Goal: Task Accomplishment & Management: Complete application form

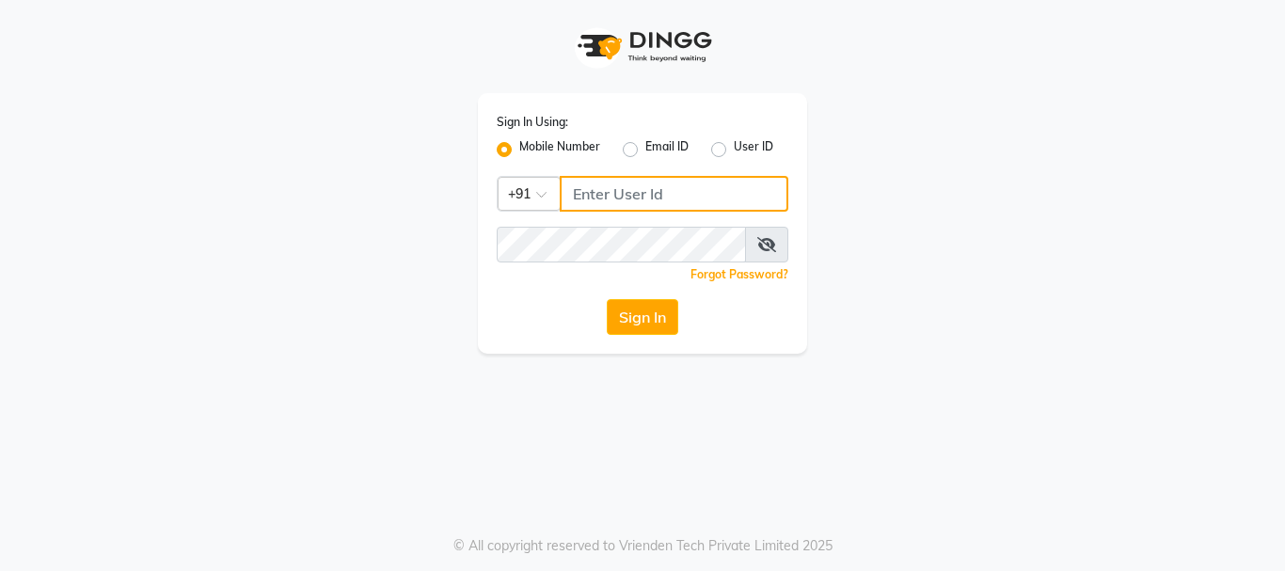
type input "8010114233"
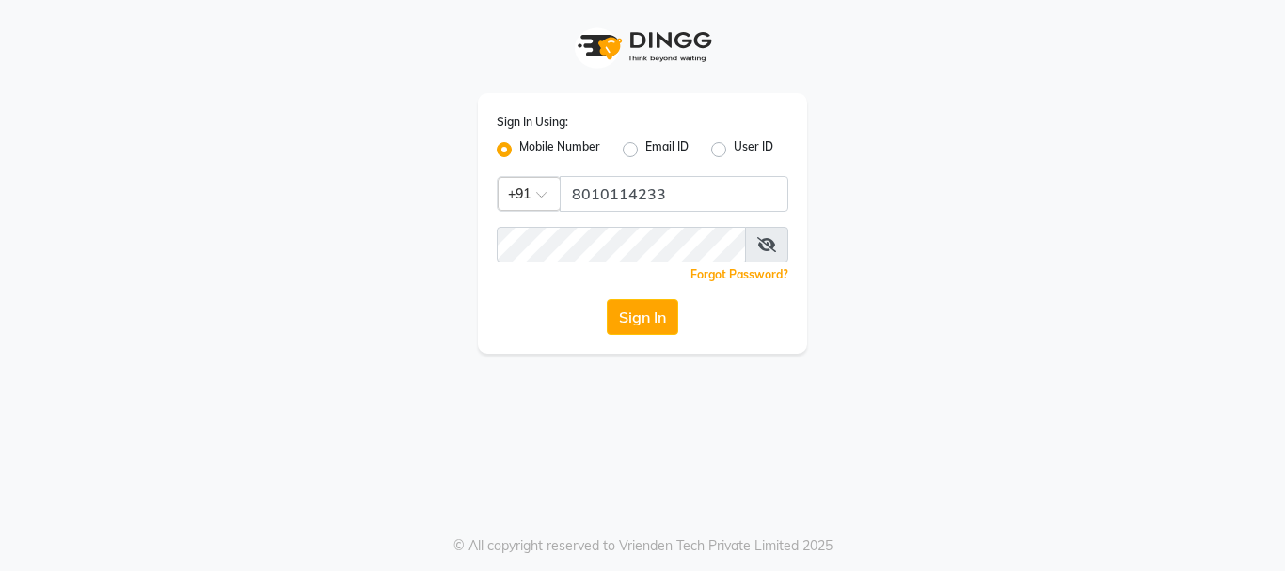
click at [645, 149] on label "Email ID" at bounding box center [666, 149] width 43 height 23
click at [645, 149] on input "Email ID" at bounding box center [651, 144] width 12 height 12
radio input "true"
radio input "false"
click at [519, 150] on label "Mobile Number" at bounding box center [559, 149] width 81 height 23
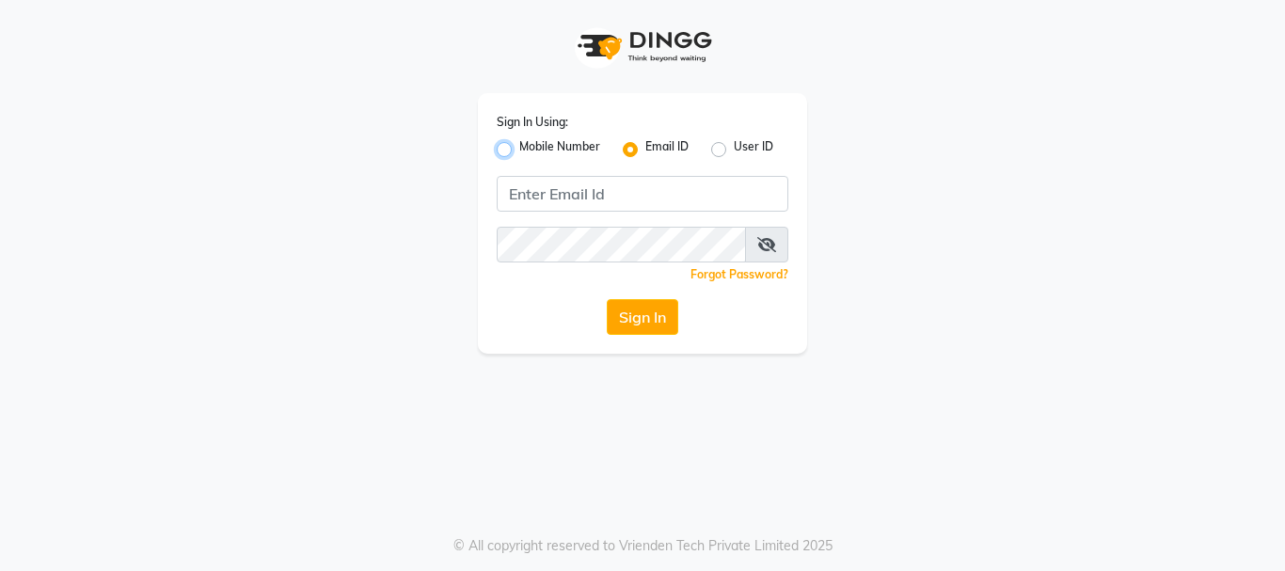
click at [519, 150] on input "Mobile Number" at bounding box center [525, 144] width 12 height 12
radio input "true"
radio input "false"
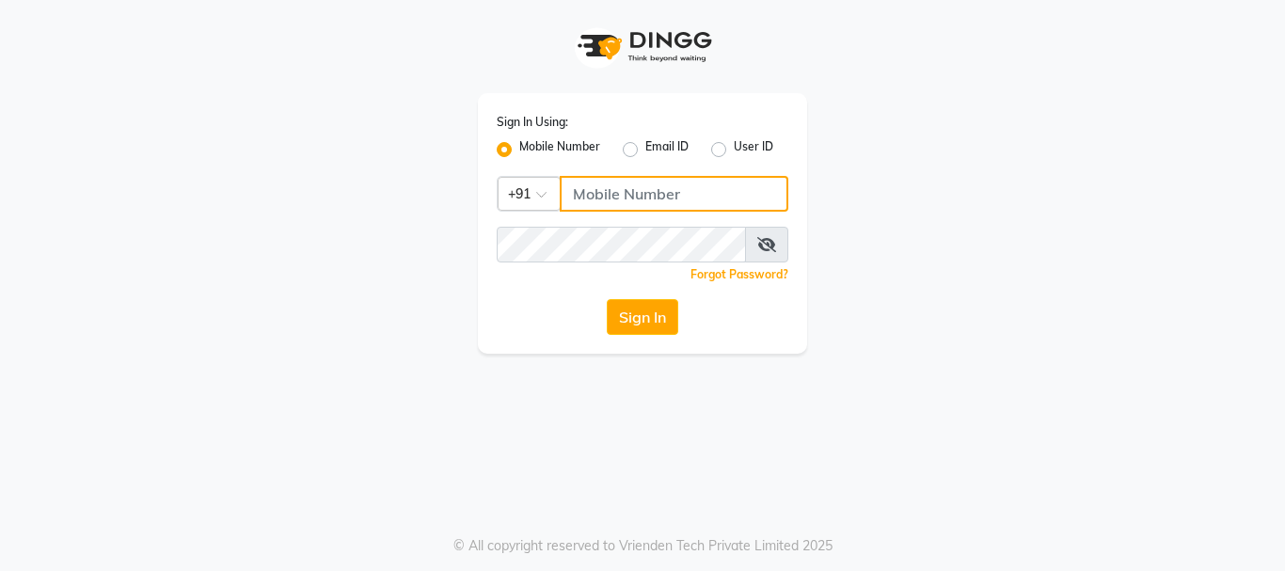
click at [615, 203] on input "Username" at bounding box center [674, 194] width 229 height 36
click at [688, 203] on input "992029245" at bounding box center [674, 194] width 229 height 36
type input "9"
type input "7085184593"
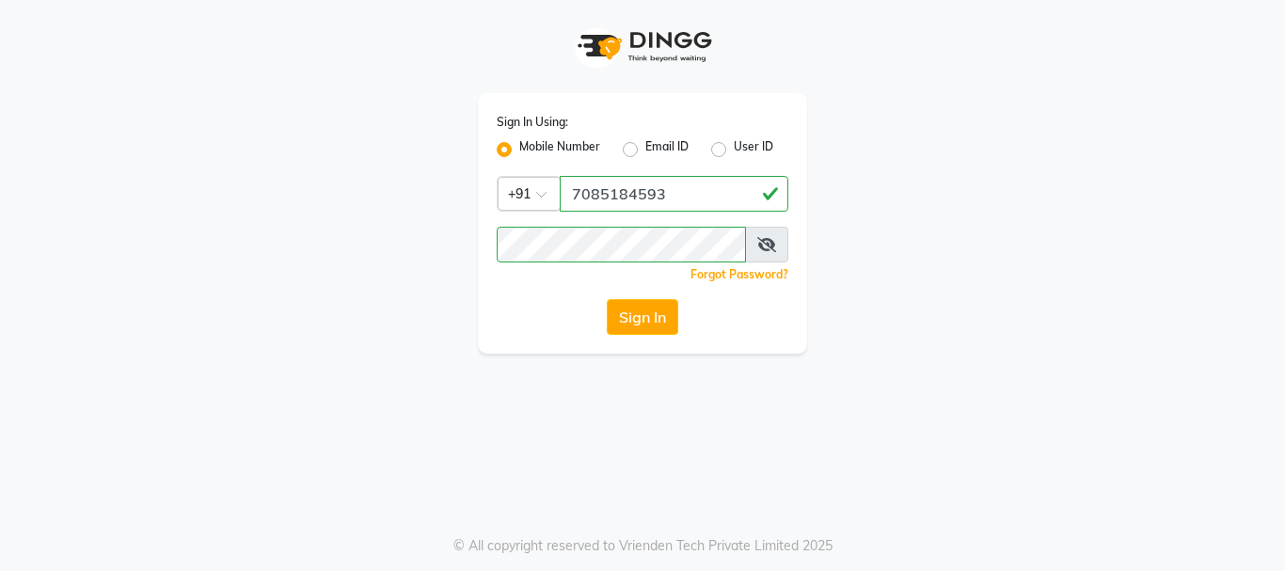
click at [513, 329] on div "Sign In" at bounding box center [643, 317] width 292 height 36
click at [646, 307] on button "Sign In" at bounding box center [642, 317] width 71 height 36
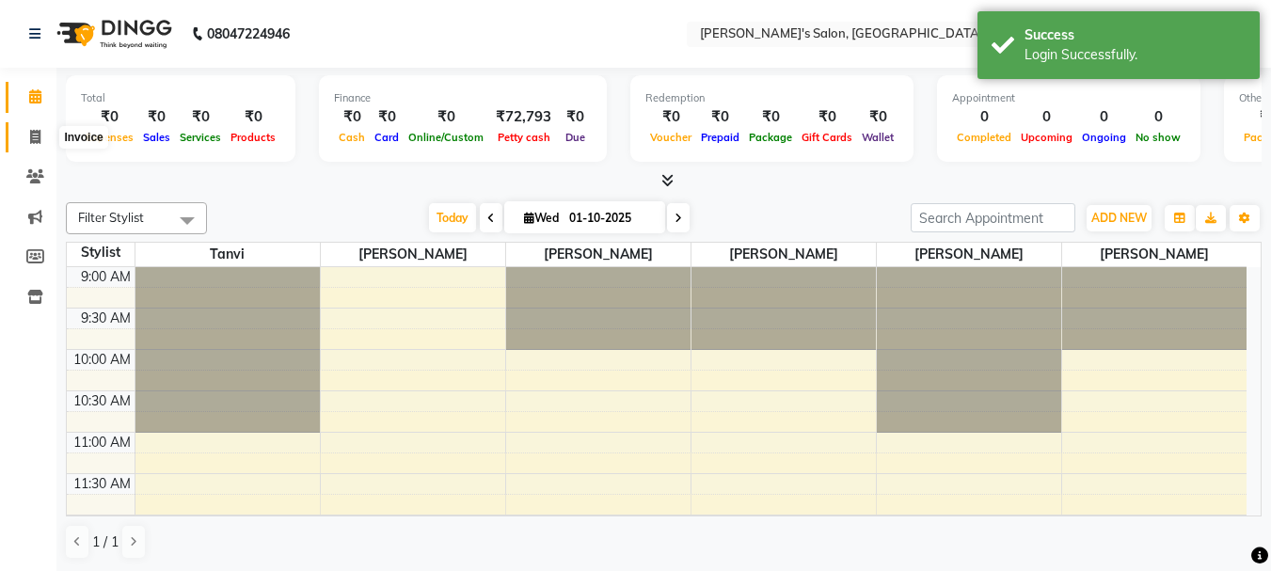
click at [40, 132] on icon at bounding box center [35, 137] width 10 height 14
select select "service"
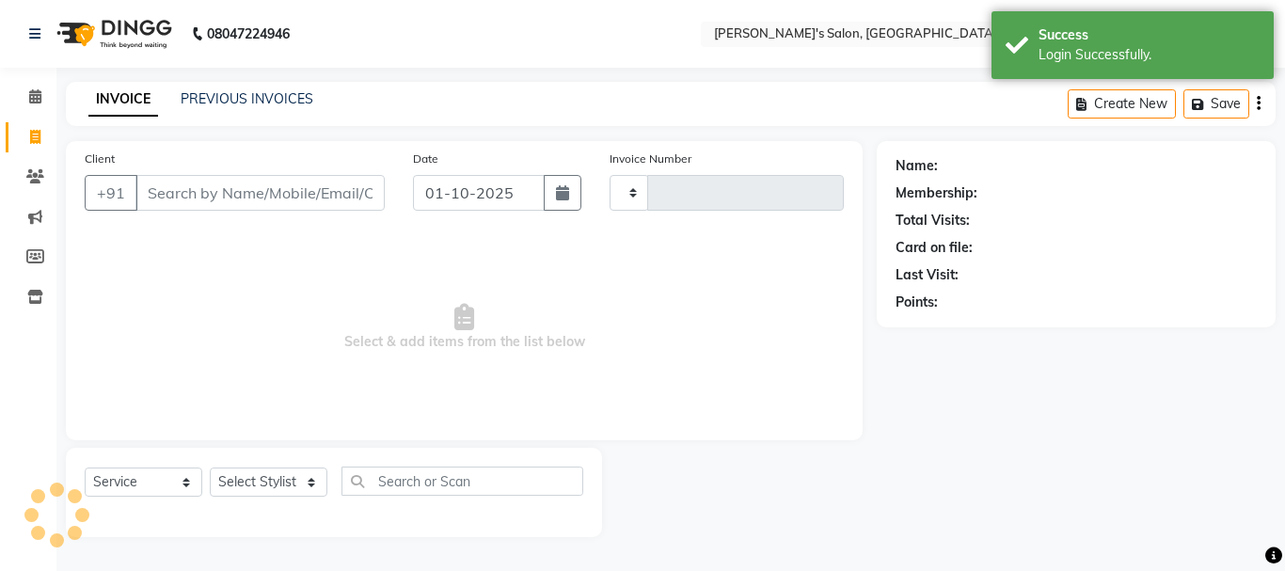
type input "0642"
select select "716"
click at [197, 192] on input "Client" at bounding box center [259, 193] width 249 height 36
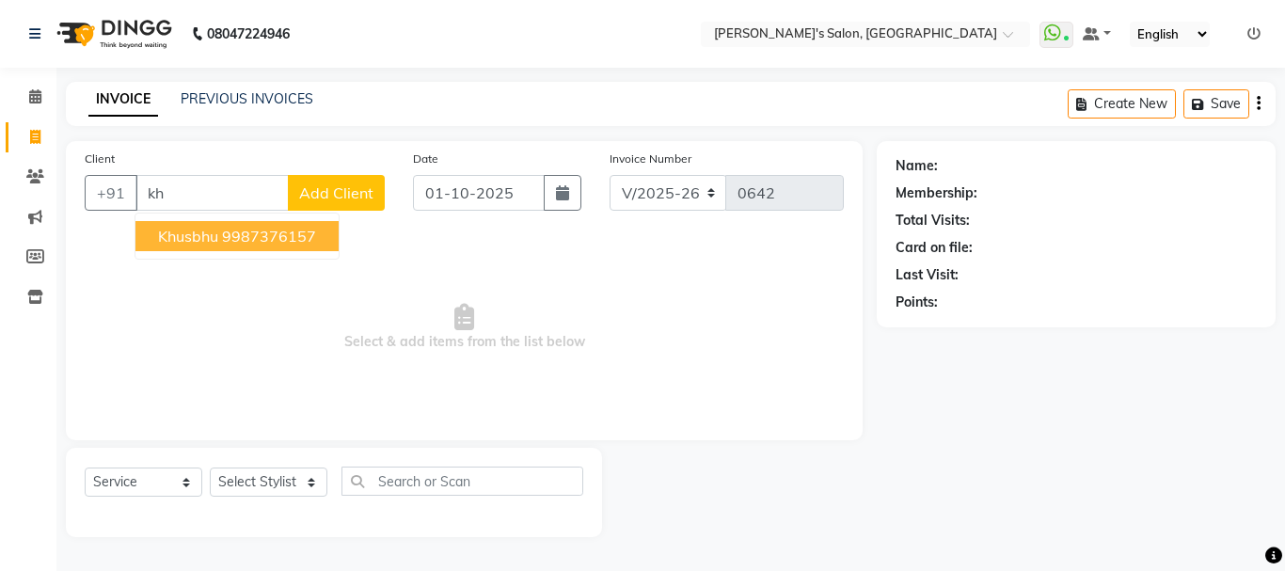
type input "k"
click at [203, 231] on span "[PERSON_NAME]" at bounding box center [218, 236] width 121 height 19
type input "9920292450"
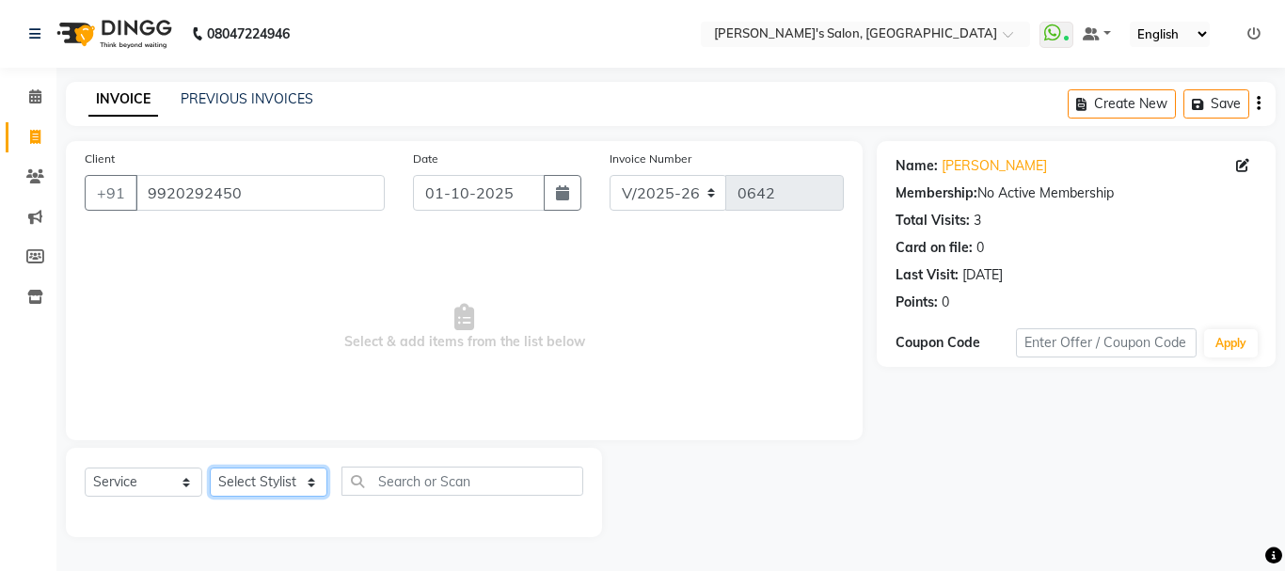
click at [294, 480] on select "Select Stylist [PERSON_NAME] [PERSON_NAME] [PERSON_NAME] [PERSON_NAME] [PERSON_…" at bounding box center [269, 481] width 118 height 29
select select "78839"
click at [210, 467] on select "Select Stylist [PERSON_NAME] [PERSON_NAME] [PERSON_NAME] [PERSON_NAME] [PERSON_…" at bounding box center [269, 481] width 118 height 29
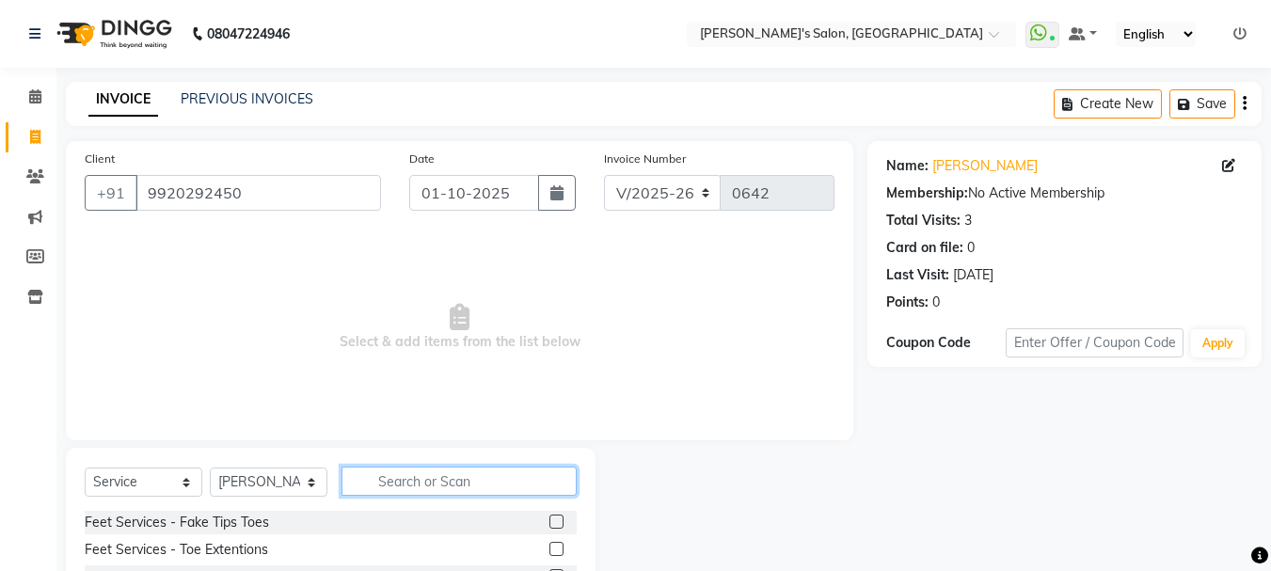
click at [386, 480] on input "text" at bounding box center [458, 481] width 235 height 29
type input "eye"
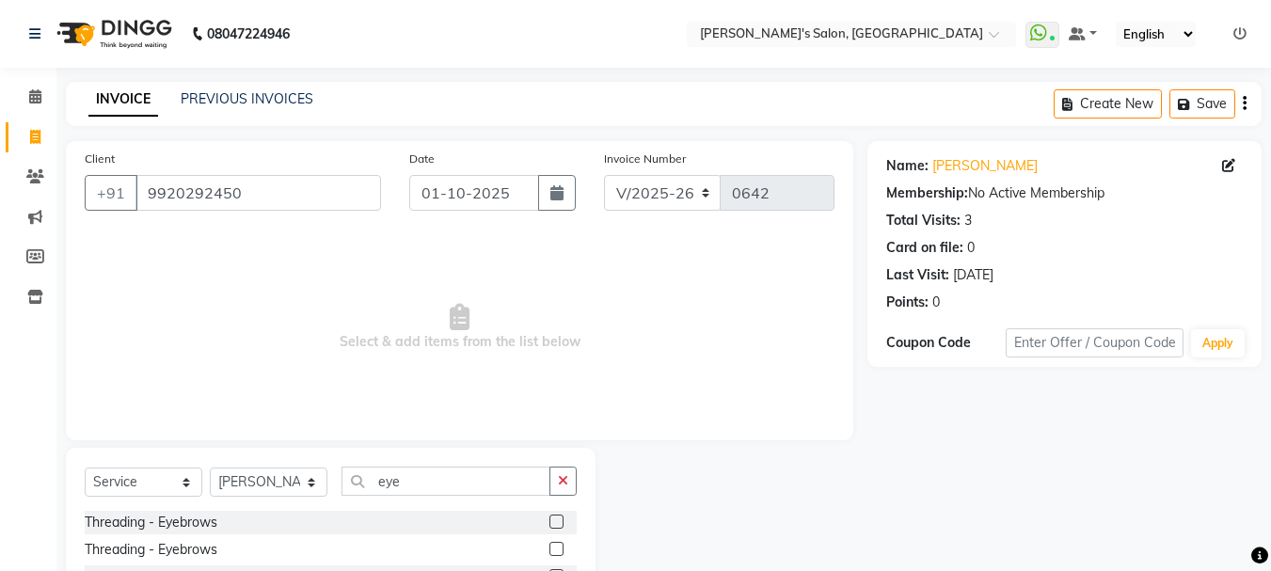
click at [550, 519] on label at bounding box center [556, 521] width 14 height 14
click at [550, 519] on input "checkbox" at bounding box center [555, 522] width 12 height 12
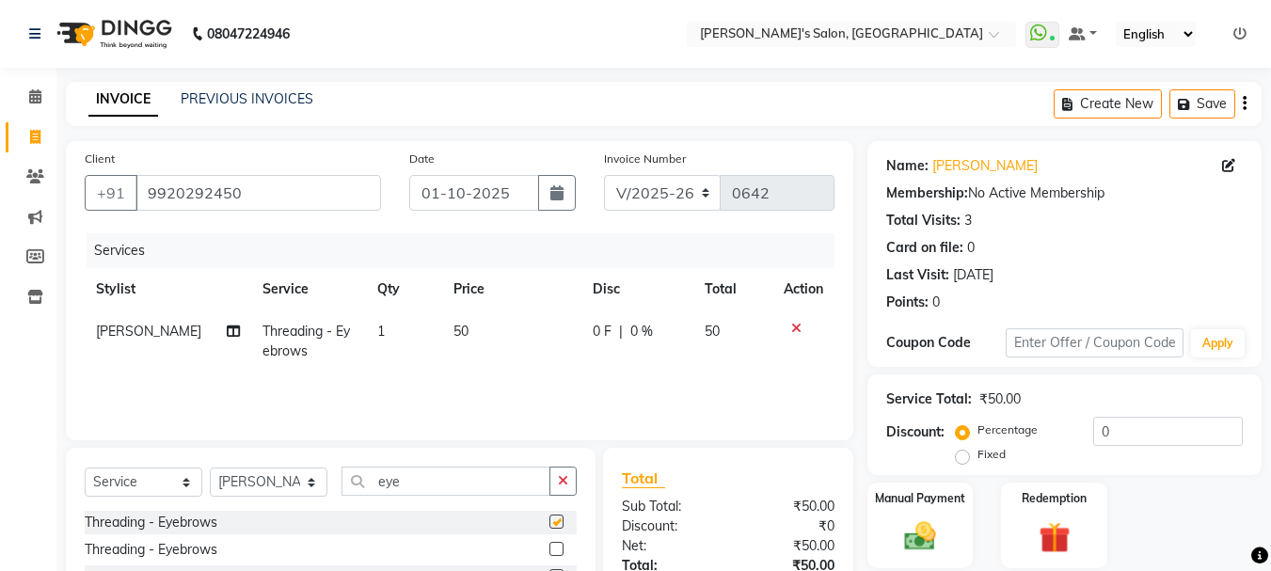
checkbox input "false"
click at [572, 483] on button "button" at bounding box center [562, 481] width 27 height 29
type input "upp"
click at [557, 521] on label at bounding box center [556, 521] width 14 height 14
click at [557, 521] on input "checkbox" at bounding box center [555, 522] width 12 height 12
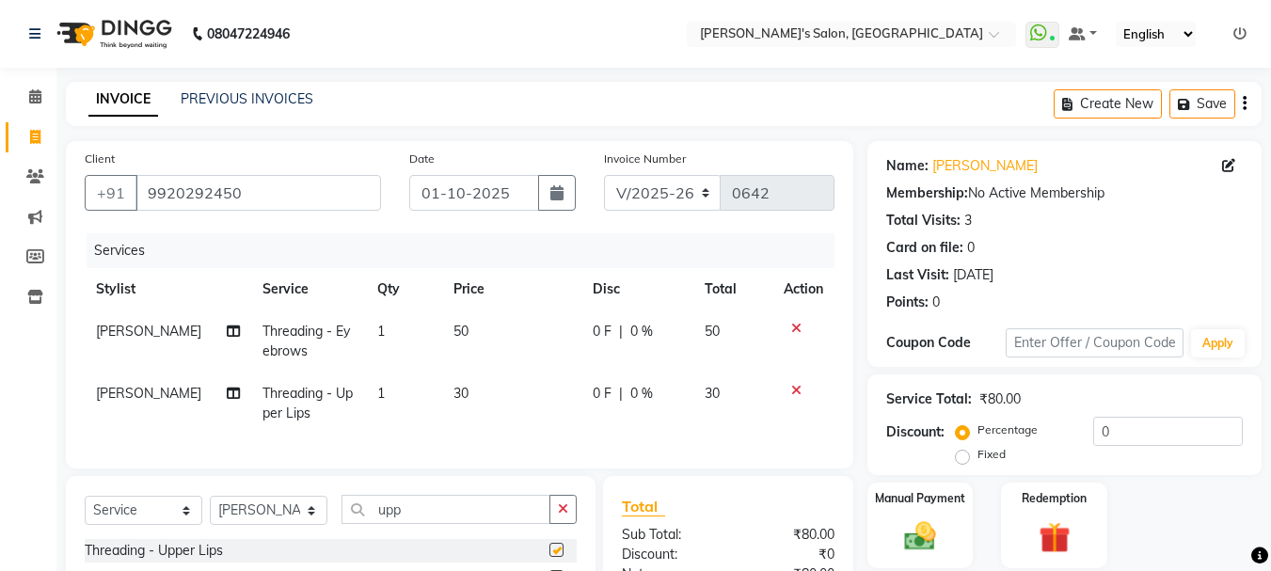
checkbox input "false"
click at [557, 521] on button "button" at bounding box center [562, 509] width 27 height 29
type input "for"
click at [554, 557] on label at bounding box center [556, 550] width 14 height 14
click at [554, 557] on input "checkbox" at bounding box center [555, 551] width 12 height 12
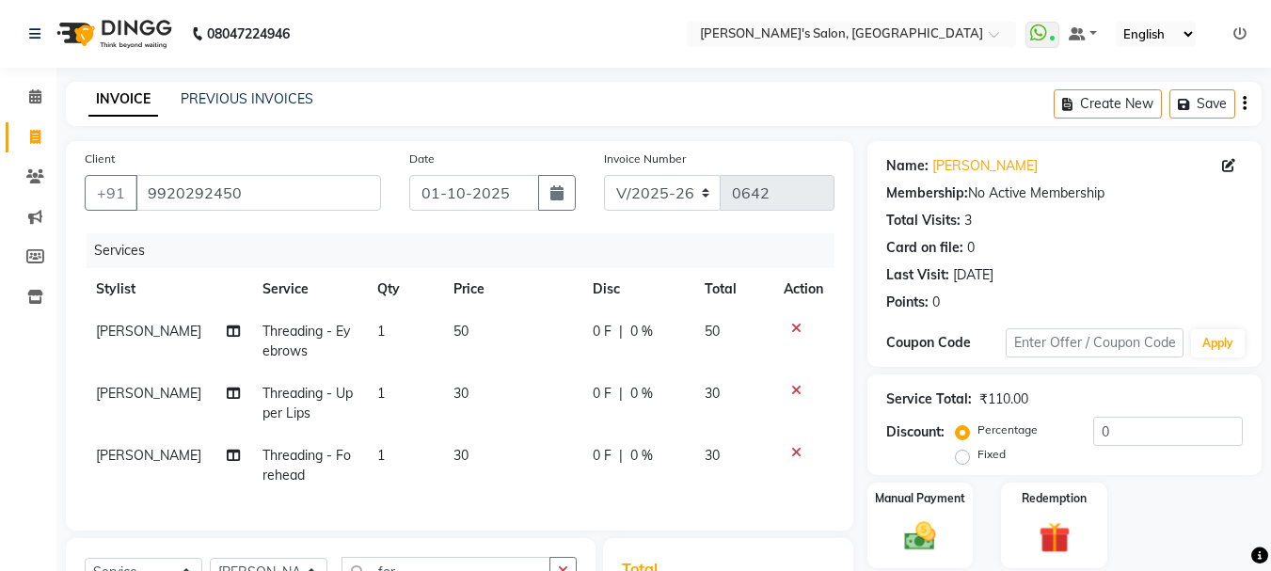
checkbox input "false"
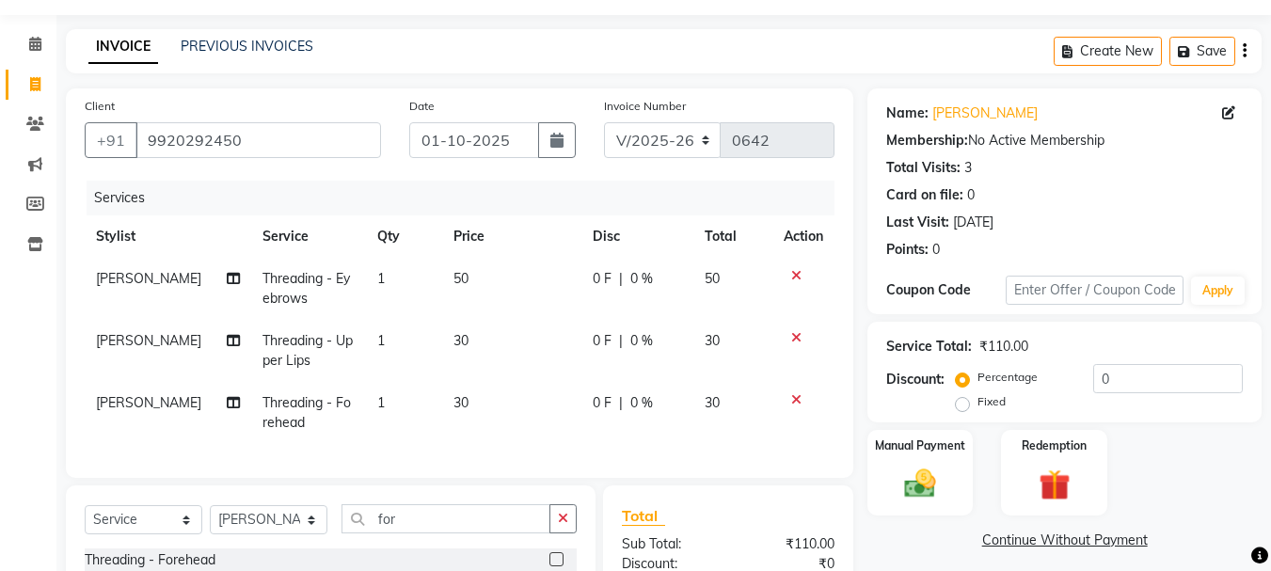
scroll to position [188, 0]
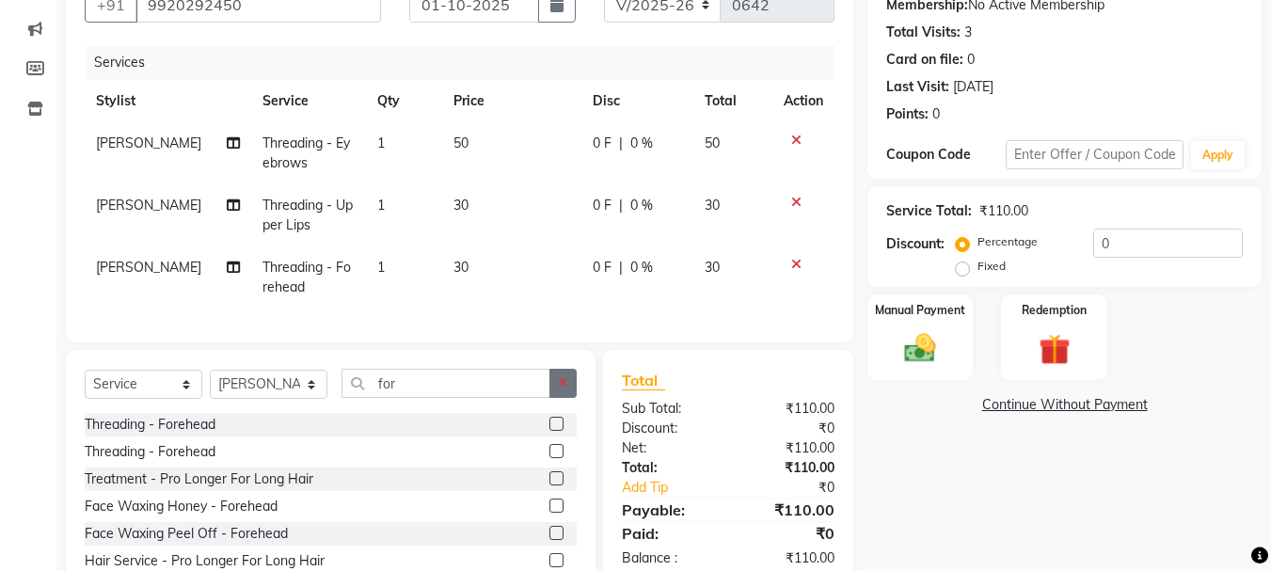
click at [572, 388] on button "button" at bounding box center [562, 383] width 27 height 29
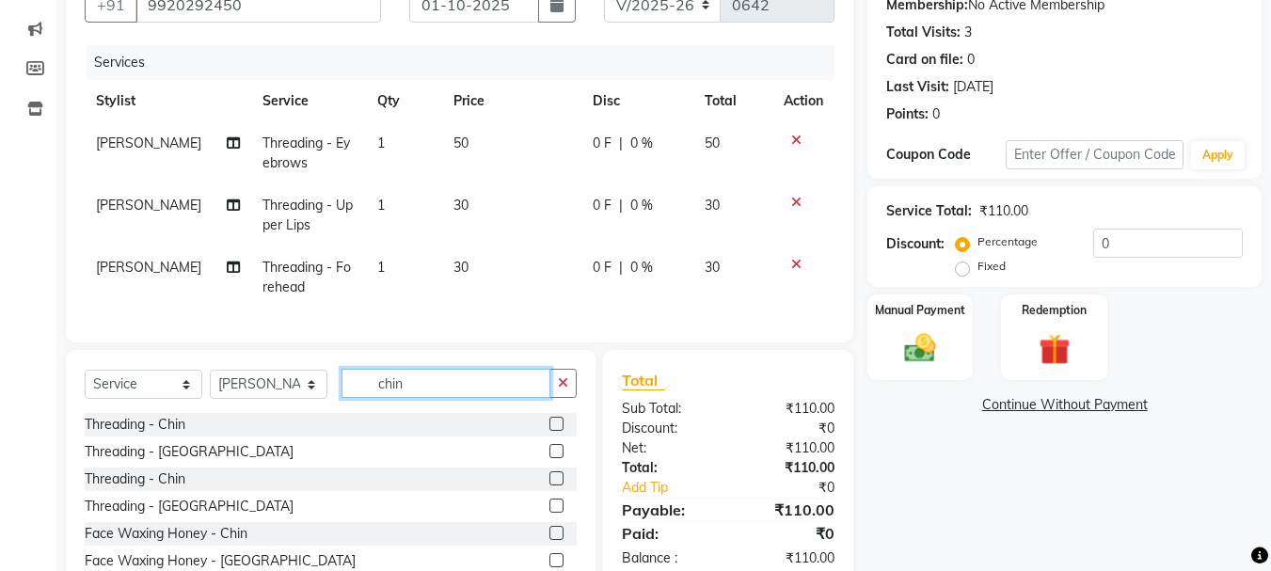
type input "chin"
click at [549, 431] on label at bounding box center [556, 424] width 14 height 14
click at [549, 431] on input "checkbox" at bounding box center [555, 425] width 12 height 12
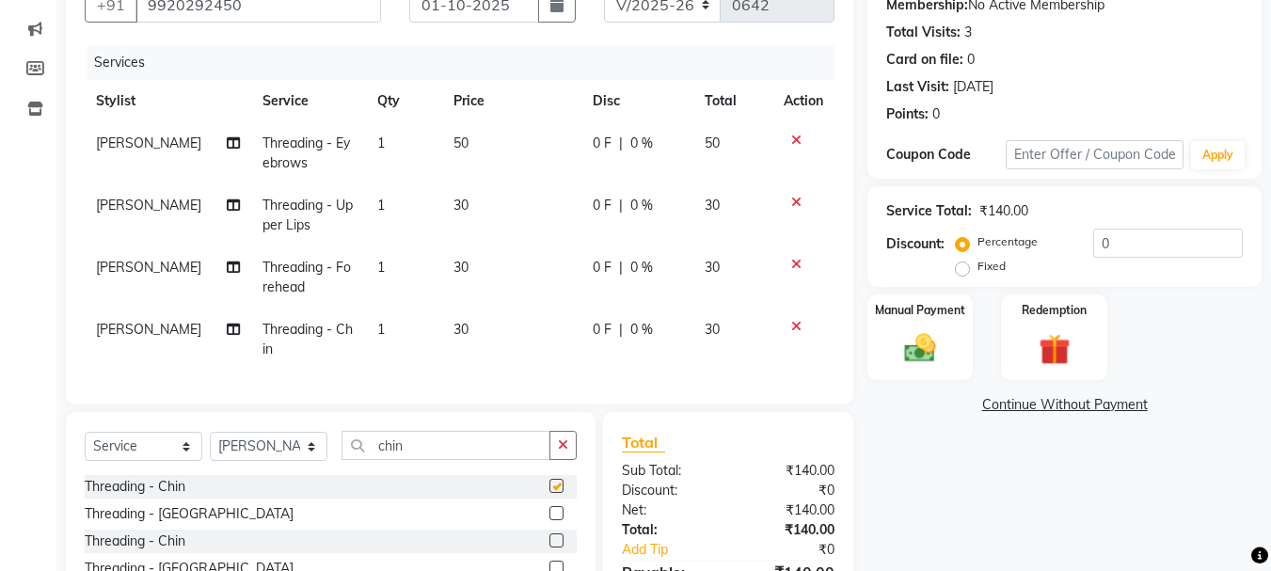
checkbox input "false"
click at [462, 319] on td "30" at bounding box center [511, 340] width 139 height 62
select select "78839"
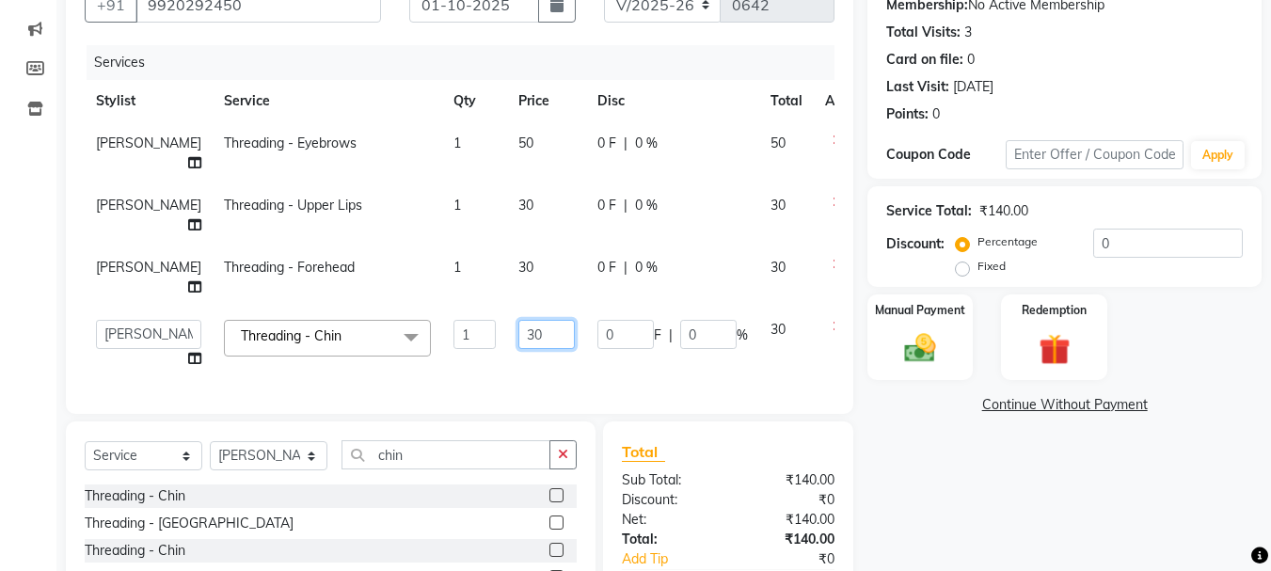
click at [518, 349] on input "30" at bounding box center [546, 334] width 56 height 29
type input "40"
click at [507, 306] on td "30" at bounding box center [546, 277] width 79 height 62
select select "78839"
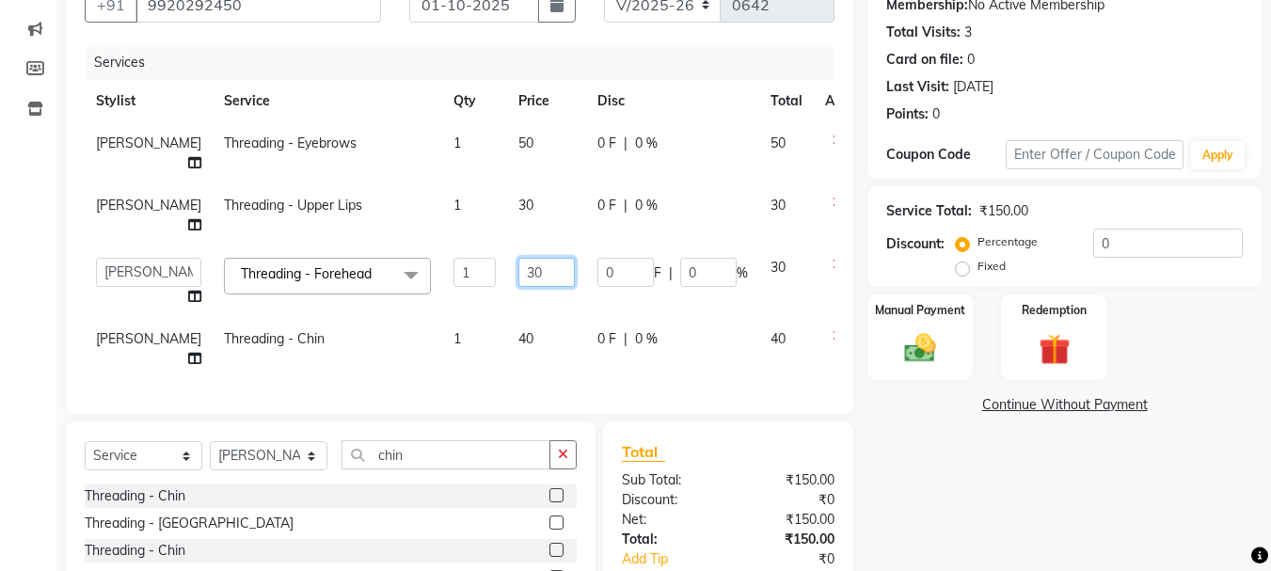
click at [518, 287] on input "30" at bounding box center [546, 272] width 56 height 29
type input "40"
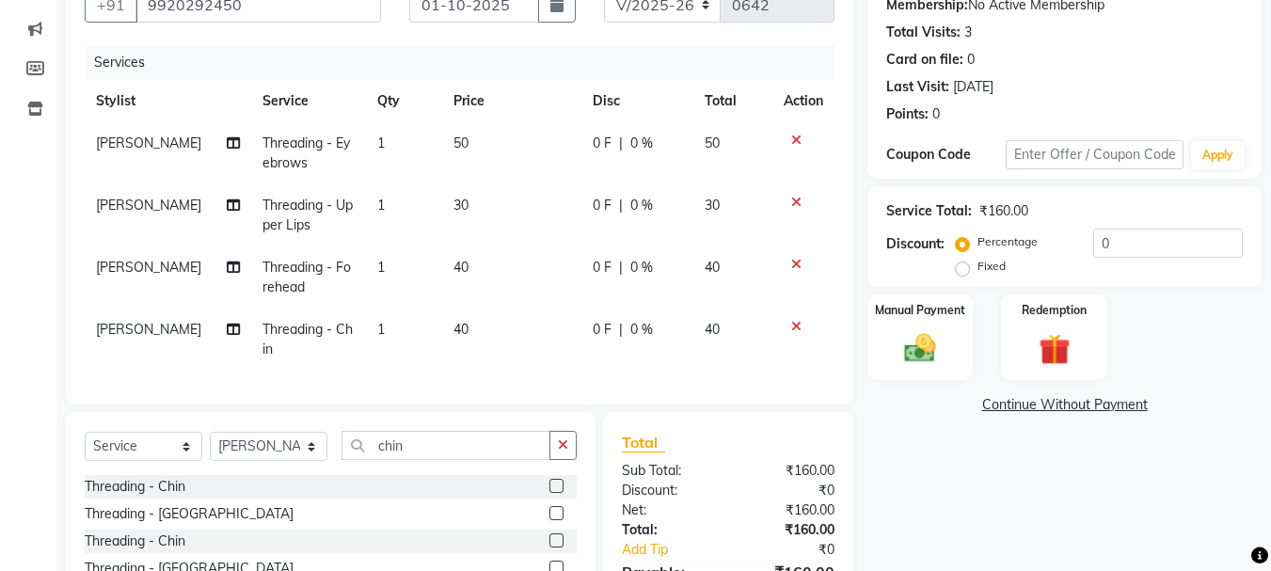
click at [481, 221] on td "30" at bounding box center [511, 215] width 139 height 62
select select "78839"
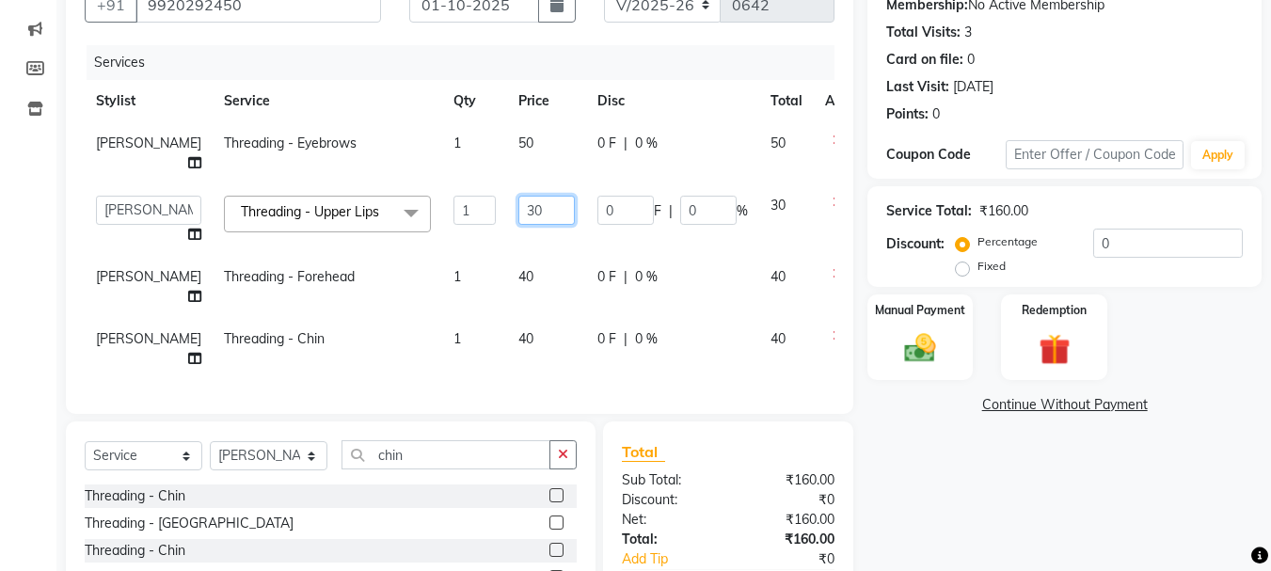
click at [518, 225] on input "30" at bounding box center [546, 210] width 56 height 29
type input "40"
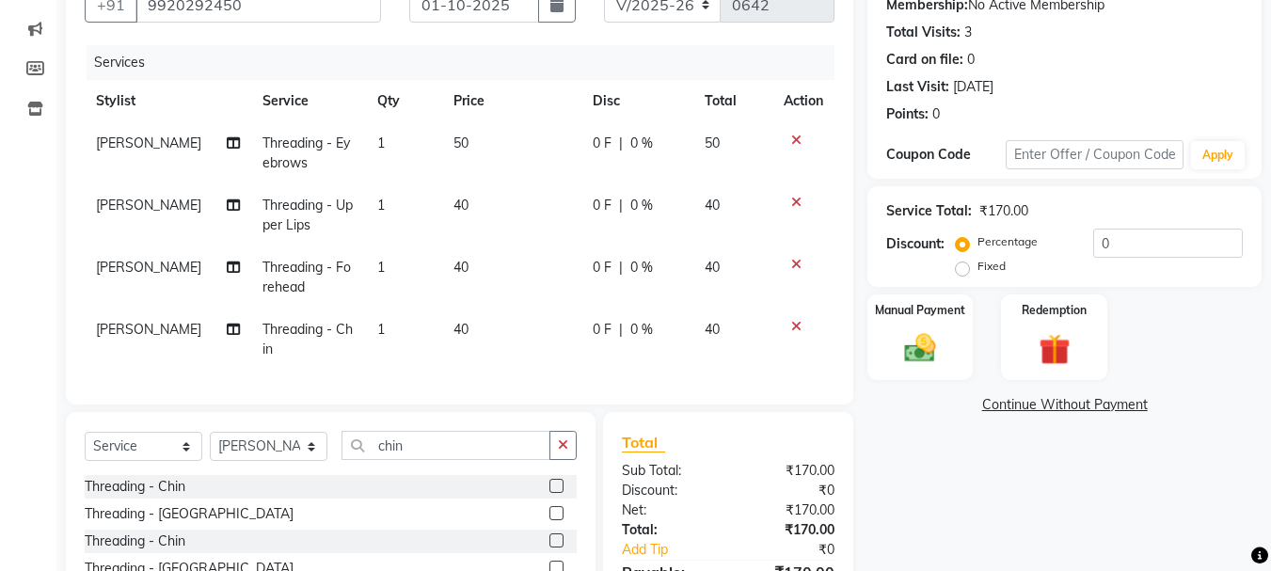
click at [483, 142] on td "50" at bounding box center [511, 153] width 139 height 62
select select "78839"
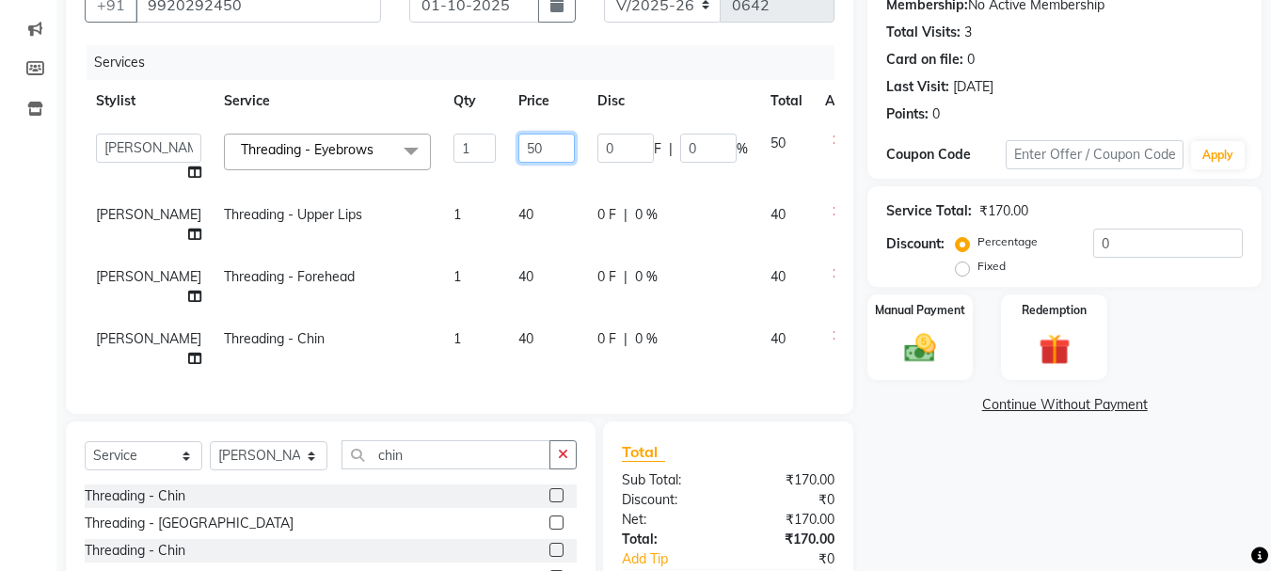
click at [518, 148] on input "50" at bounding box center [546, 148] width 56 height 29
type input "70"
click at [518, 148] on input "70" at bounding box center [546, 148] width 56 height 29
click at [507, 170] on td "70" at bounding box center [546, 157] width 79 height 71
select select "78839"
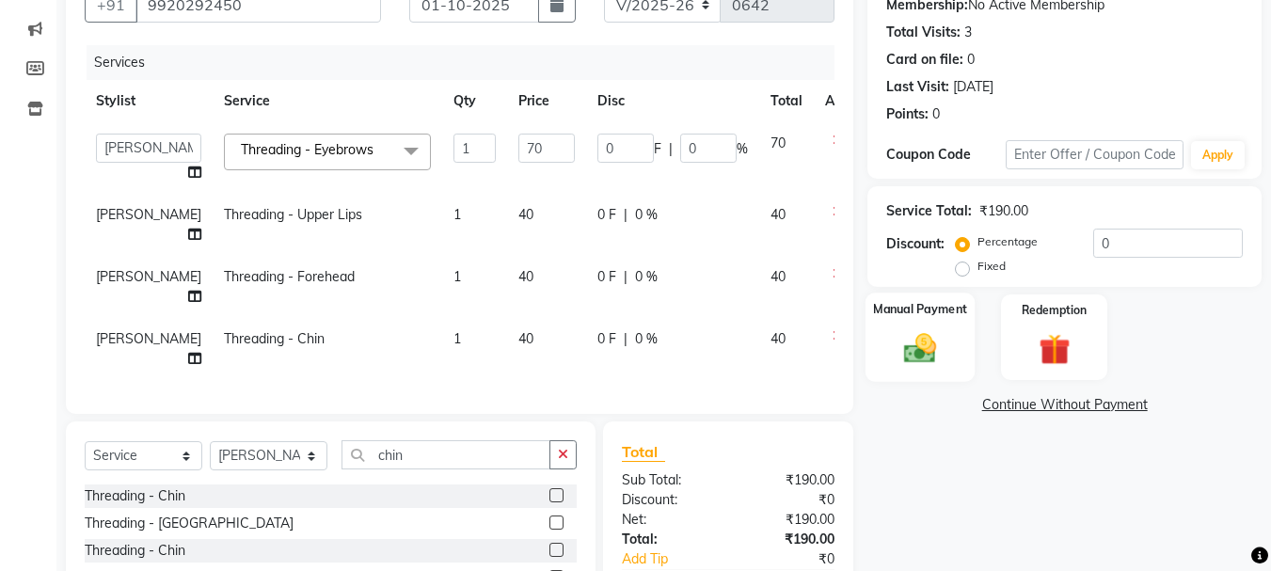
click at [923, 322] on div "Manual Payment" at bounding box center [920, 337] width 110 height 89
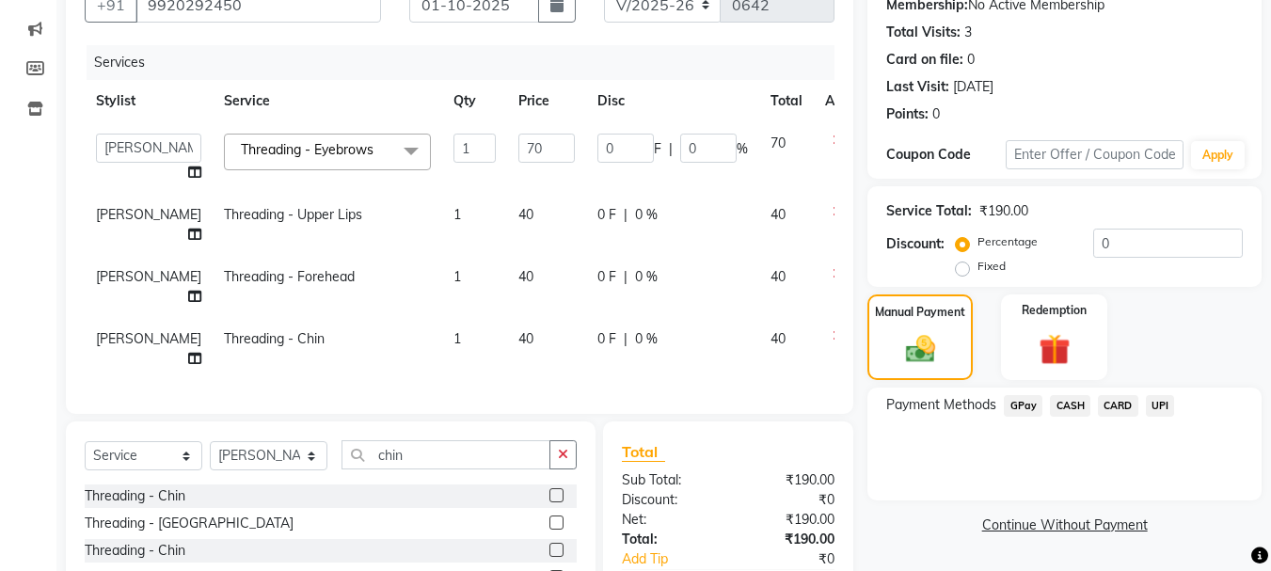
click at [1019, 410] on span "GPay" at bounding box center [1023, 406] width 39 height 22
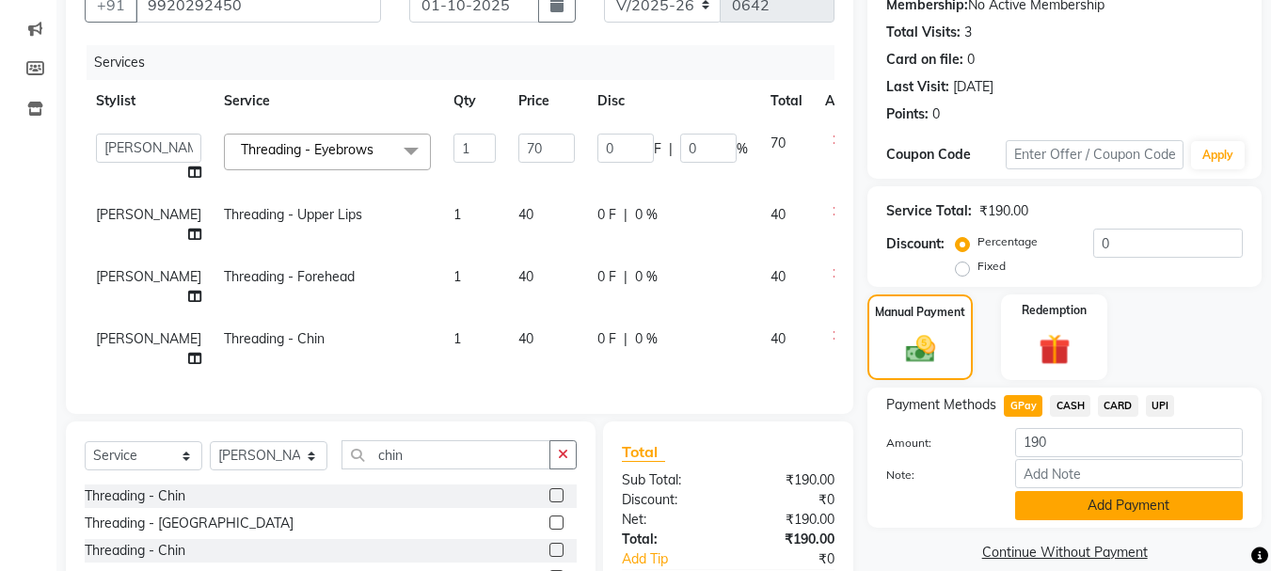
click at [1046, 509] on button "Add Payment" at bounding box center [1129, 505] width 228 height 29
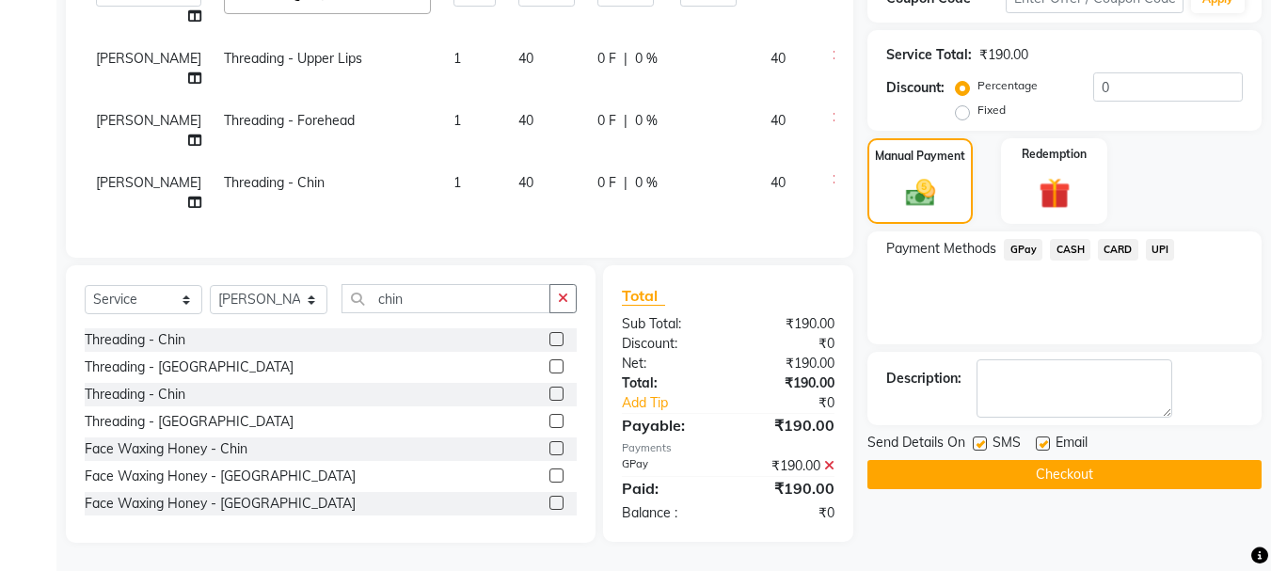
scroll to position [418, 0]
click at [1097, 460] on button "Checkout" at bounding box center [1064, 474] width 394 height 29
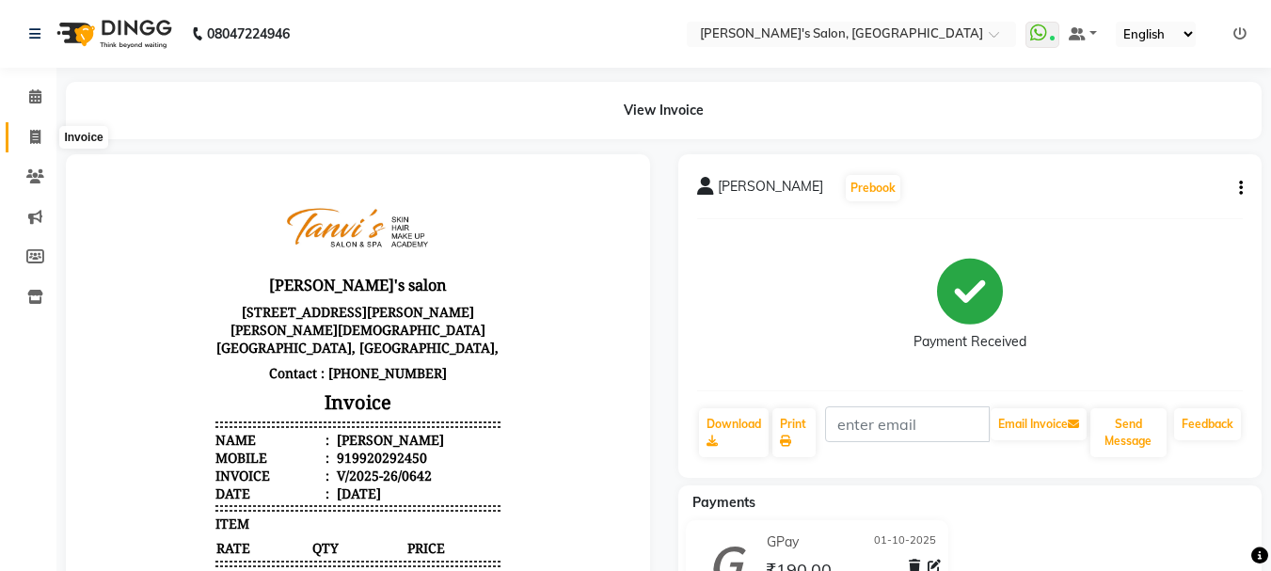
click at [28, 133] on span at bounding box center [35, 138] width 33 height 22
select select "service"
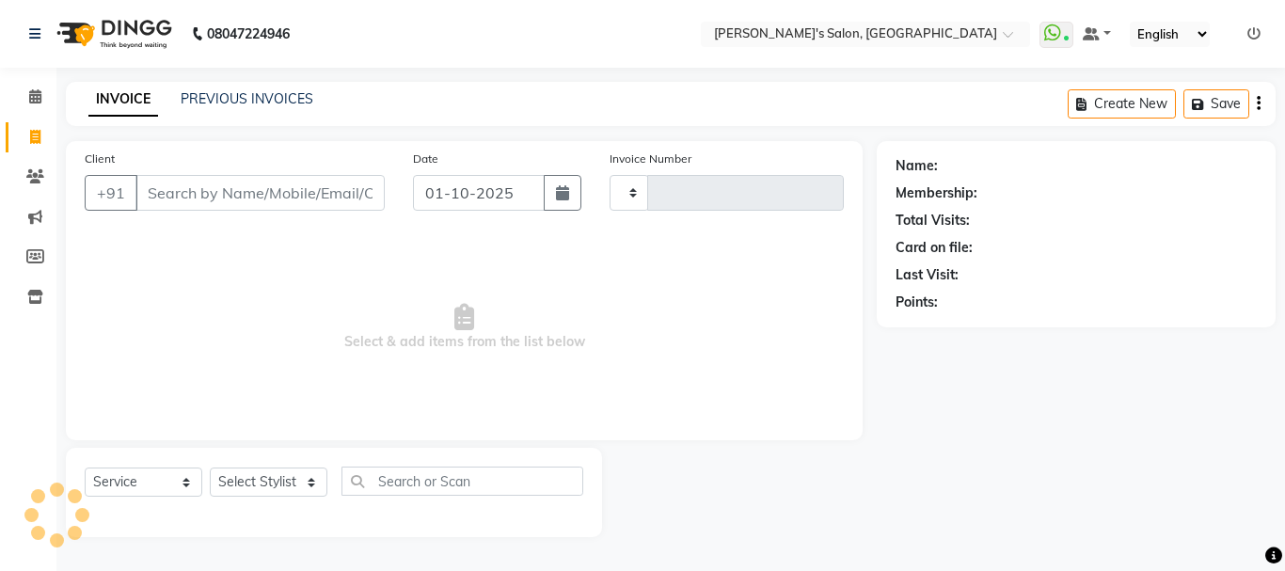
click at [257, 183] on input "Client" at bounding box center [259, 193] width 249 height 36
type input "0643"
select select "716"
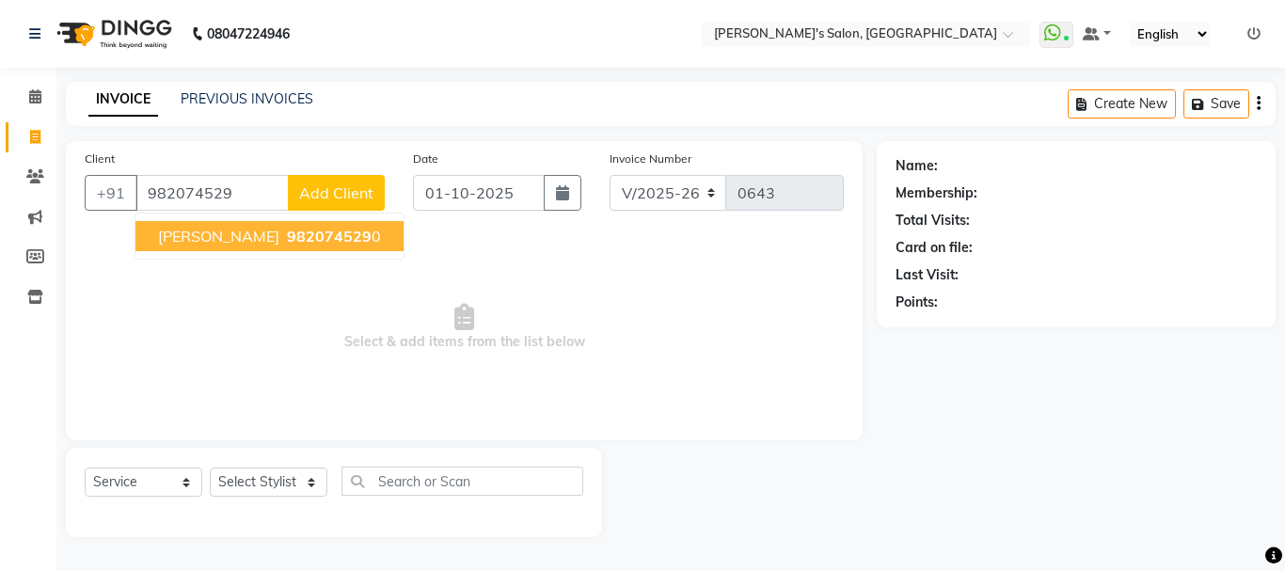
click at [348, 244] on span "982074529" at bounding box center [329, 236] width 85 height 19
type input "9820745290"
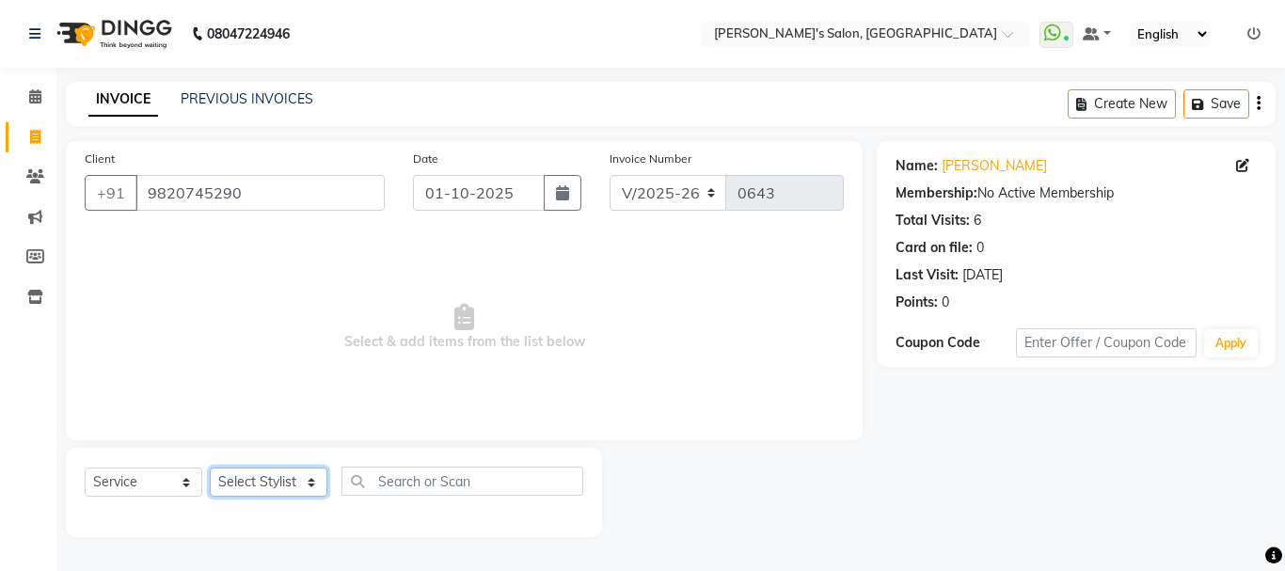
click at [296, 480] on select "Select Stylist [PERSON_NAME] [PERSON_NAME] [PERSON_NAME] [PERSON_NAME] [PERSON_…" at bounding box center [269, 481] width 118 height 29
select select "78839"
click at [210, 467] on select "Select Stylist [PERSON_NAME] [PERSON_NAME] [PERSON_NAME] [PERSON_NAME] [PERSON_…" at bounding box center [269, 481] width 118 height 29
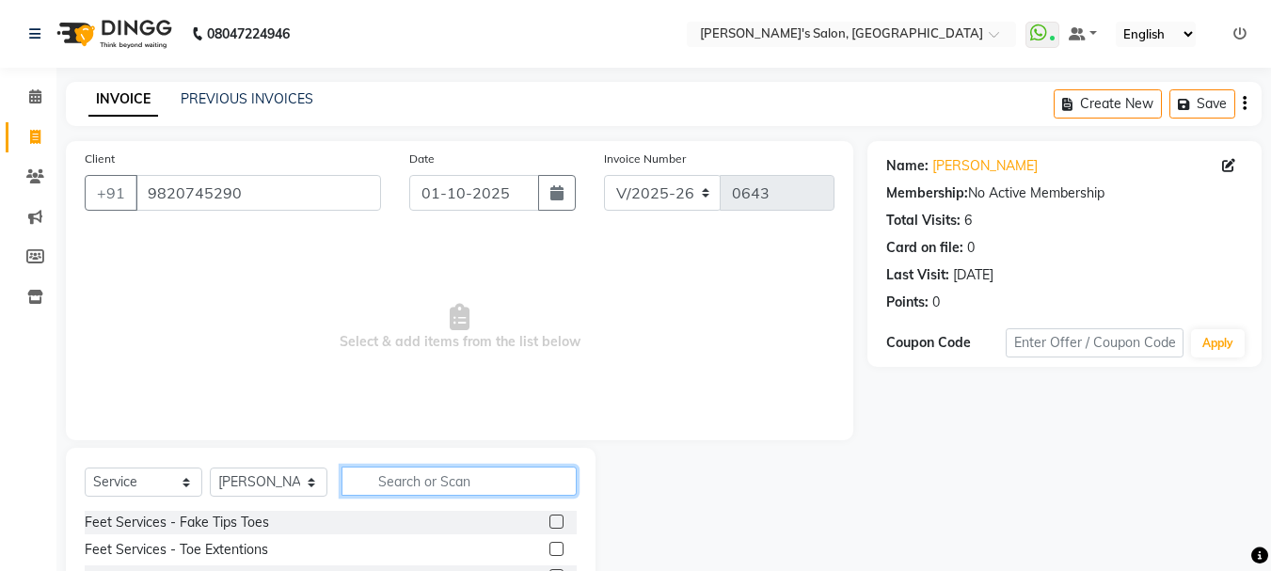
click at [377, 482] on input "text" at bounding box center [458, 481] width 235 height 29
type input "ey"
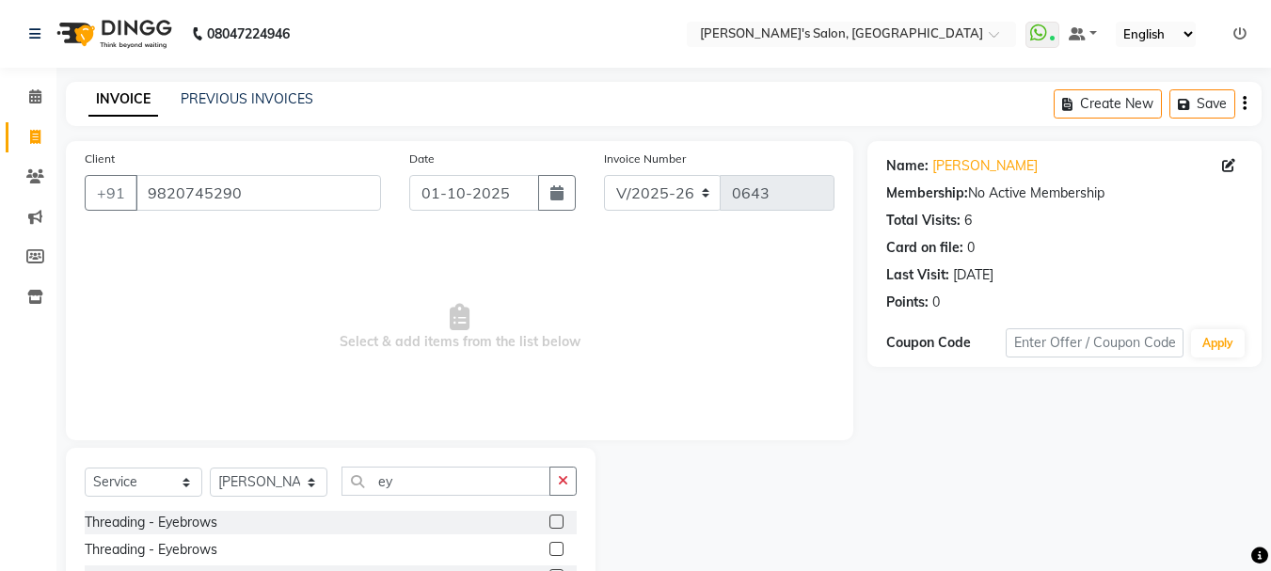
click at [549, 522] on label at bounding box center [556, 521] width 14 height 14
click at [549, 522] on input "checkbox" at bounding box center [555, 522] width 12 height 12
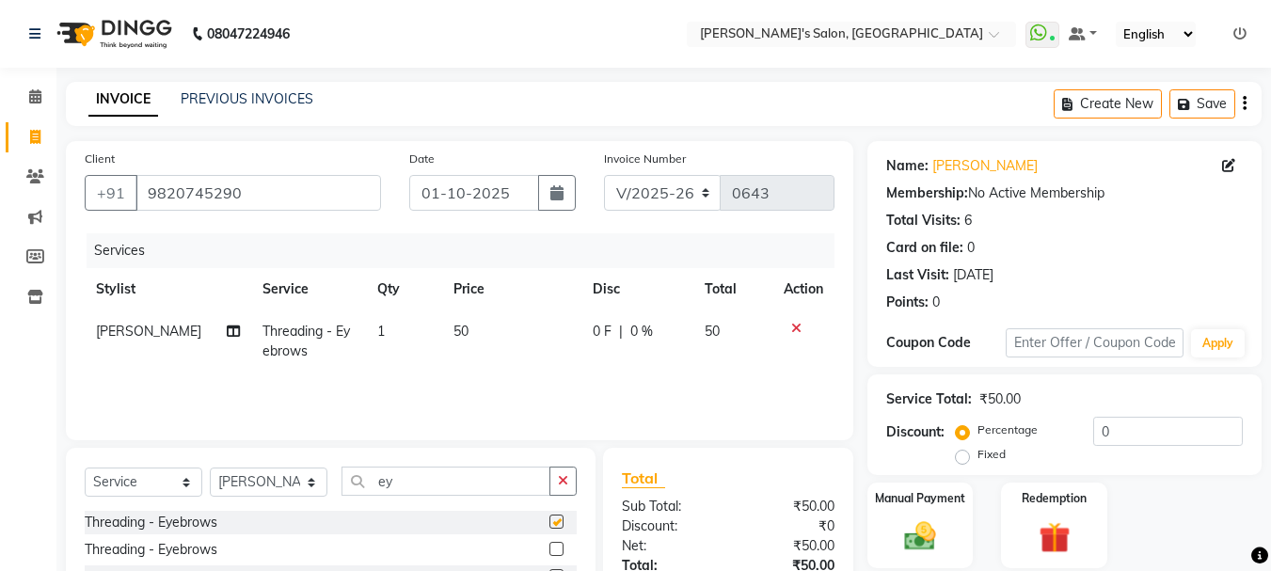
checkbox input "false"
click at [562, 475] on icon "button" at bounding box center [563, 480] width 10 height 13
type input "upp"
click at [556, 520] on label at bounding box center [556, 521] width 14 height 14
click at [556, 520] on input "checkbox" at bounding box center [555, 522] width 12 height 12
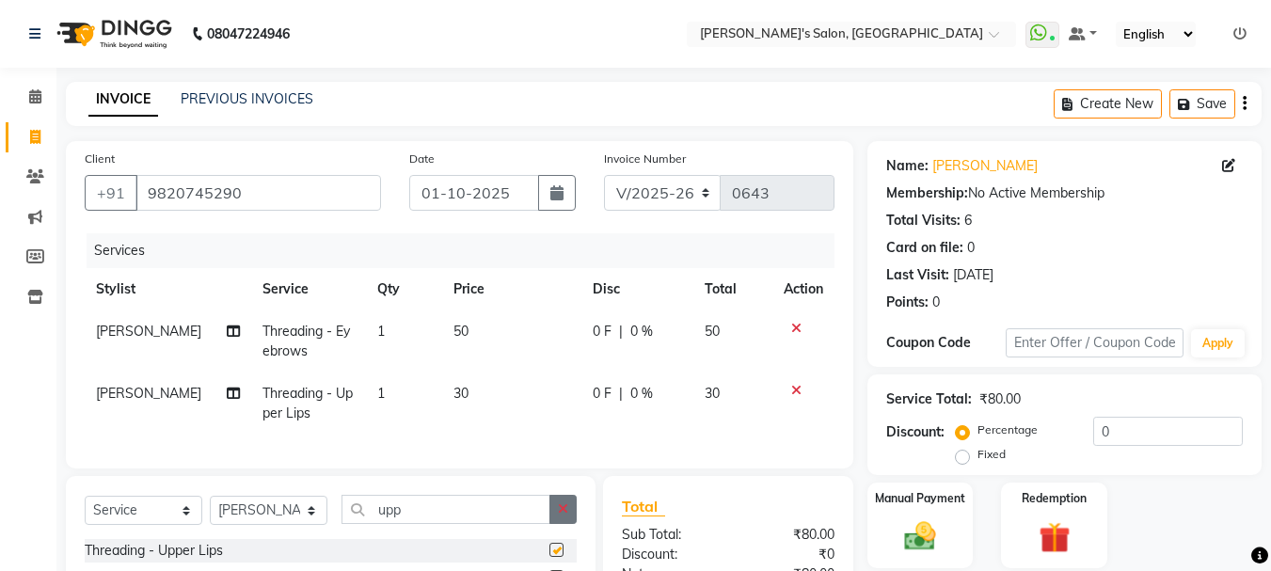
checkbox input "false"
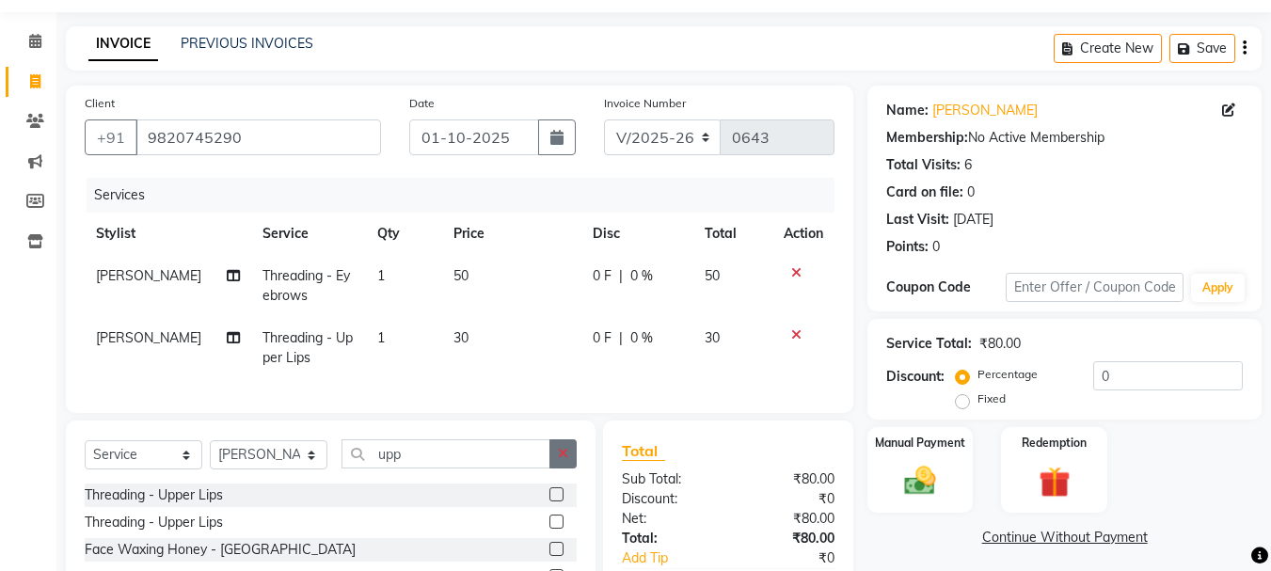
scroll to position [94, 0]
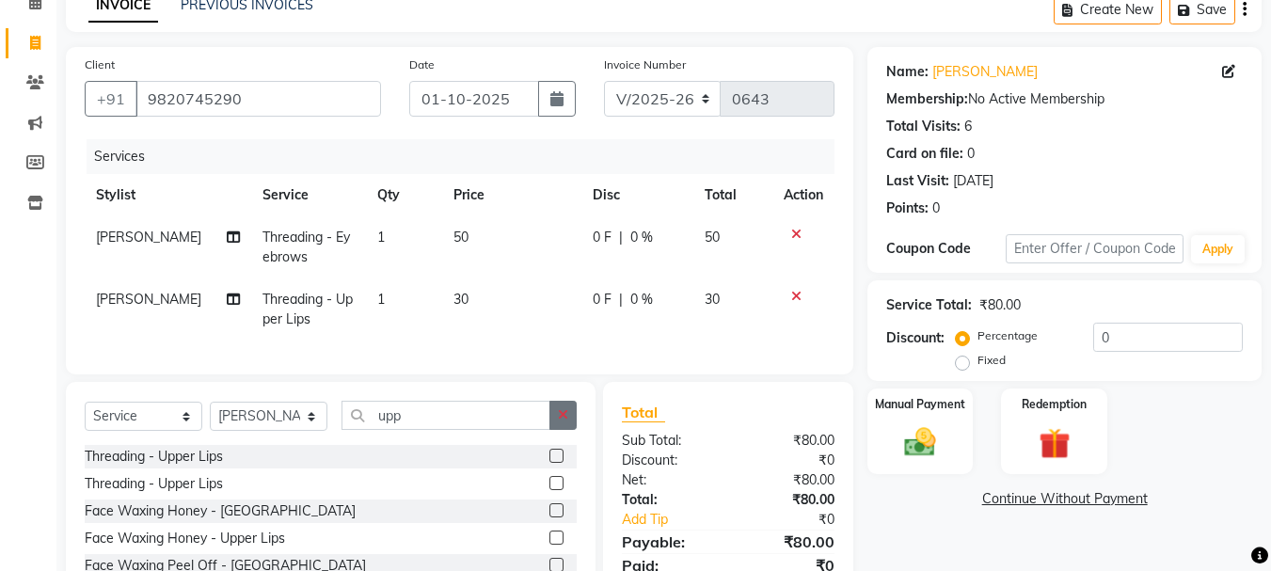
click at [559, 517] on div "Threading - Upper Lips Threading - Upper Lips Face Waxing Honey - Upper Chin Fa…" at bounding box center [331, 527] width 492 height 164
click at [563, 421] on icon "button" at bounding box center [563, 414] width 10 height 13
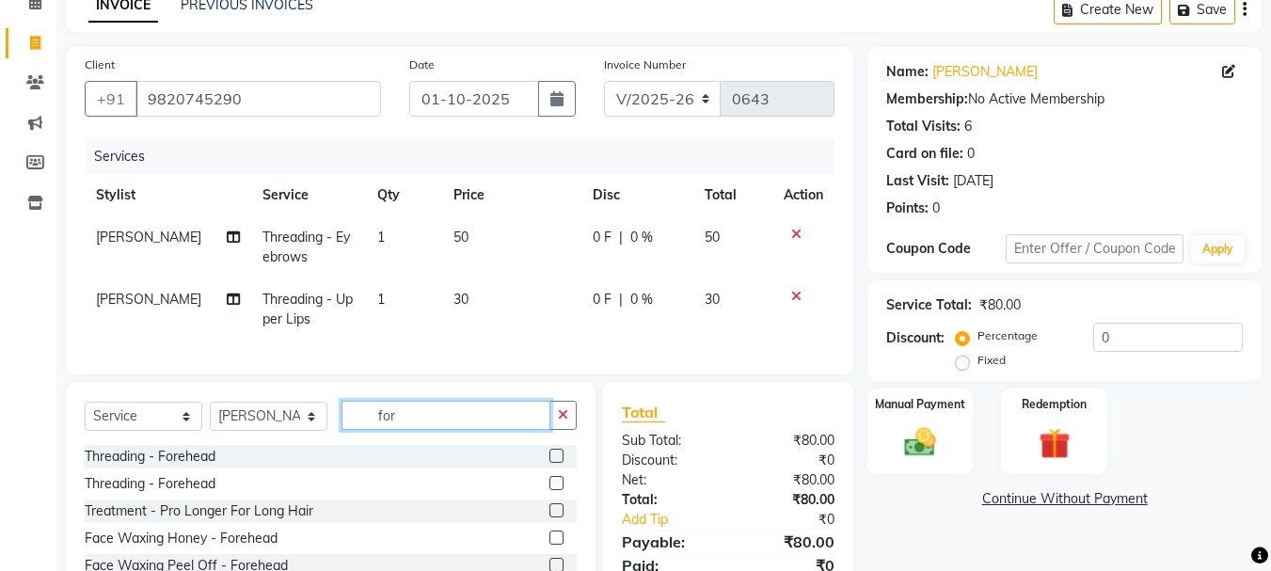
type input "for"
click at [557, 463] on label at bounding box center [556, 456] width 14 height 14
click at [557, 463] on input "checkbox" at bounding box center [555, 457] width 12 height 12
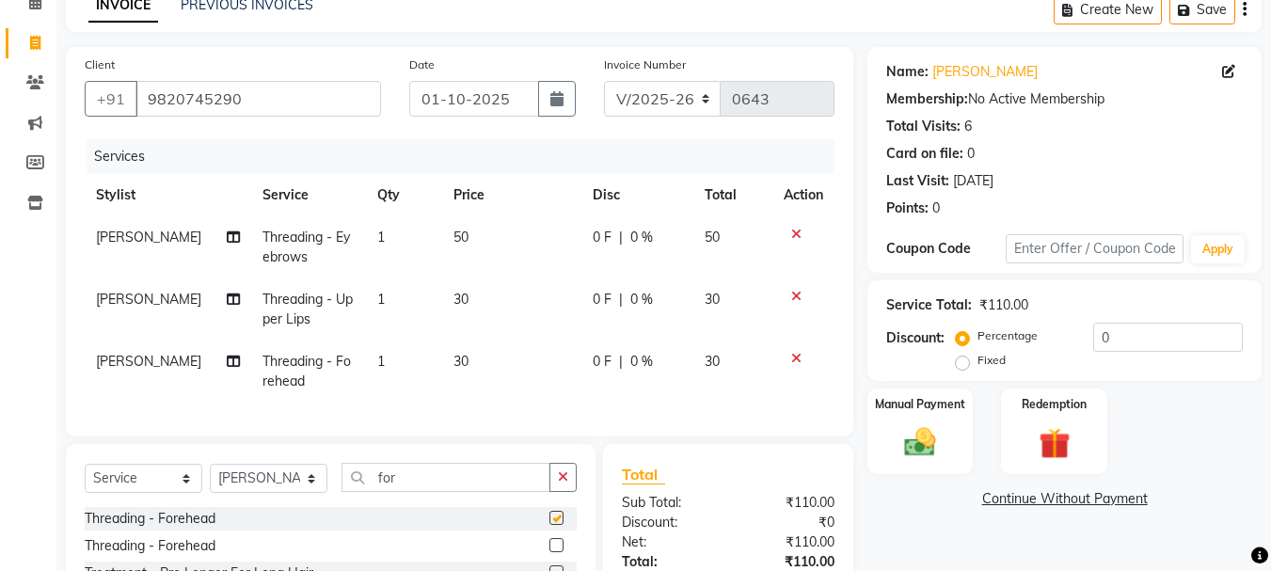
checkbox input "false"
click at [563, 483] on icon "button" at bounding box center [563, 476] width 10 height 13
click at [453, 353] on span "30" at bounding box center [460, 361] width 15 height 17
select select "78839"
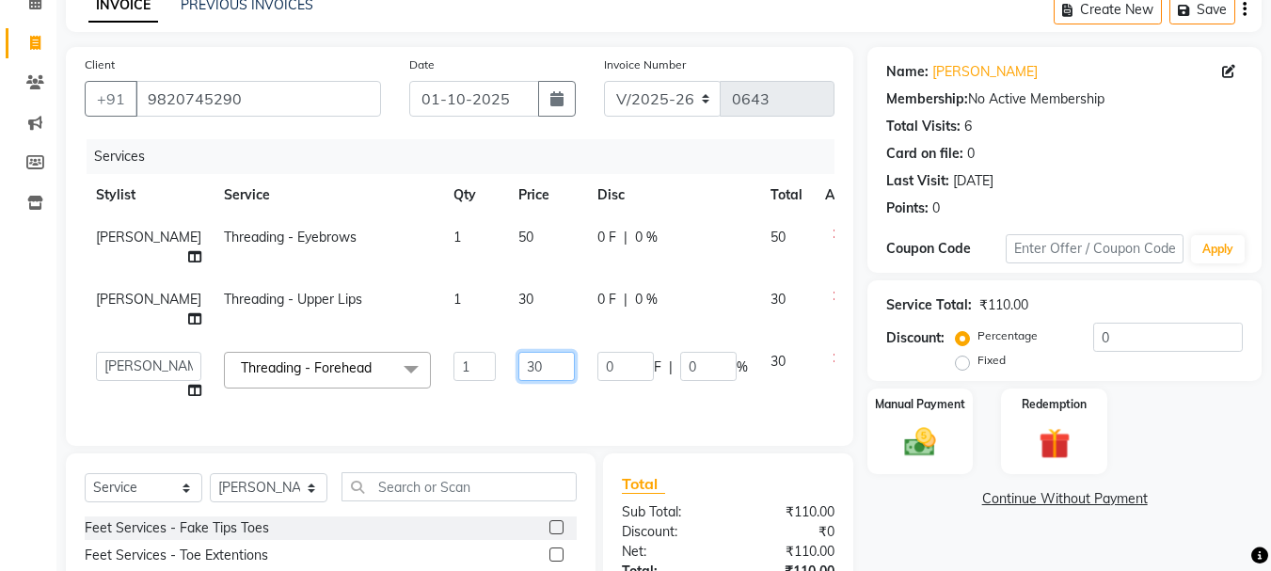
click at [518, 381] on input "30" at bounding box center [546, 366] width 56 height 29
type input "40"
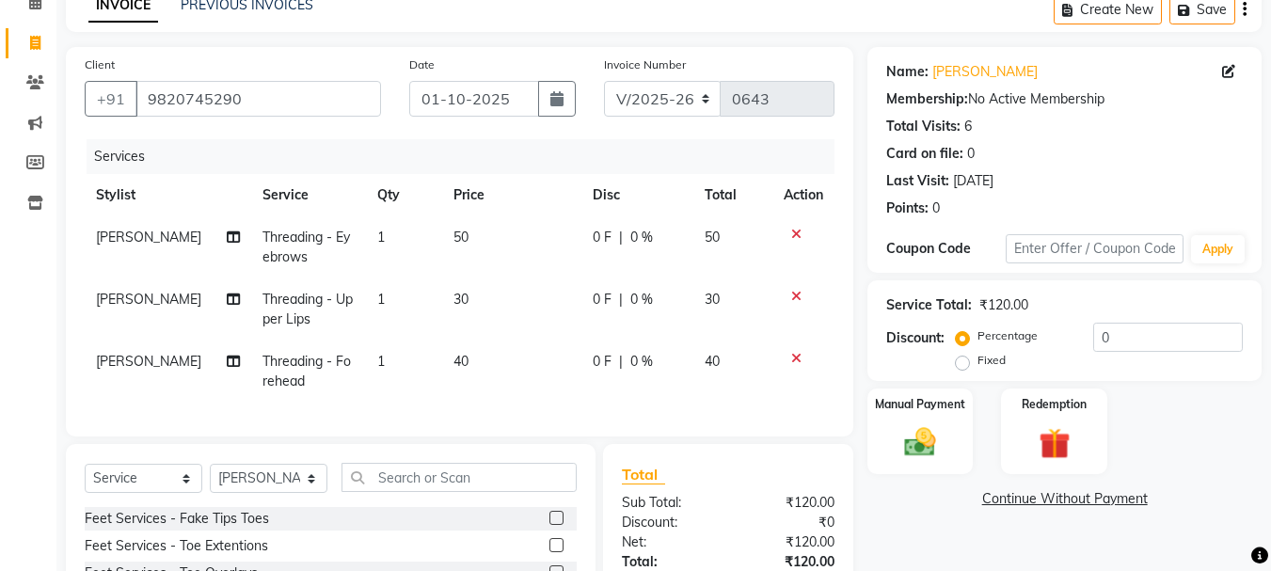
click at [481, 318] on td "30" at bounding box center [511, 309] width 139 height 62
select select "78839"
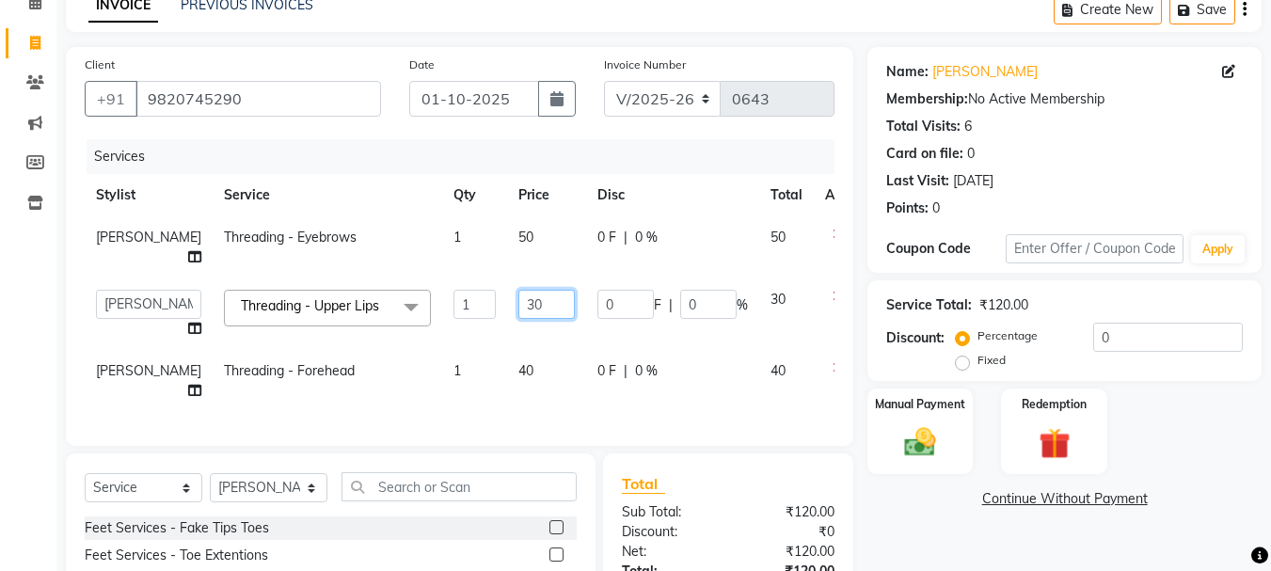
click at [518, 319] on input "30" at bounding box center [546, 304] width 56 height 29
type input "40"
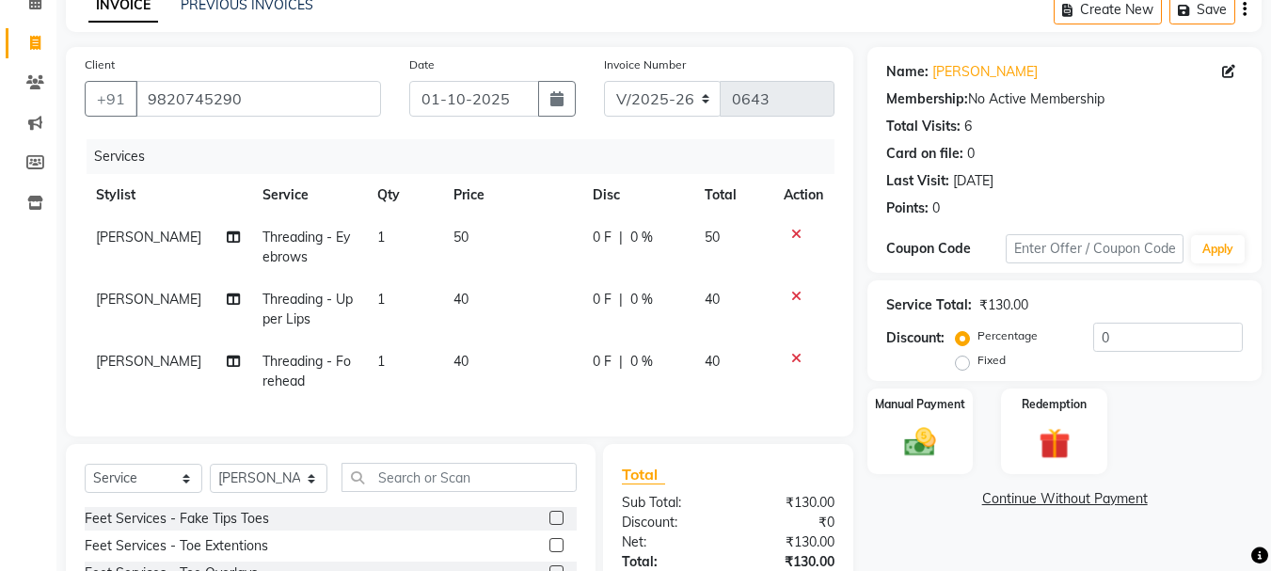
click at [483, 240] on td "50" at bounding box center [511, 247] width 139 height 62
select select "78839"
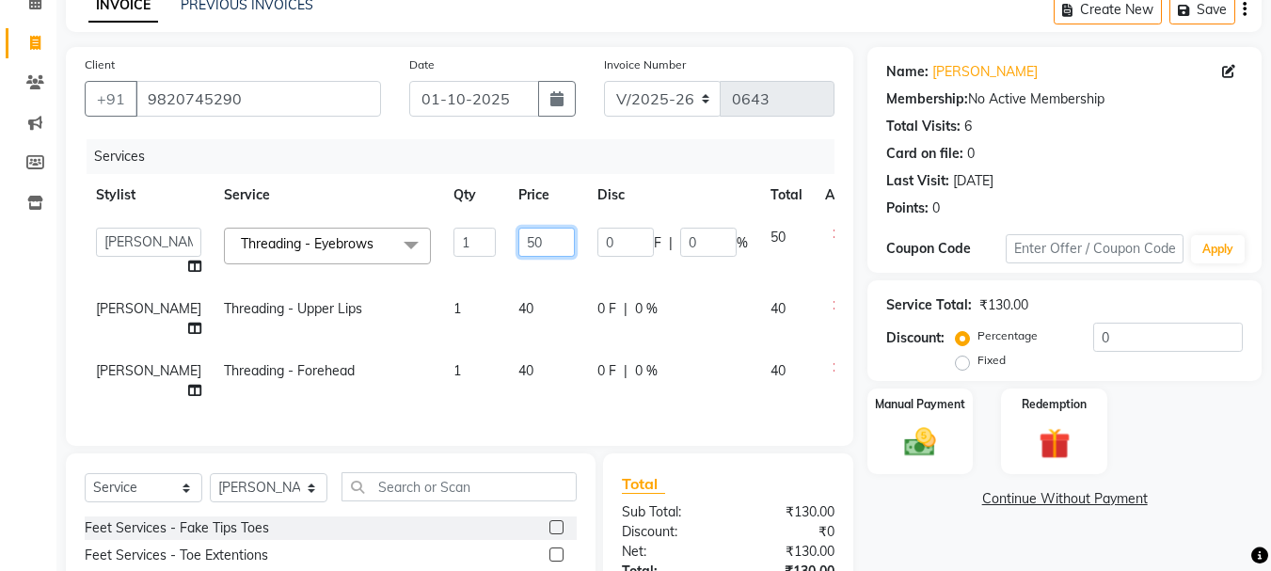
click at [518, 241] on input "50" at bounding box center [546, 242] width 56 height 29
type input "70"
click at [499, 279] on tbody "[PERSON_NAME] [PERSON_NAME] [PERSON_NAME] [PERSON_NAME] [PERSON_NAME] Threading…" at bounding box center [480, 314] width 791 height 196
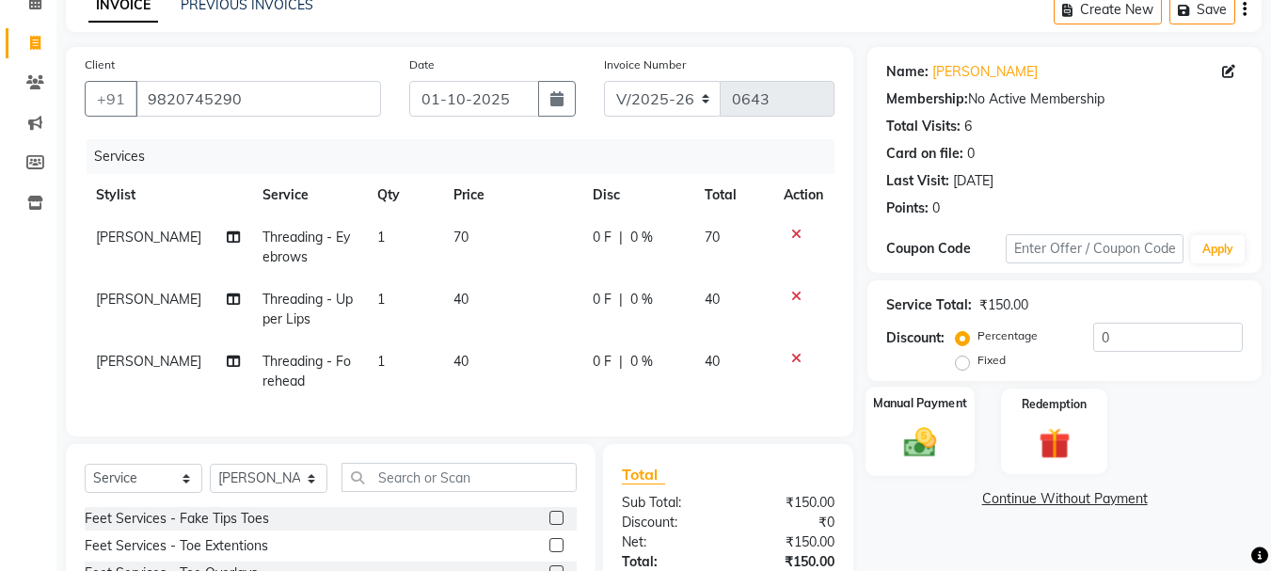
click at [914, 432] on img at bounding box center [920, 442] width 53 height 38
click at [1028, 498] on span "GPay" at bounding box center [1023, 500] width 39 height 22
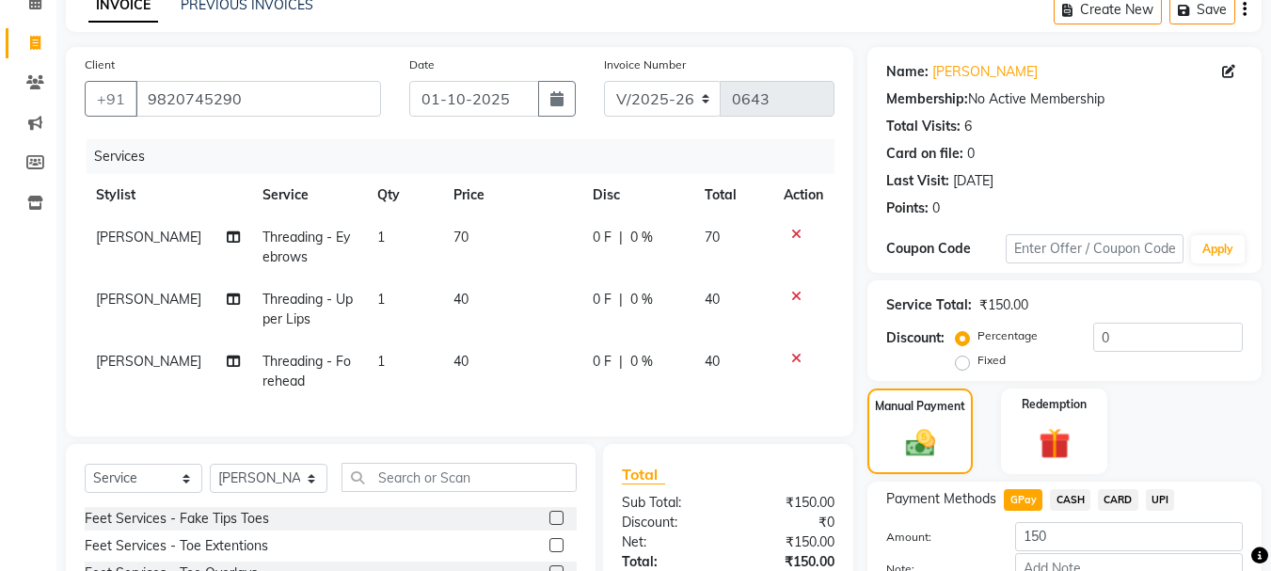
scroll to position [282, 0]
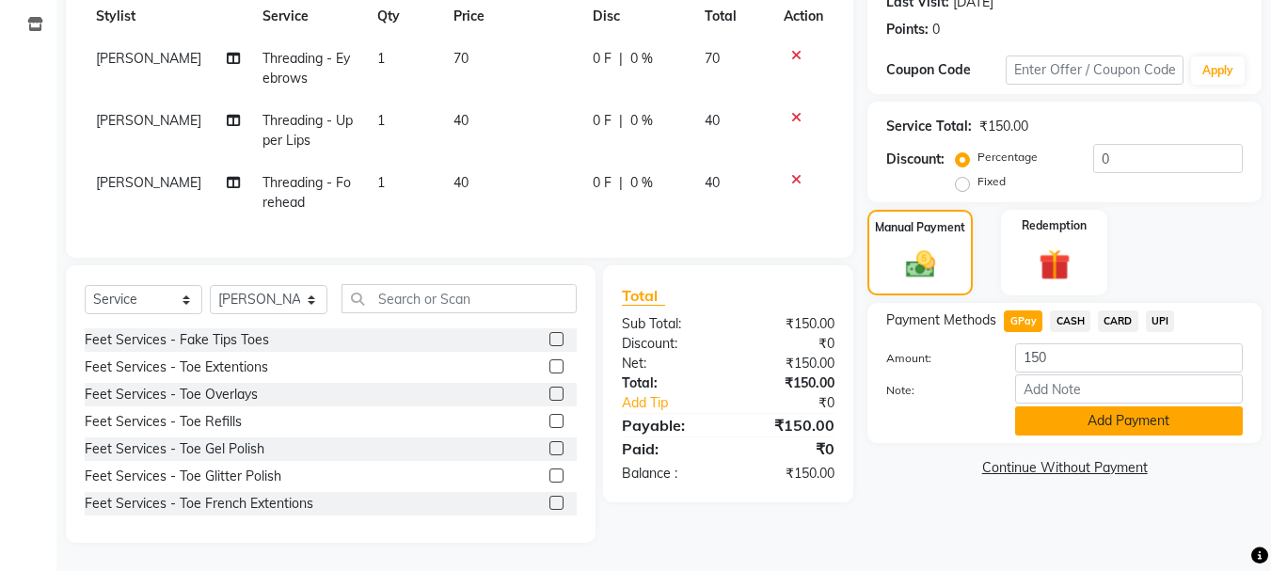
click at [1048, 419] on button "Add Payment" at bounding box center [1129, 420] width 228 height 29
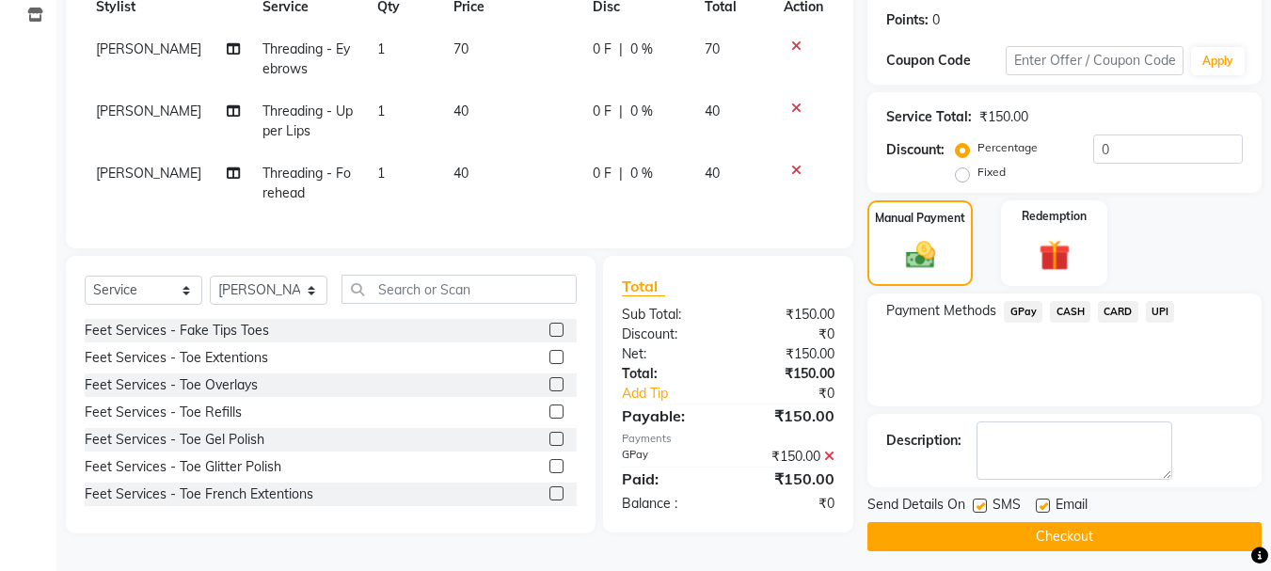
click at [1037, 532] on button "Checkout" at bounding box center [1064, 536] width 394 height 29
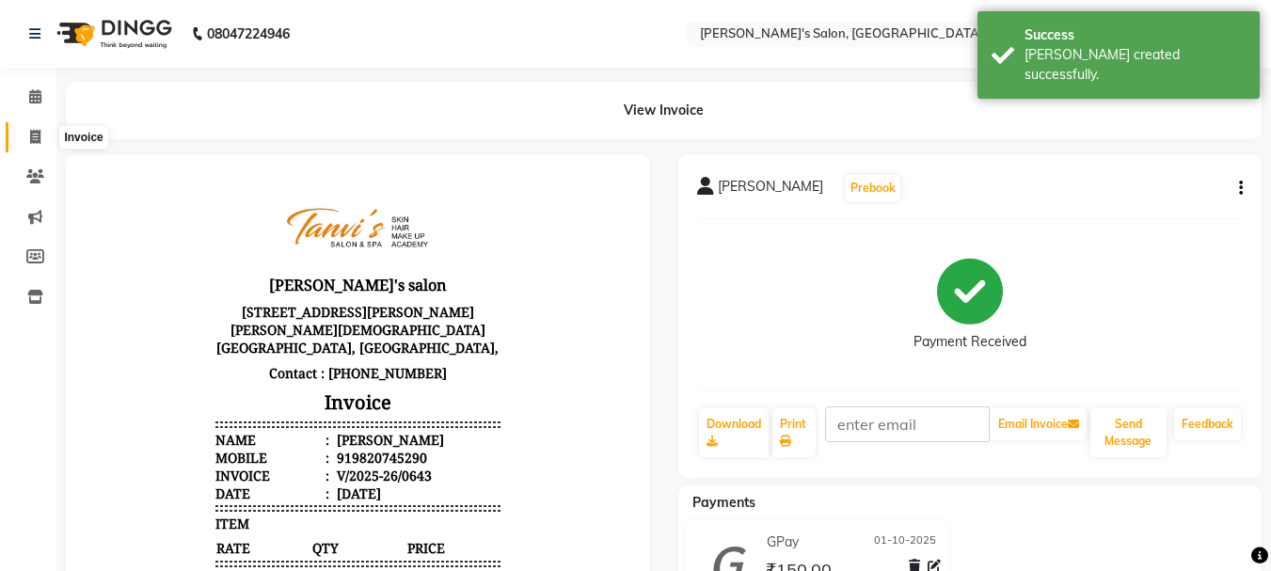
click at [33, 141] on icon at bounding box center [35, 137] width 10 height 14
select select "service"
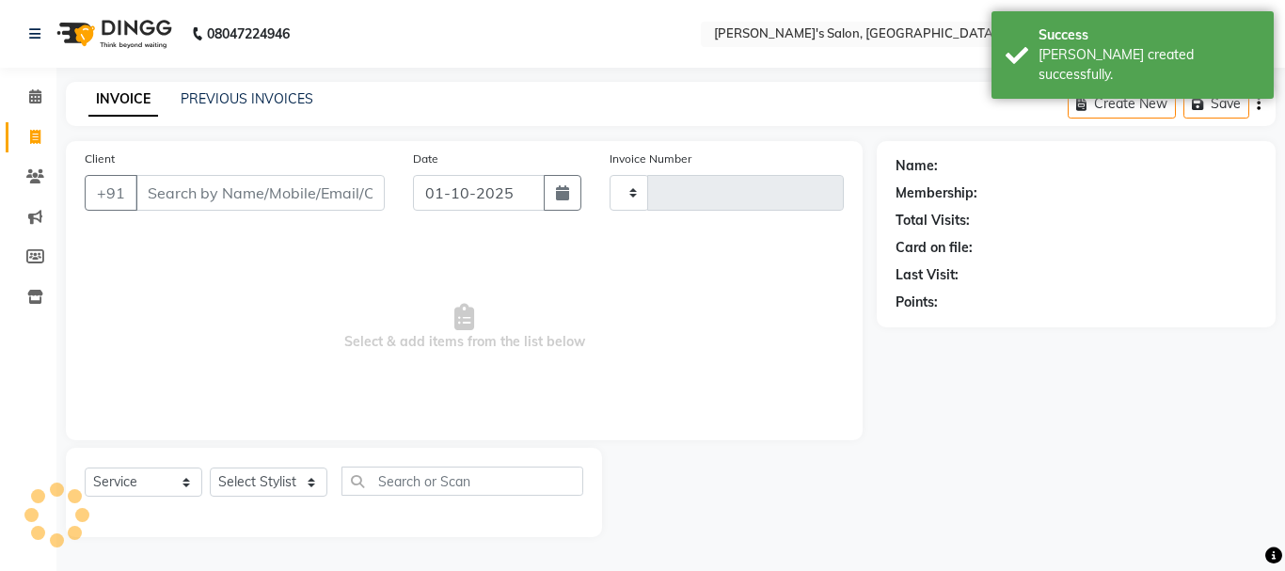
type input "0644"
select select "716"
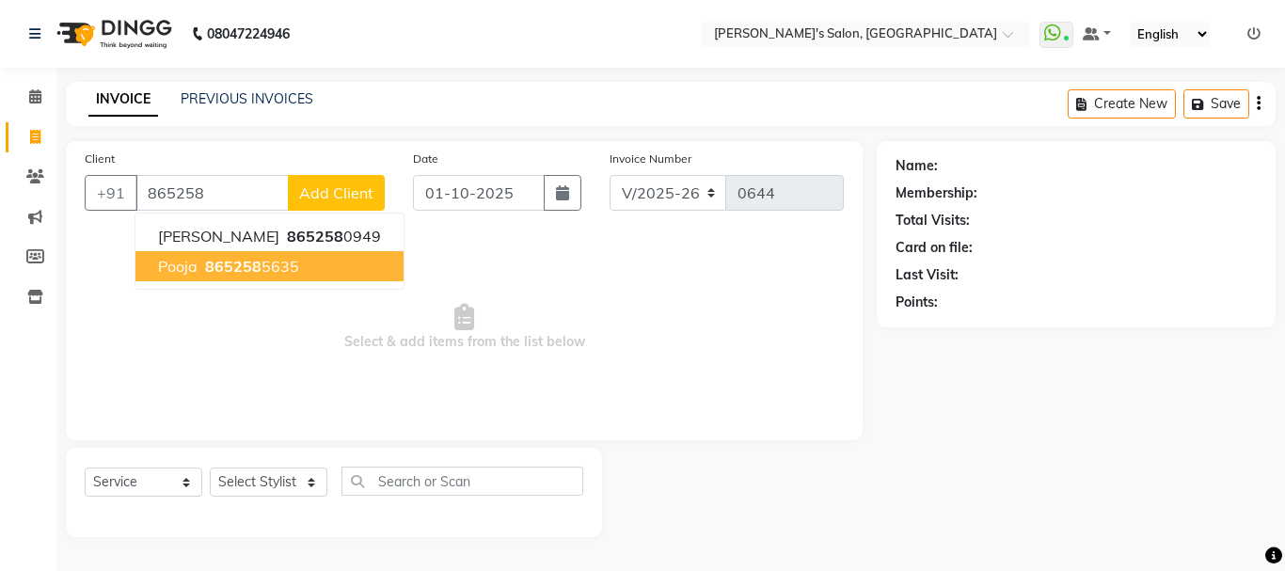
click at [332, 275] on button "pooja 865258 5635" at bounding box center [269, 266] width 268 height 30
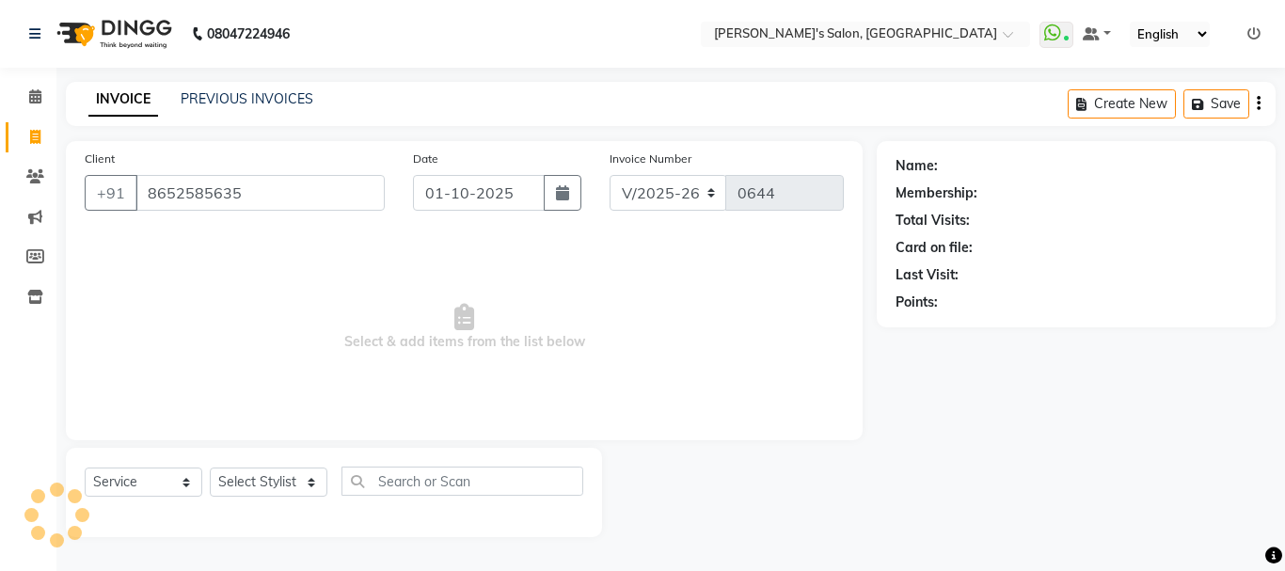
type input "8652585635"
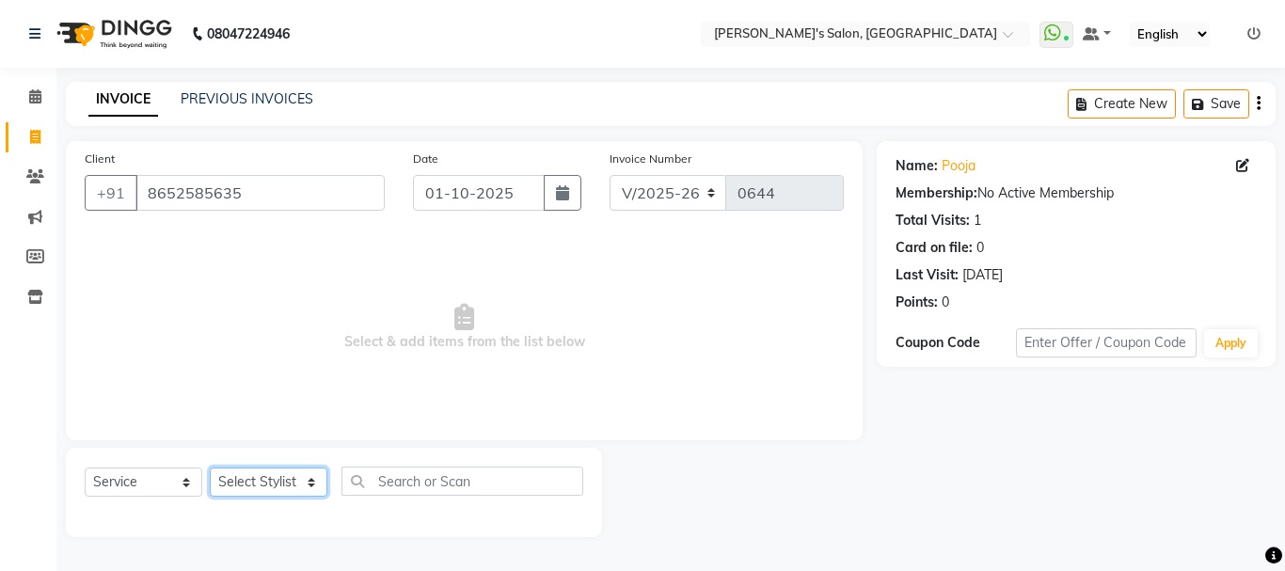
click at [274, 483] on select "Select Stylist [PERSON_NAME] [PERSON_NAME] [PERSON_NAME] [PERSON_NAME] [PERSON_…" at bounding box center [269, 481] width 118 height 29
click at [210, 467] on select "Select Stylist [PERSON_NAME] [PERSON_NAME] [PERSON_NAME] [PERSON_NAME] [PERSON_…" at bounding box center [269, 481] width 118 height 29
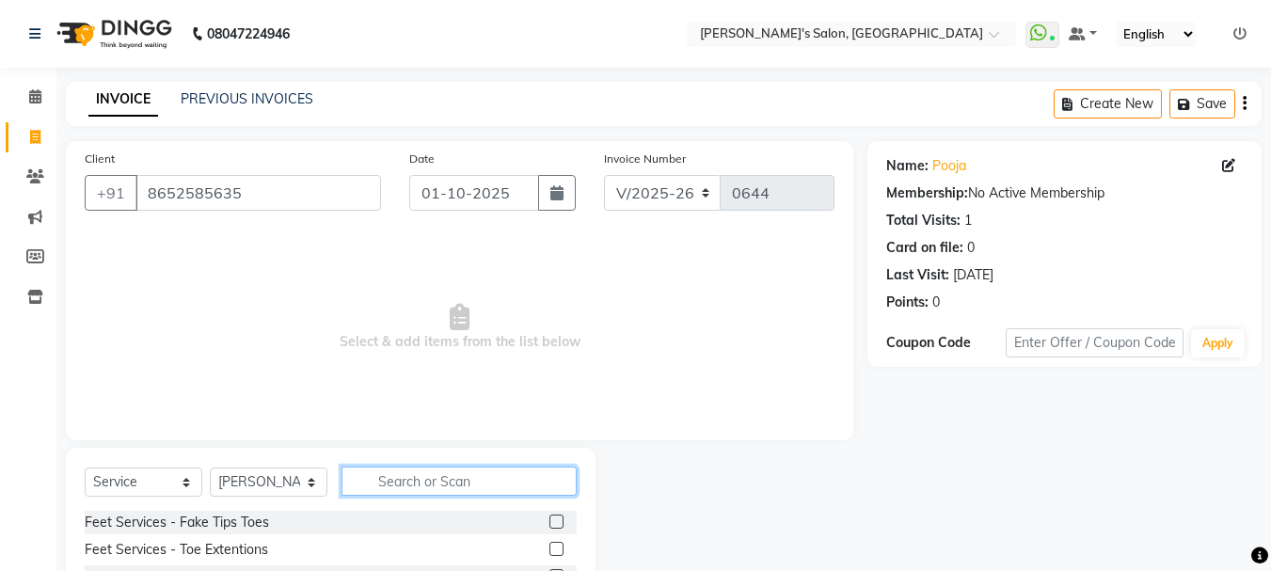
click at [421, 482] on input "text" at bounding box center [458, 481] width 235 height 29
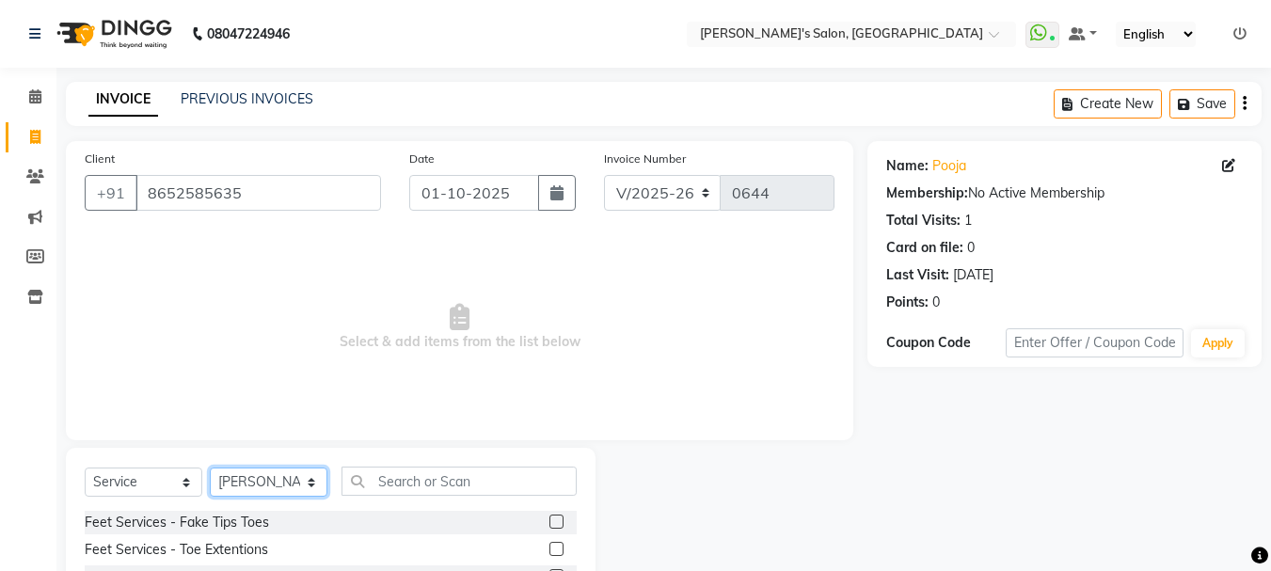
click at [243, 468] on select "Select Stylist [PERSON_NAME] [PERSON_NAME] [PERSON_NAME] [PERSON_NAME] [PERSON_…" at bounding box center [269, 481] width 118 height 29
select select "85925"
click at [210, 467] on select "Select Stylist [PERSON_NAME] [PERSON_NAME] [PERSON_NAME] [PERSON_NAME] [PERSON_…" at bounding box center [269, 481] width 118 height 29
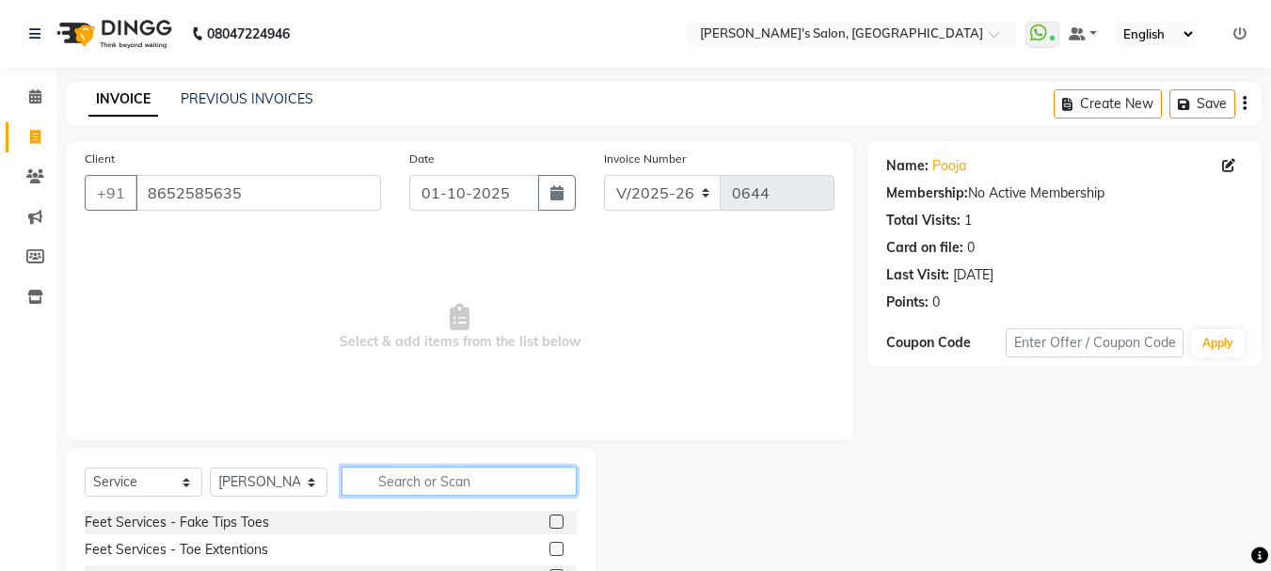
click at [373, 472] on input "text" at bounding box center [458, 481] width 235 height 29
type input "ey"
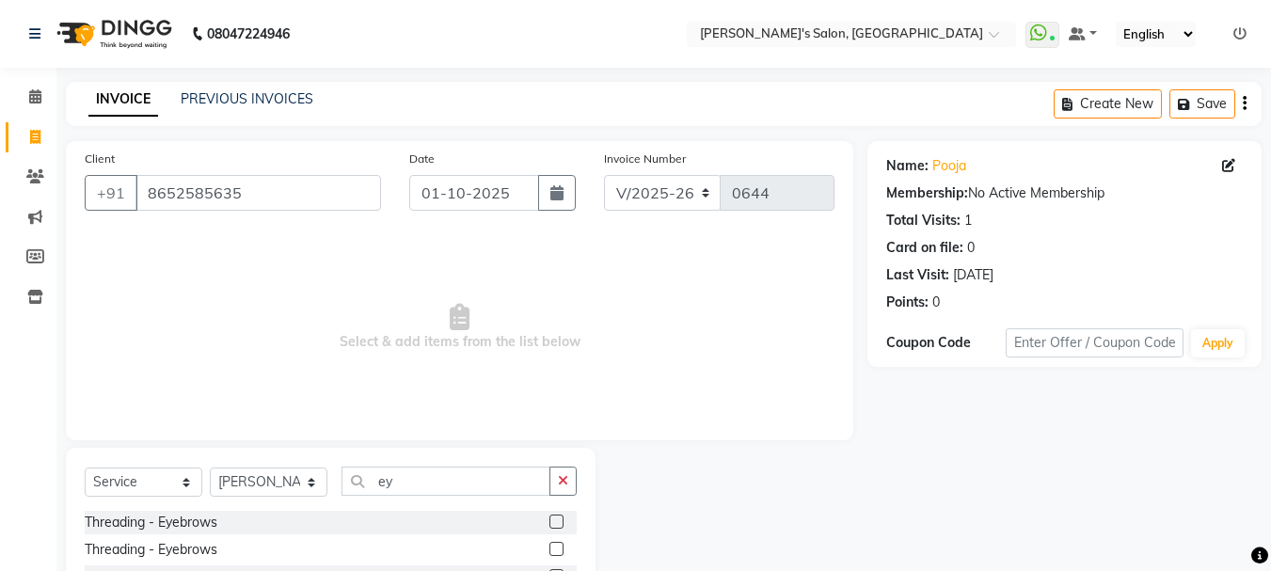
click at [549, 520] on label at bounding box center [556, 521] width 14 height 14
click at [549, 520] on input "checkbox" at bounding box center [555, 522] width 12 height 12
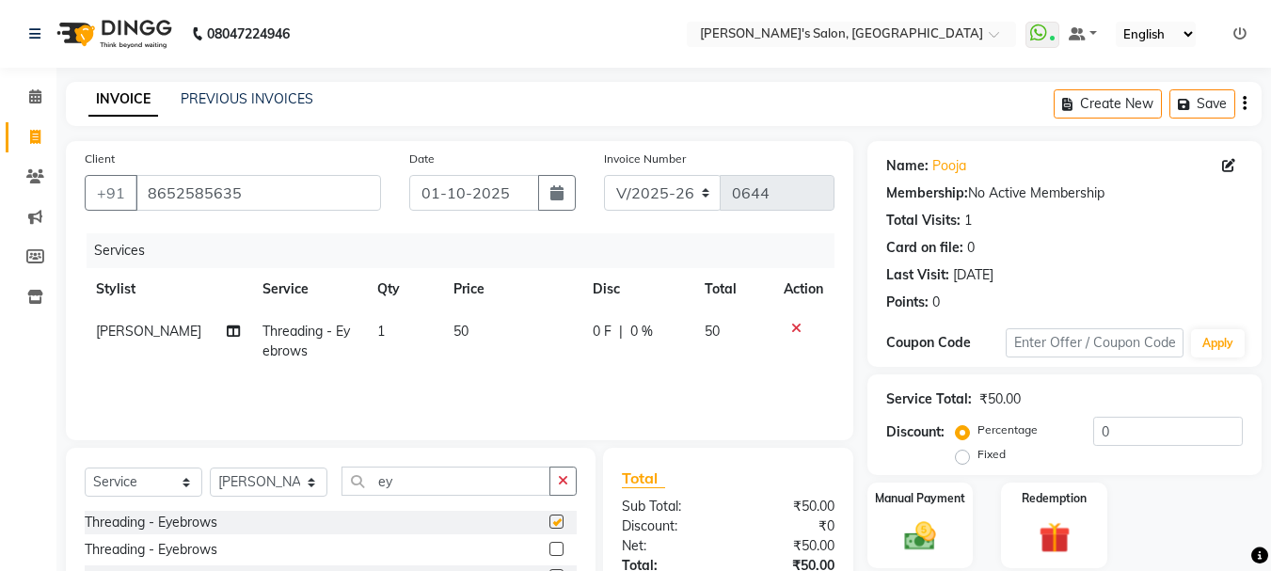
checkbox input "false"
click at [561, 488] on button "button" at bounding box center [562, 481] width 27 height 29
type input "u"
click at [549, 518] on label at bounding box center [556, 521] width 14 height 14
click at [549, 518] on input "checkbox" at bounding box center [555, 522] width 12 height 12
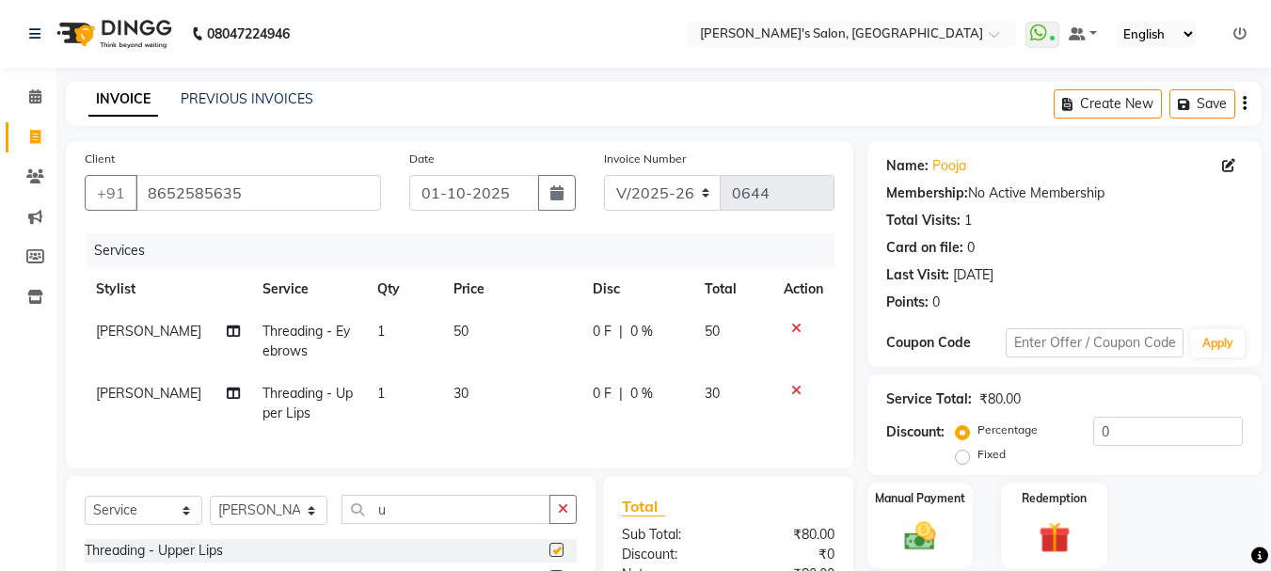
checkbox input "false"
click at [560, 515] on icon "button" at bounding box center [563, 508] width 10 height 13
type input "fo"
click at [549, 557] on label at bounding box center [556, 550] width 14 height 14
click at [549, 557] on input "checkbox" at bounding box center [555, 551] width 12 height 12
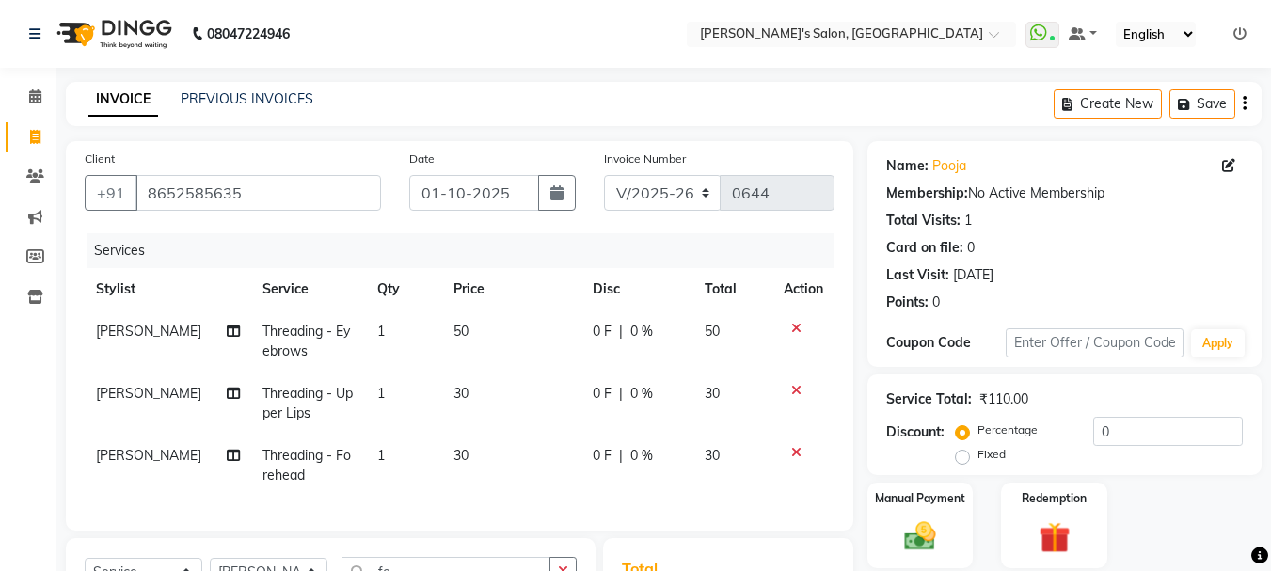
checkbox input "false"
click at [453, 328] on span "50" at bounding box center [460, 331] width 15 height 17
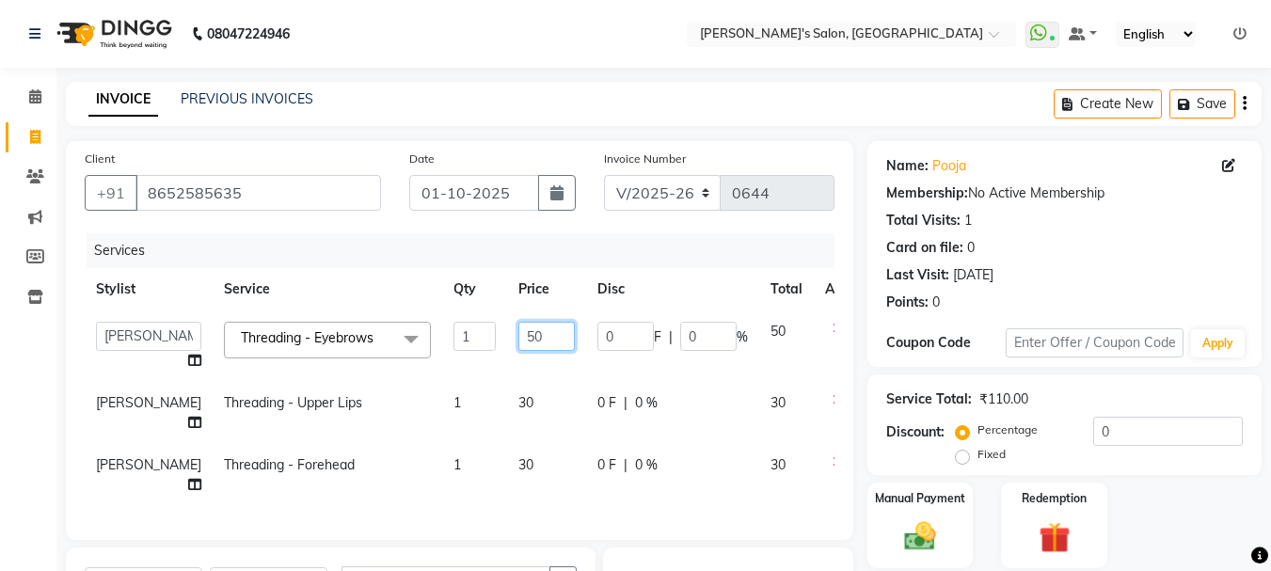
click at [518, 337] on input "50" at bounding box center [546, 336] width 56 height 29
type input "70"
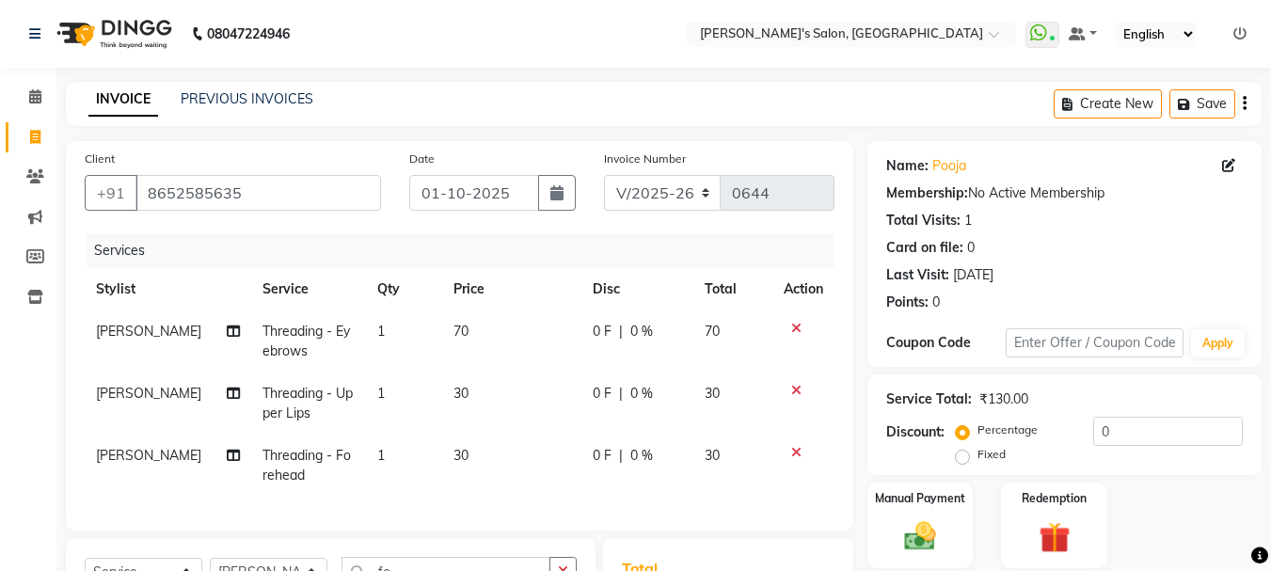
click at [474, 402] on td "30" at bounding box center [511, 403] width 139 height 62
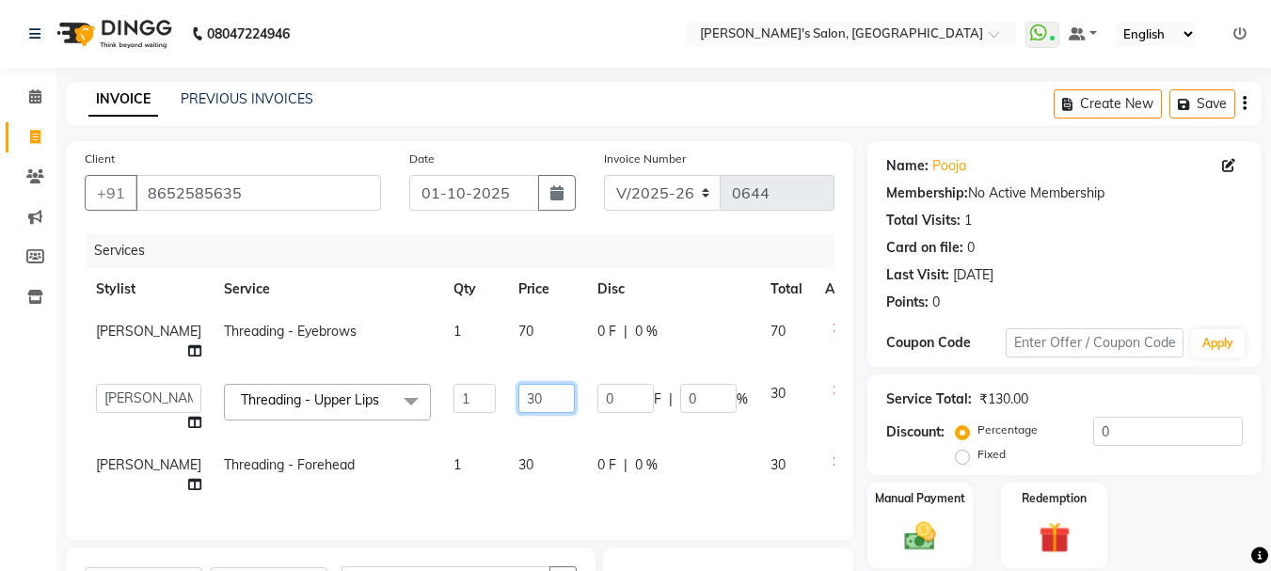
click at [518, 397] on input "30" at bounding box center [546, 398] width 56 height 29
type input "40"
click at [507, 466] on td "30" at bounding box center [546, 475] width 79 height 62
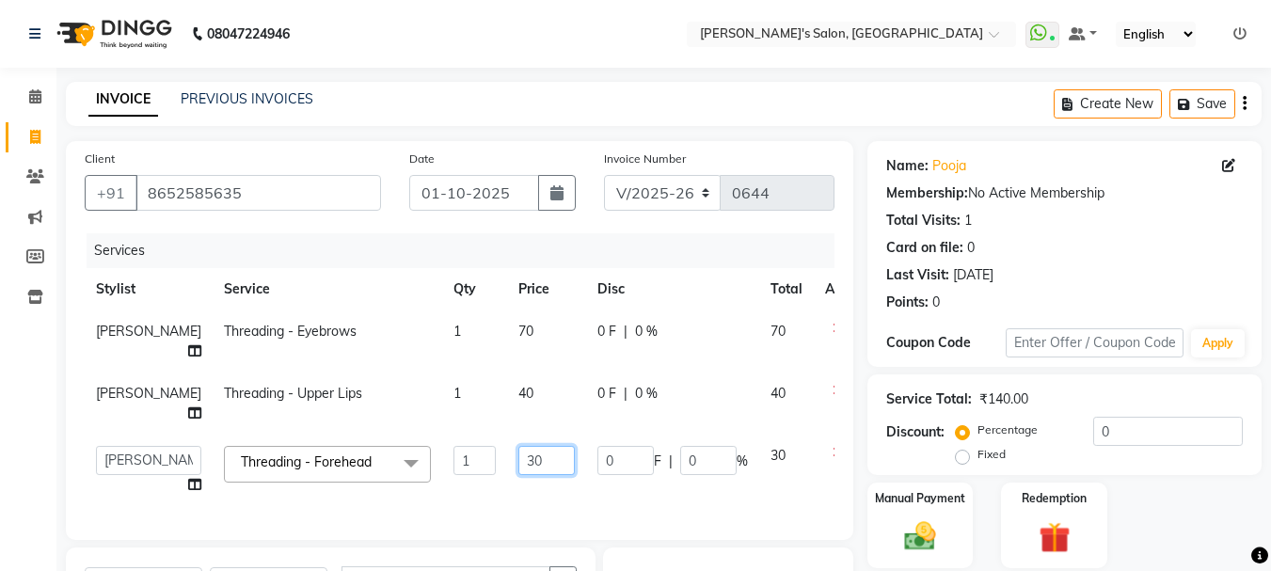
click at [518, 463] on input "30" at bounding box center [546, 460] width 56 height 29
type input "40"
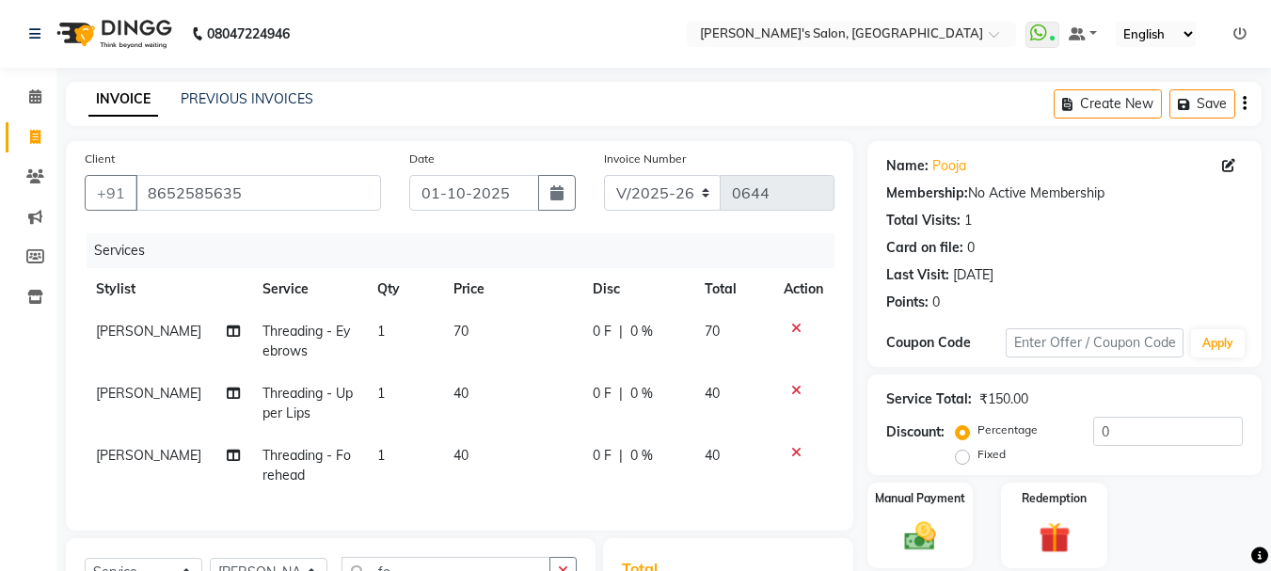
click at [519, 495] on td "40" at bounding box center [511, 466] width 139 height 62
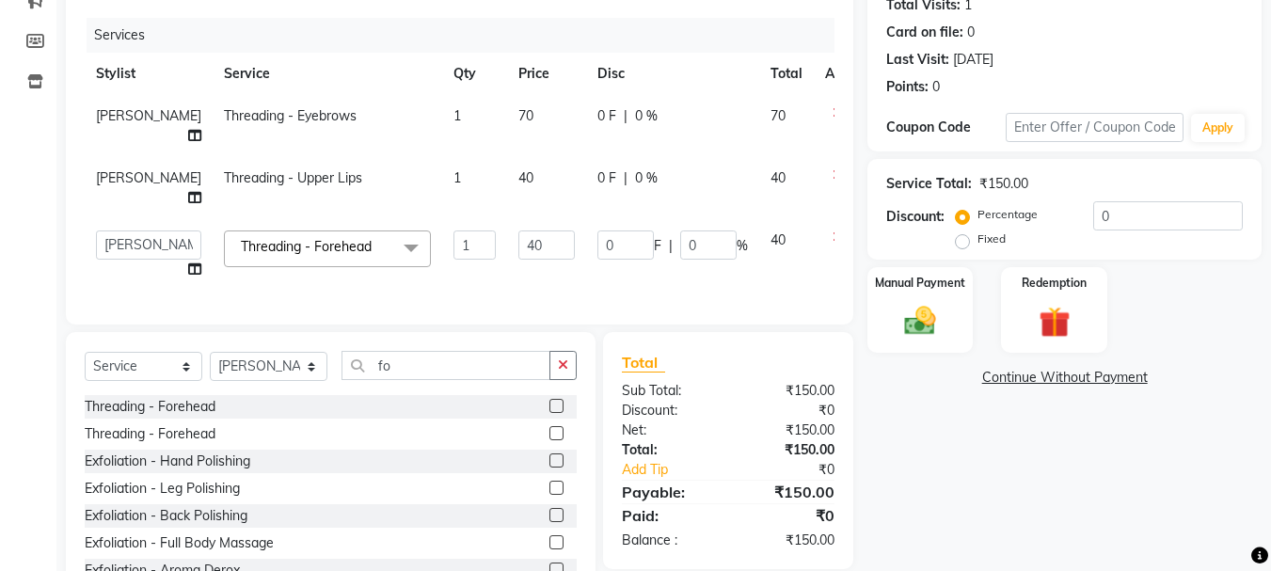
scroll to position [282, 0]
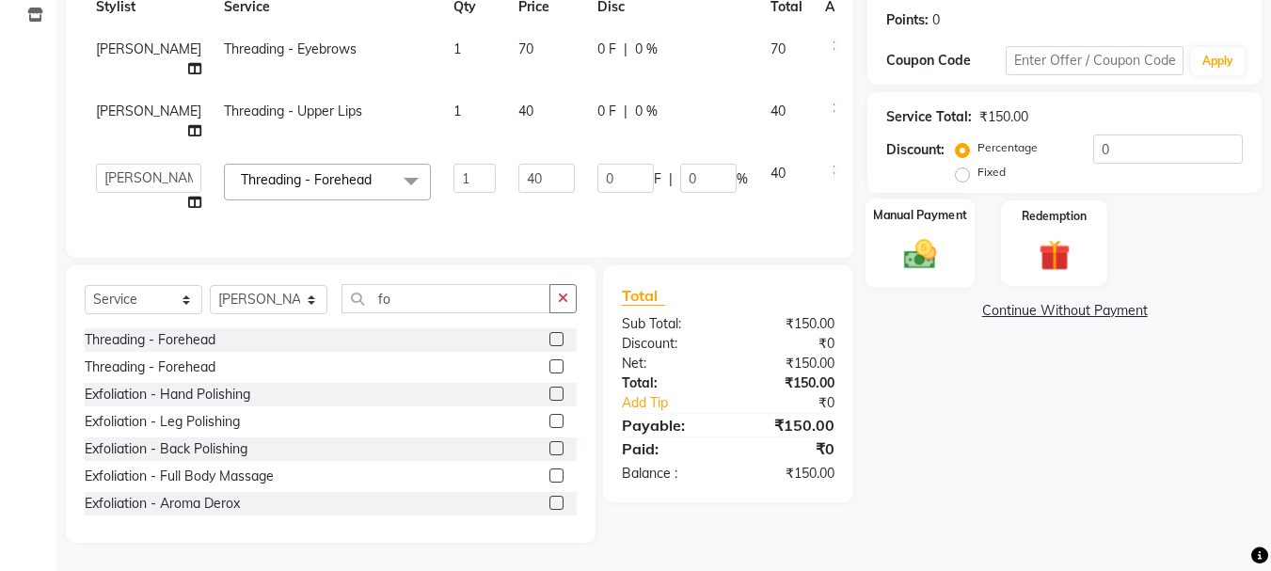
click at [922, 229] on div "Manual Payment" at bounding box center [920, 242] width 110 height 89
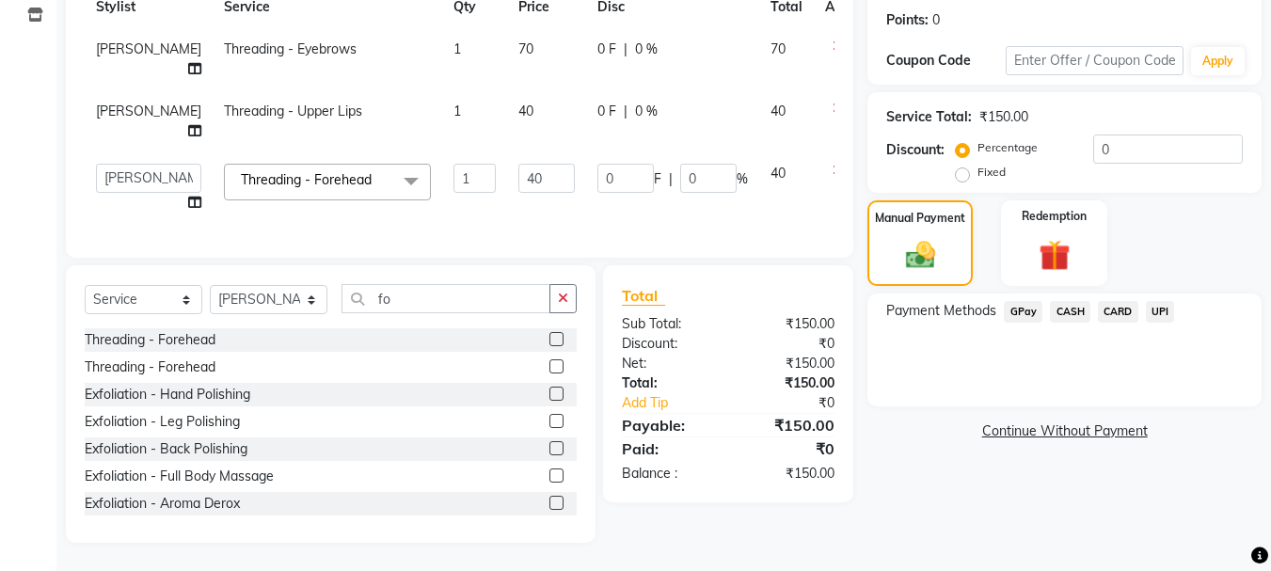
click at [1027, 309] on span "GPay" at bounding box center [1023, 312] width 39 height 22
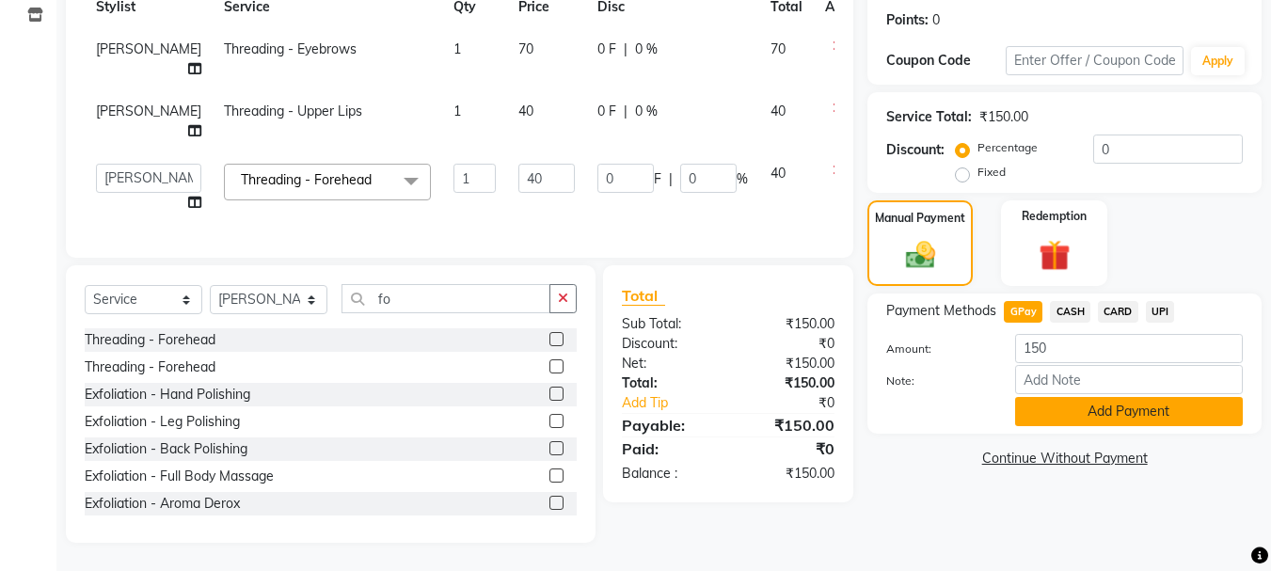
click at [1083, 410] on button "Add Payment" at bounding box center [1129, 411] width 228 height 29
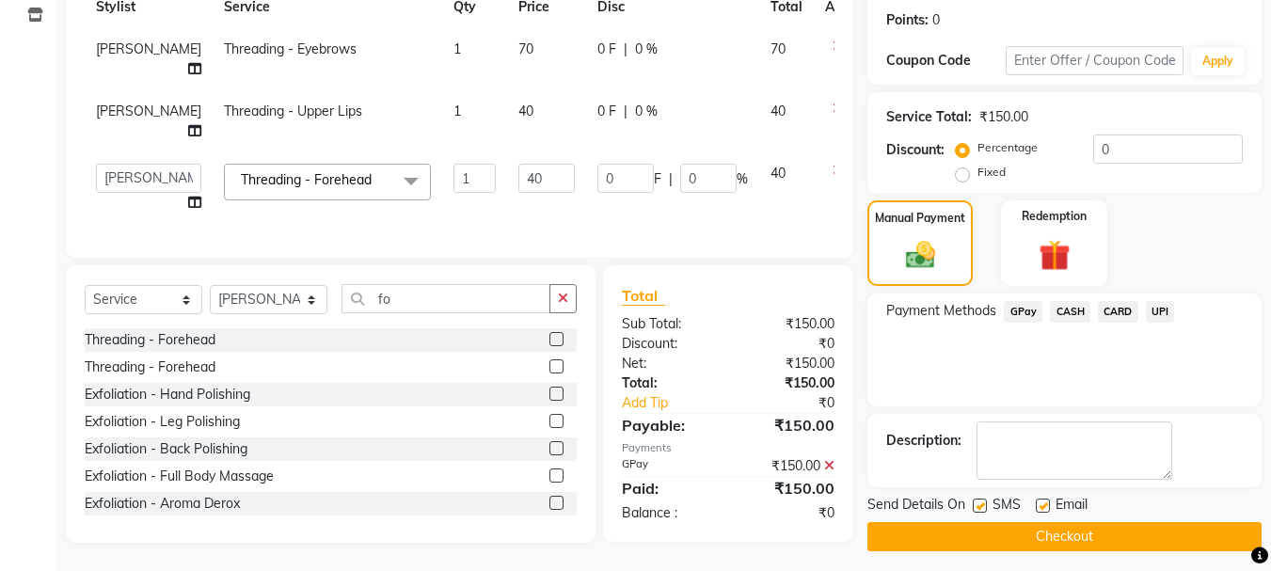
click at [1053, 544] on button "Checkout" at bounding box center [1064, 536] width 394 height 29
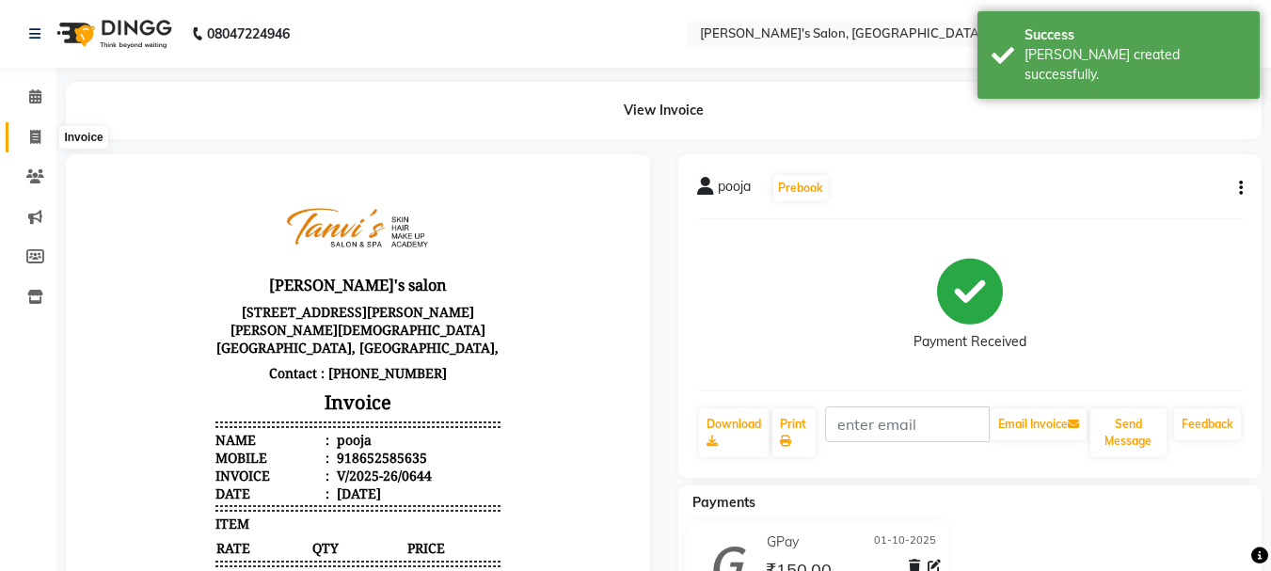
click at [30, 135] on icon at bounding box center [35, 137] width 10 height 14
select select "service"
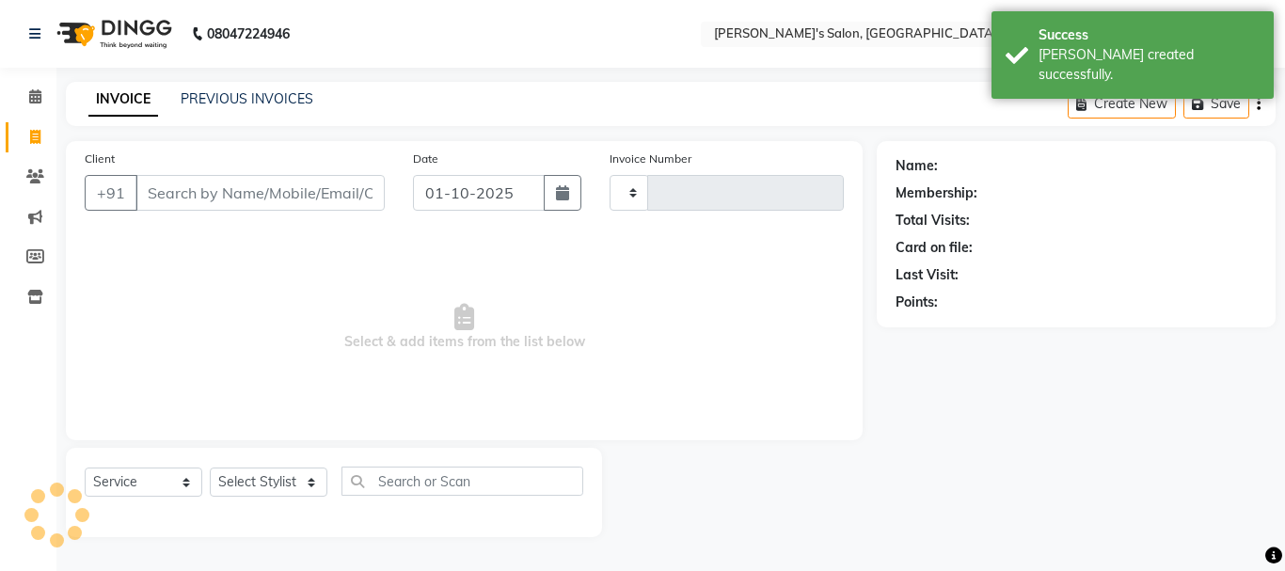
type input "0645"
select select "716"
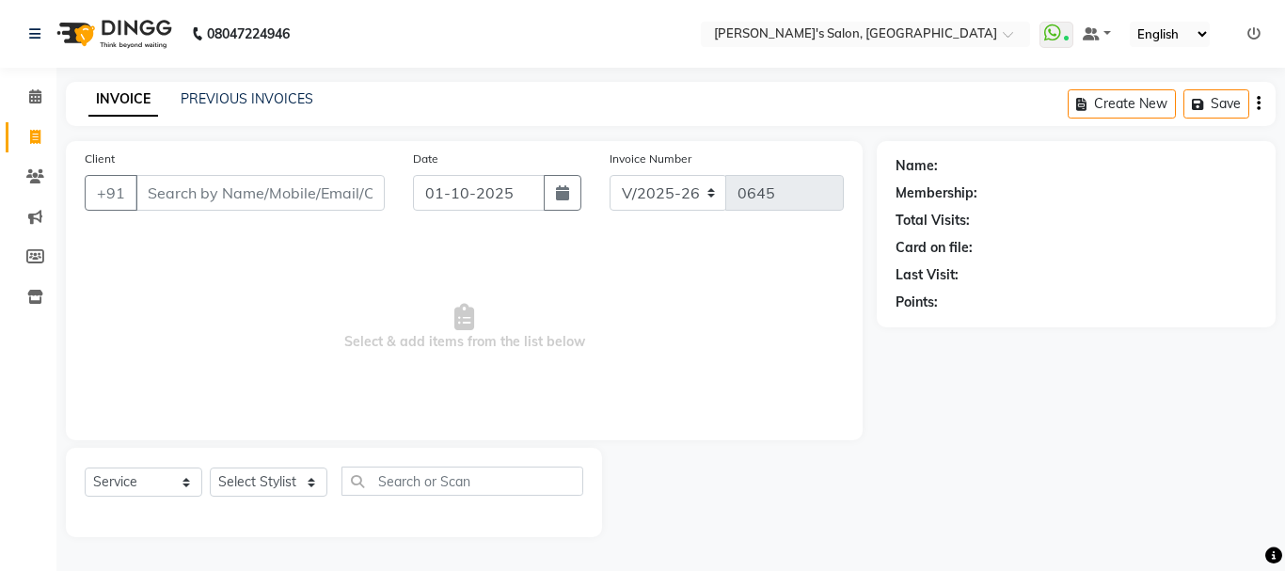
click at [194, 175] on input "Client" at bounding box center [259, 193] width 249 height 36
click at [195, 190] on input "Client" at bounding box center [259, 193] width 249 height 36
type input "9773828437"
click at [327, 201] on span "Add Client" at bounding box center [336, 192] width 74 height 19
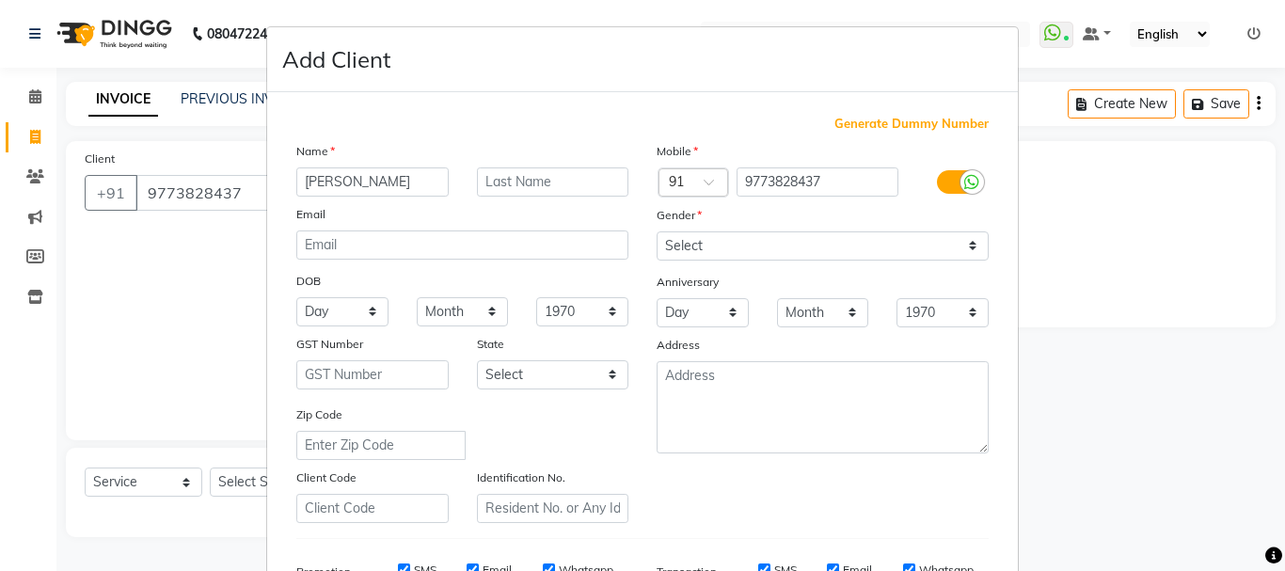
type input "[PERSON_NAME]"
click at [688, 243] on select "Select [DEMOGRAPHIC_DATA] [DEMOGRAPHIC_DATA] Other Prefer Not To Say" at bounding box center [823, 245] width 332 height 29
select select "[DEMOGRAPHIC_DATA]"
click at [657, 231] on select "Select [DEMOGRAPHIC_DATA] [DEMOGRAPHIC_DATA] Other Prefer Not To Say" at bounding box center [823, 245] width 332 height 29
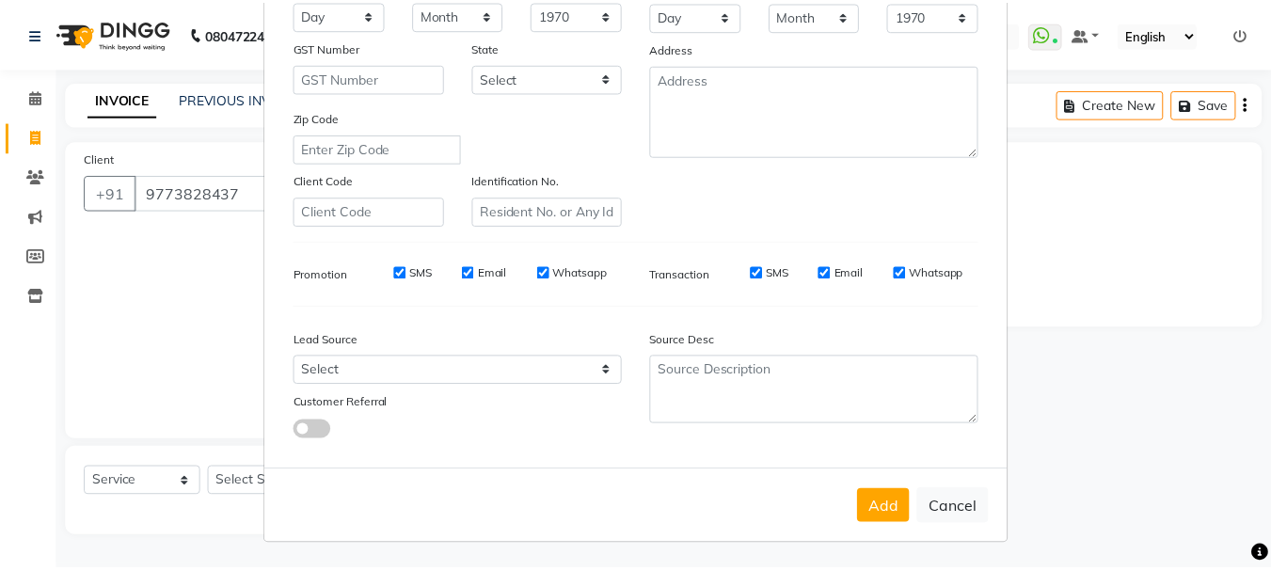
scroll to position [297, 0]
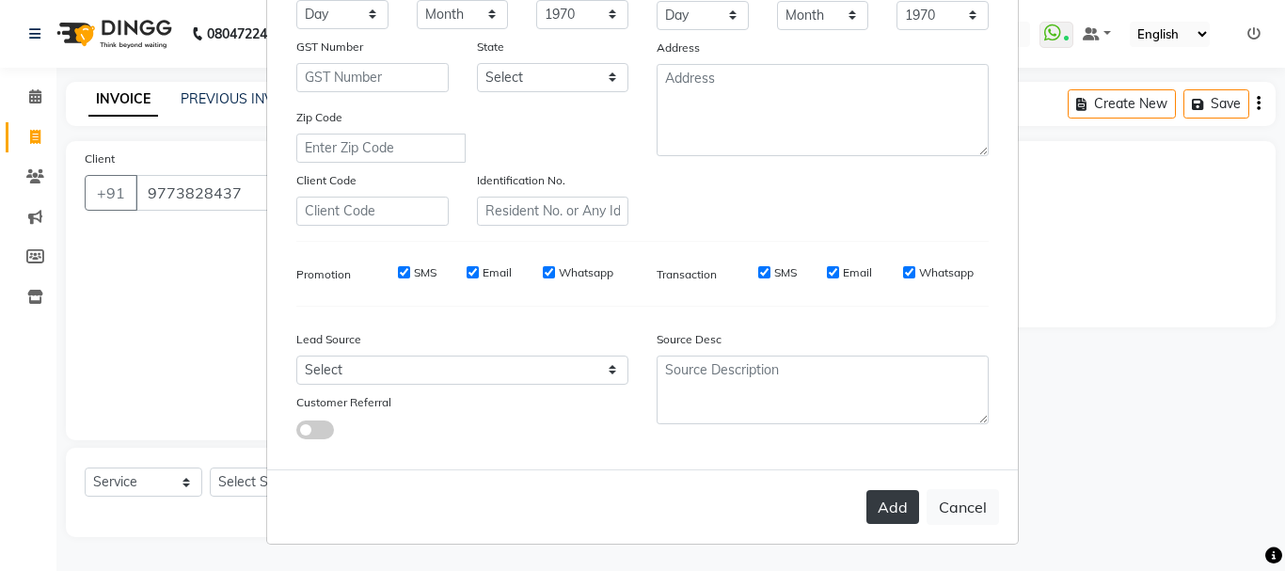
click at [894, 513] on button "Add" at bounding box center [892, 507] width 53 height 34
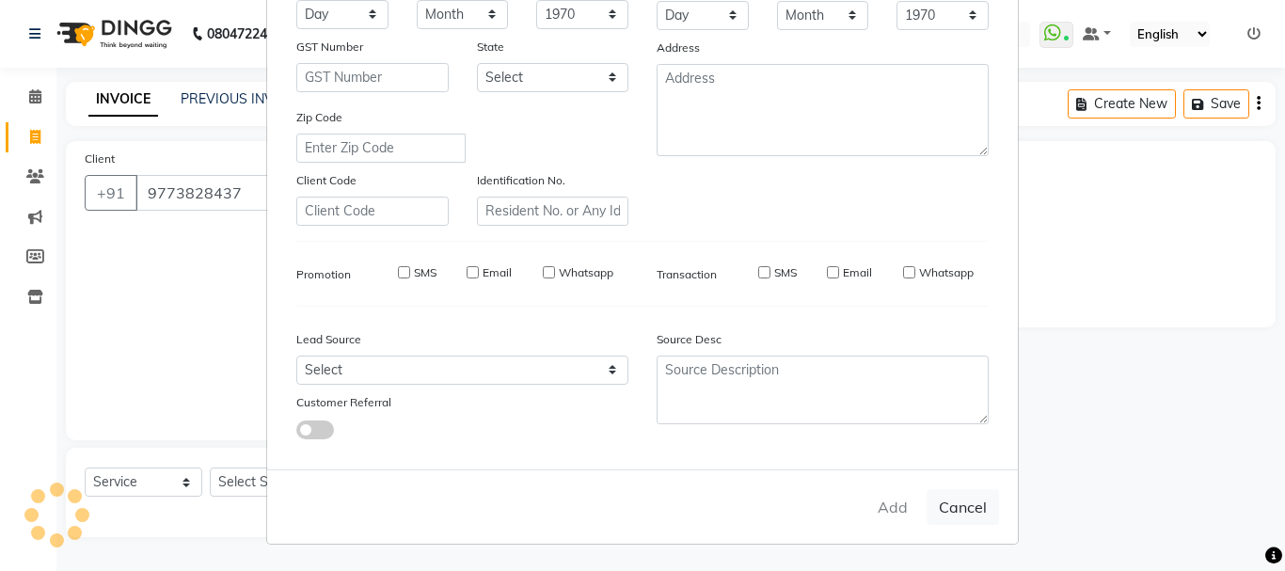
select select
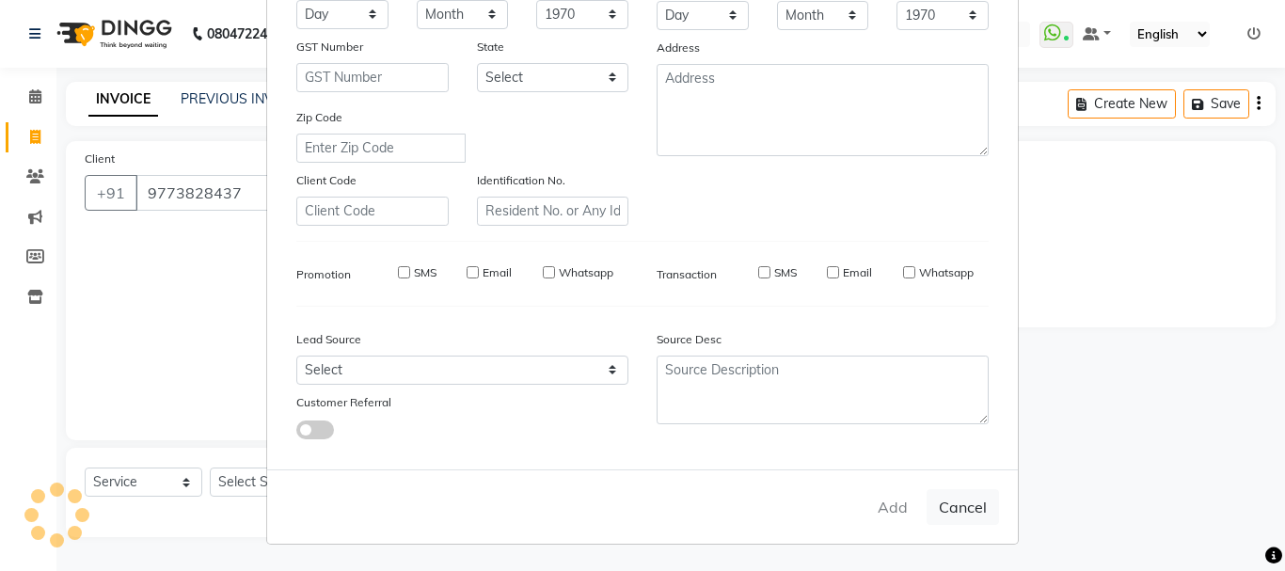
select select
checkbox input "false"
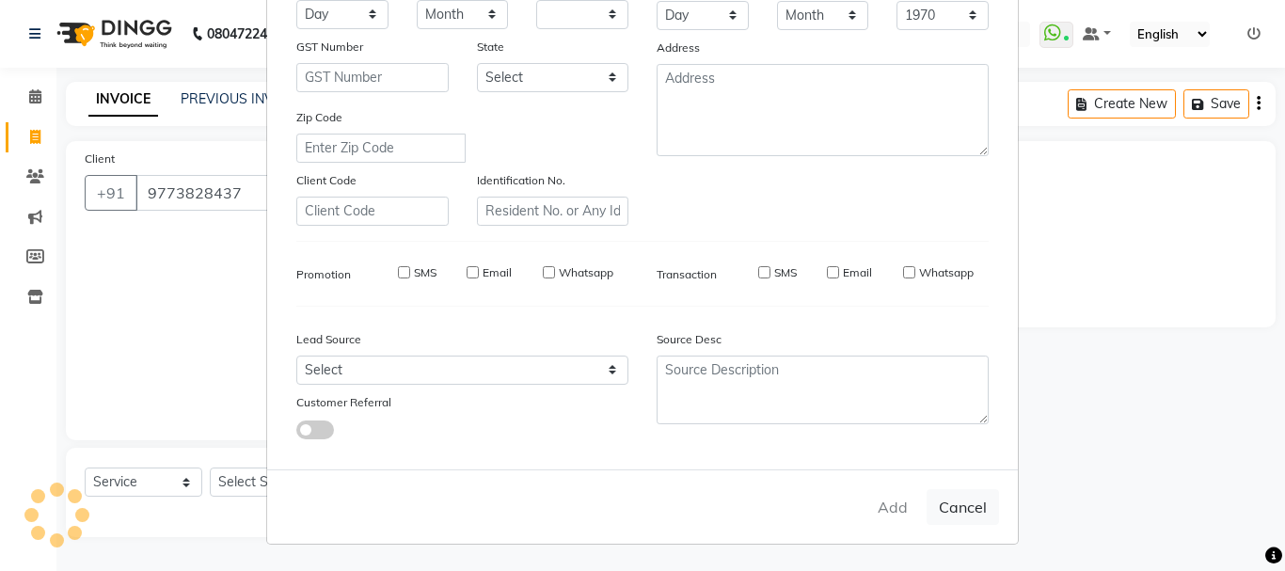
checkbox input "false"
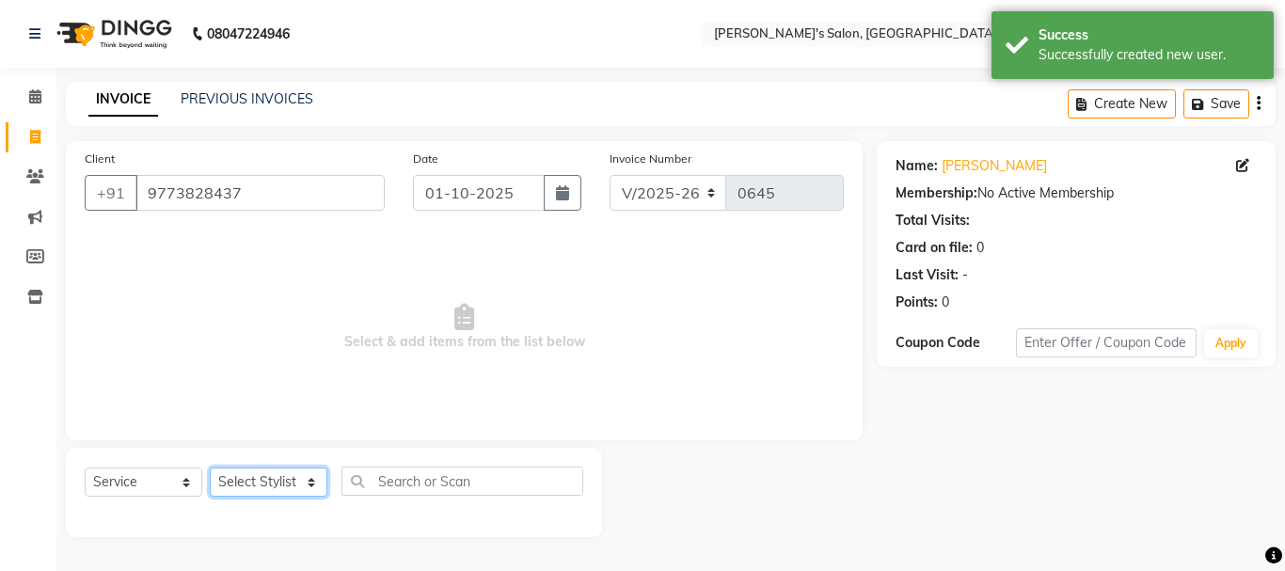
click at [298, 483] on select "Select Stylist [PERSON_NAME] [PERSON_NAME] [PERSON_NAME] [PERSON_NAME] [PERSON_…" at bounding box center [269, 481] width 118 height 29
select select "78839"
click at [210, 467] on select "Select Stylist [PERSON_NAME] [PERSON_NAME] [PERSON_NAME] [PERSON_NAME] [PERSON_…" at bounding box center [269, 481] width 118 height 29
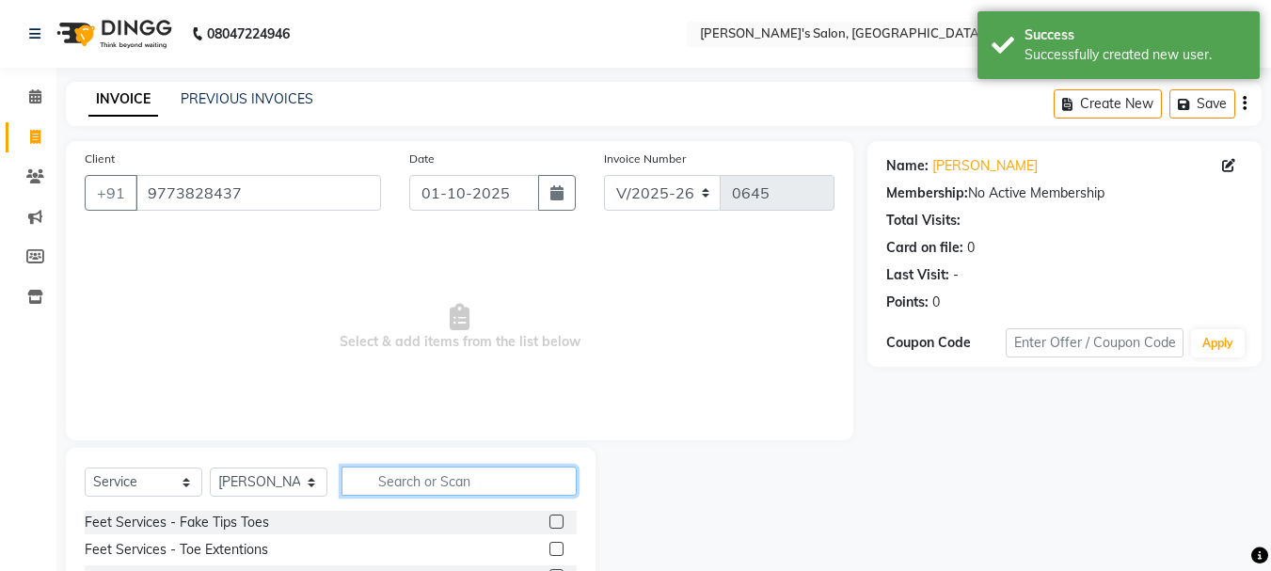
click at [407, 485] on input "text" at bounding box center [458, 481] width 235 height 29
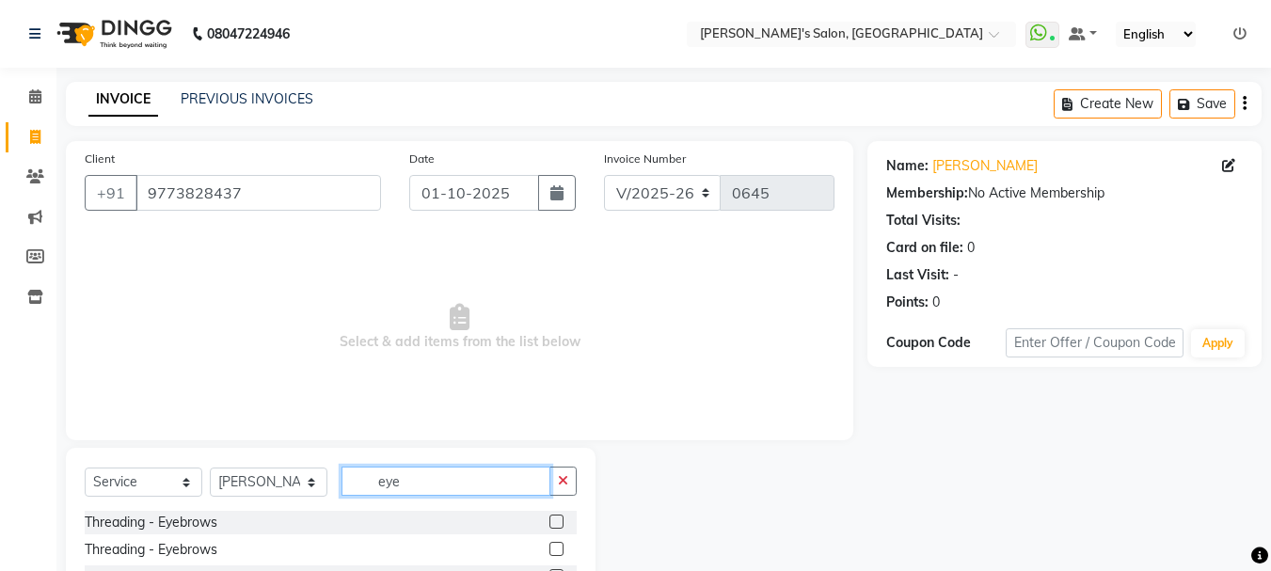
type input "eye"
click at [556, 521] on label at bounding box center [556, 521] width 14 height 14
click at [556, 521] on input "checkbox" at bounding box center [555, 522] width 12 height 12
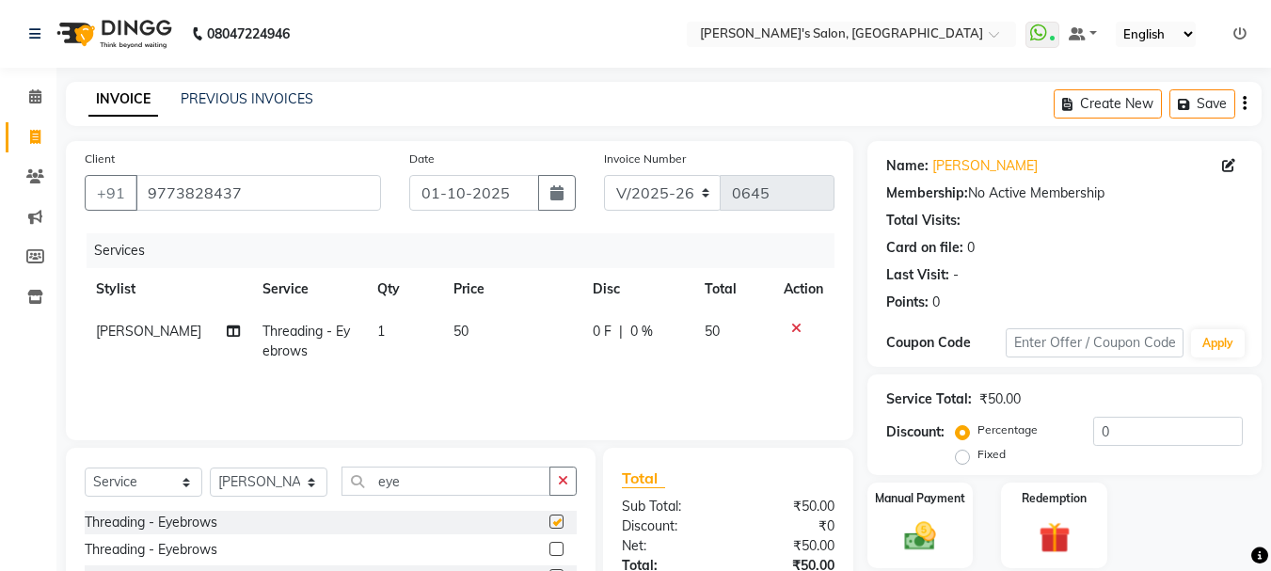
checkbox input "false"
click at [569, 487] on button "button" at bounding box center [562, 481] width 27 height 29
type input "upp"
click at [557, 517] on label at bounding box center [556, 521] width 14 height 14
click at [557, 517] on input "checkbox" at bounding box center [555, 522] width 12 height 12
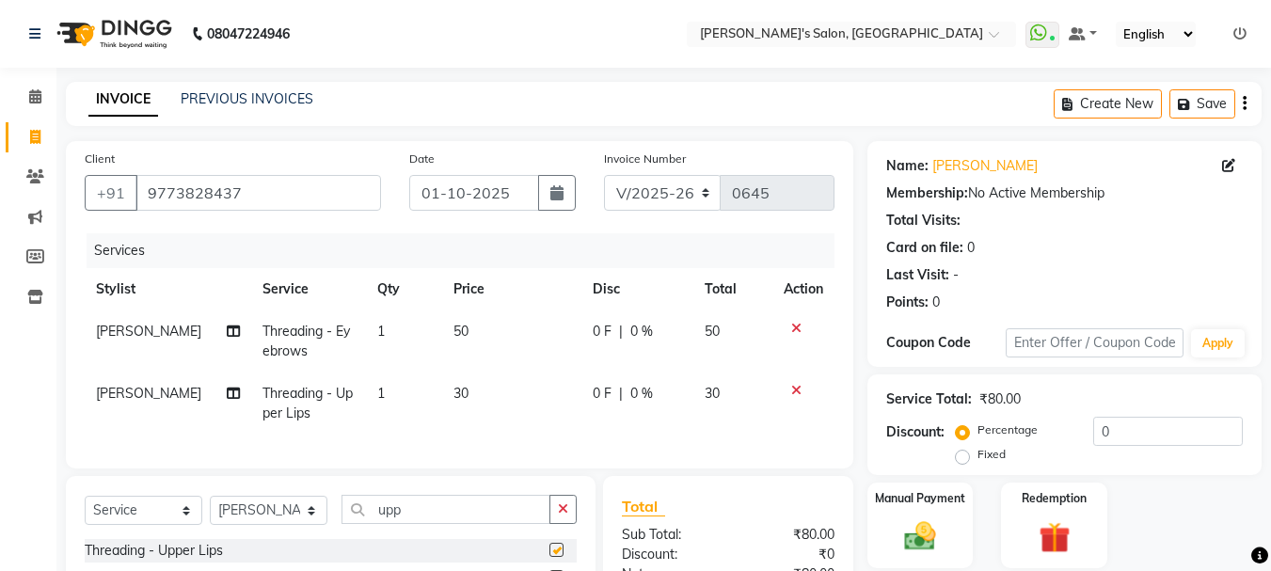
checkbox input "false"
click at [453, 326] on span "50" at bounding box center [460, 331] width 15 height 17
select select "78839"
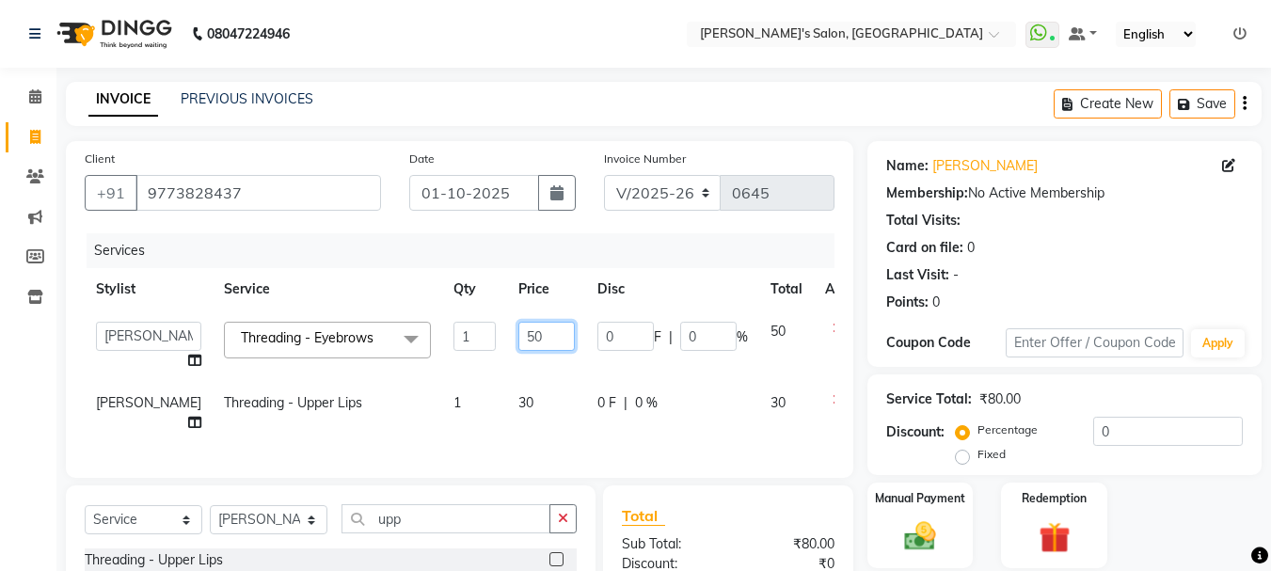
click at [518, 335] on input "50" at bounding box center [546, 336] width 56 height 29
type input "70"
click at [507, 394] on td "30" at bounding box center [546, 413] width 79 height 62
select select "78839"
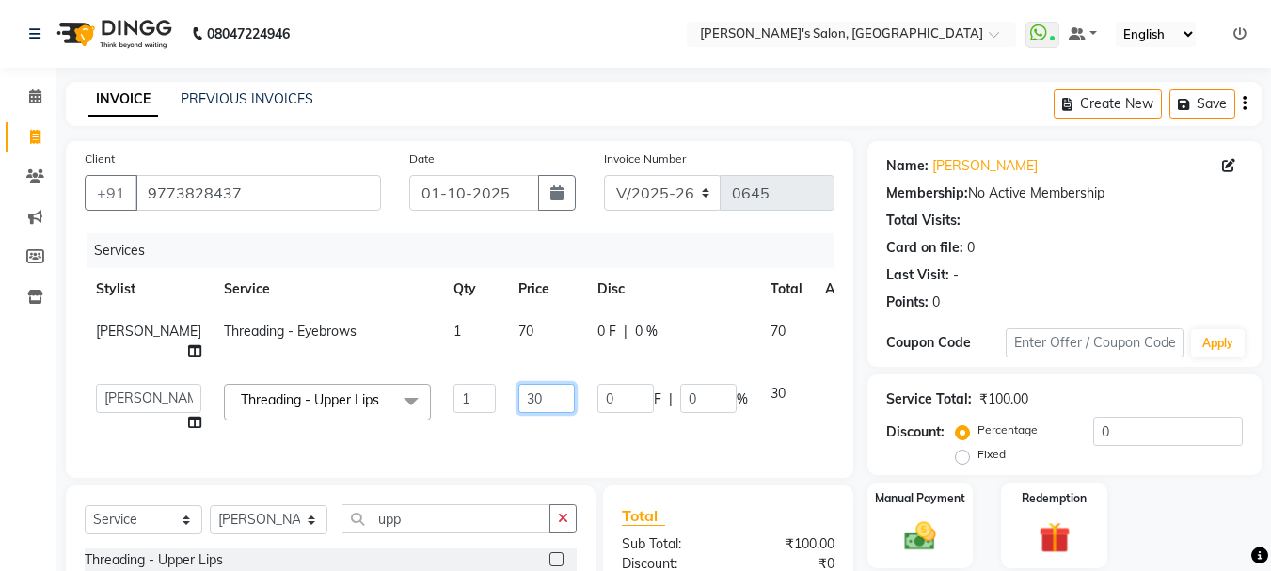
click at [518, 413] on input "30" at bounding box center [546, 398] width 56 height 29
type input "40"
click at [641, 494] on div "Client [PHONE_NUMBER] Date [DATE] Invoice Number V/2025 V/[PHONE_NUMBER] Servic…" at bounding box center [459, 439] width 815 height 597
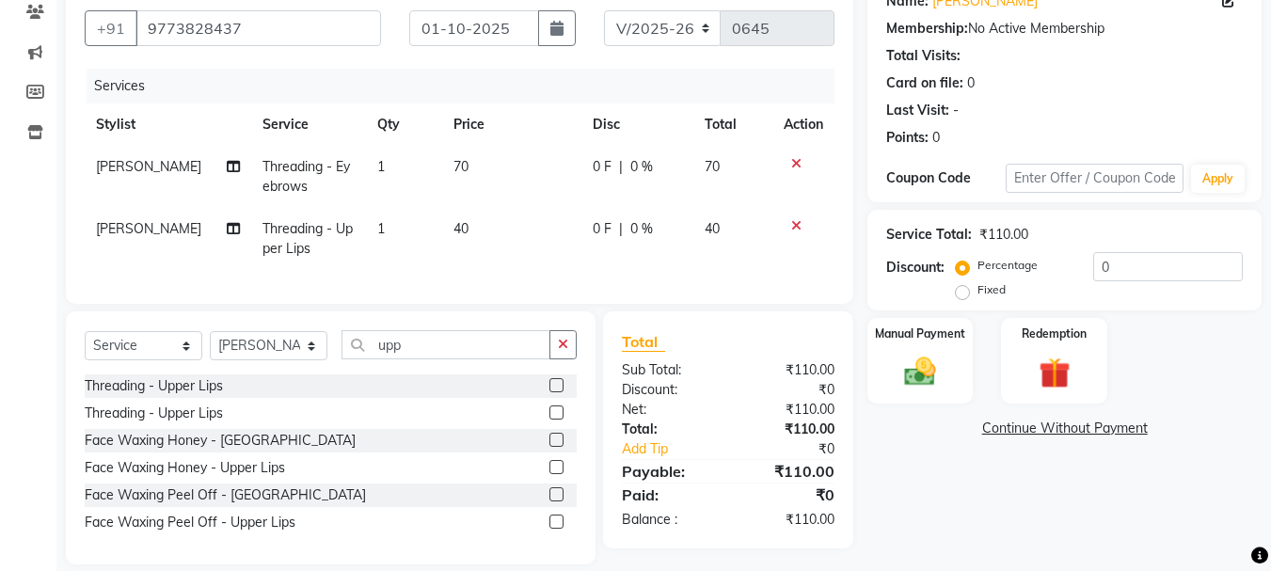
scroll to position [188, 0]
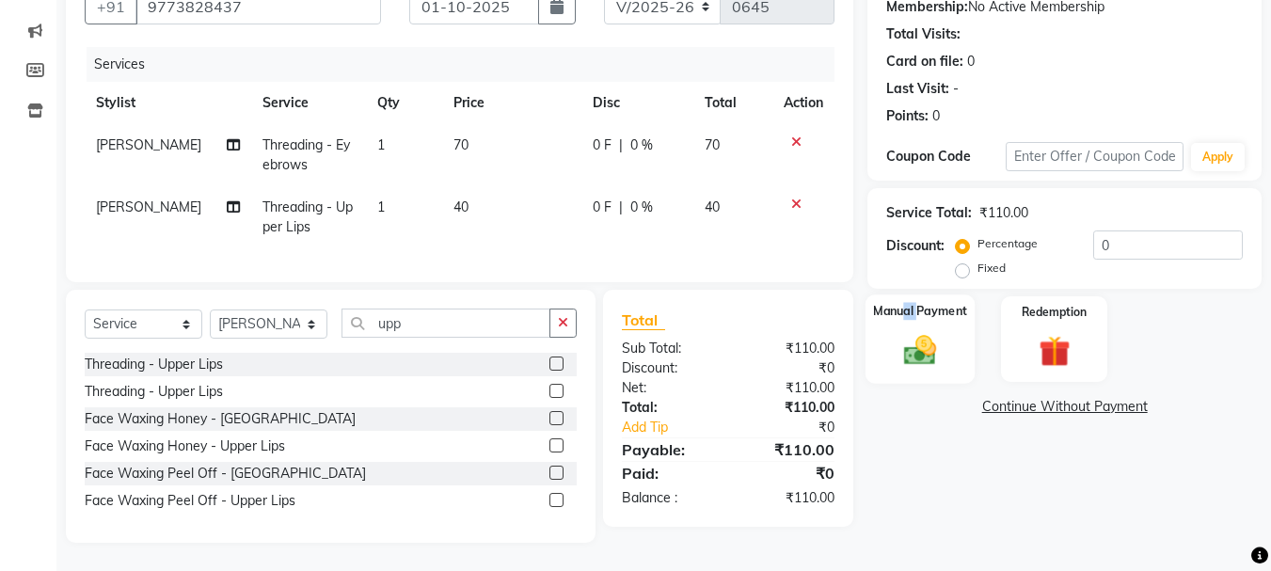
click at [906, 303] on label "Manual Payment" at bounding box center [920, 311] width 94 height 18
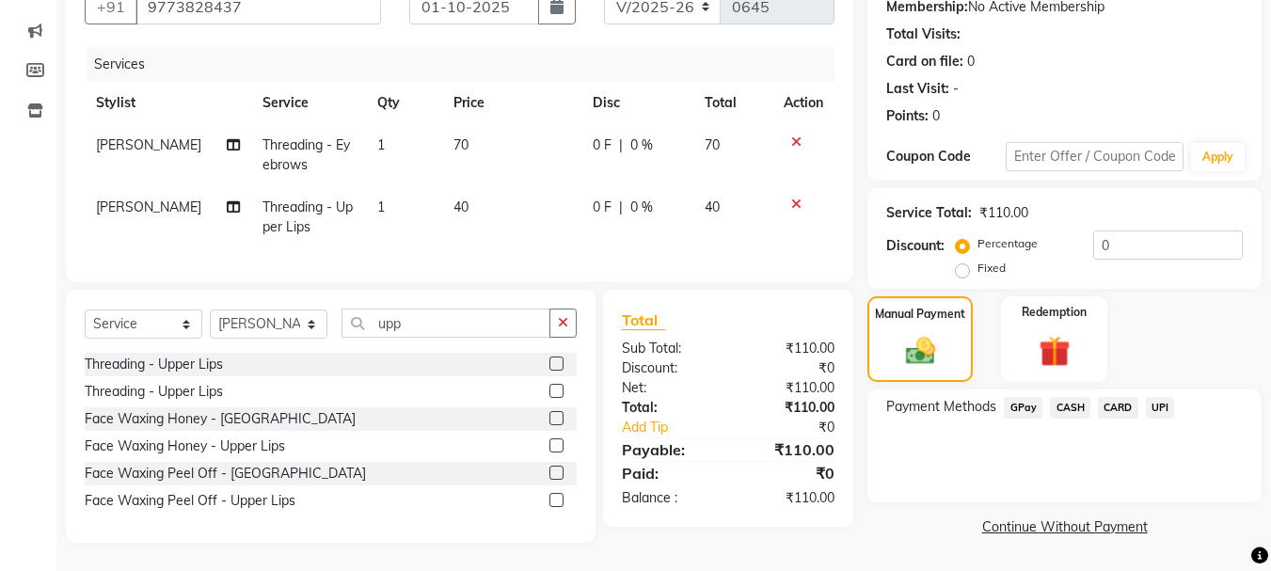
click at [1061, 401] on span "CASH" at bounding box center [1070, 408] width 40 height 22
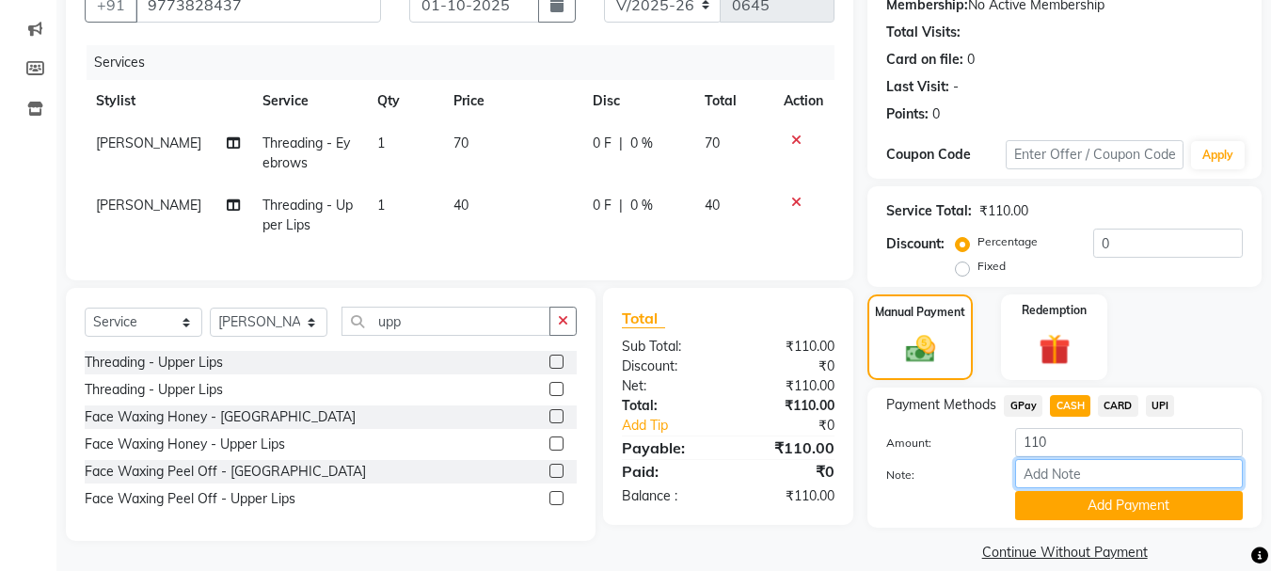
click at [1087, 483] on input "Note:" at bounding box center [1129, 473] width 228 height 29
click at [1089, 512] on button "Add Payment" at bounding box center [1129, 505] width 228 height 29
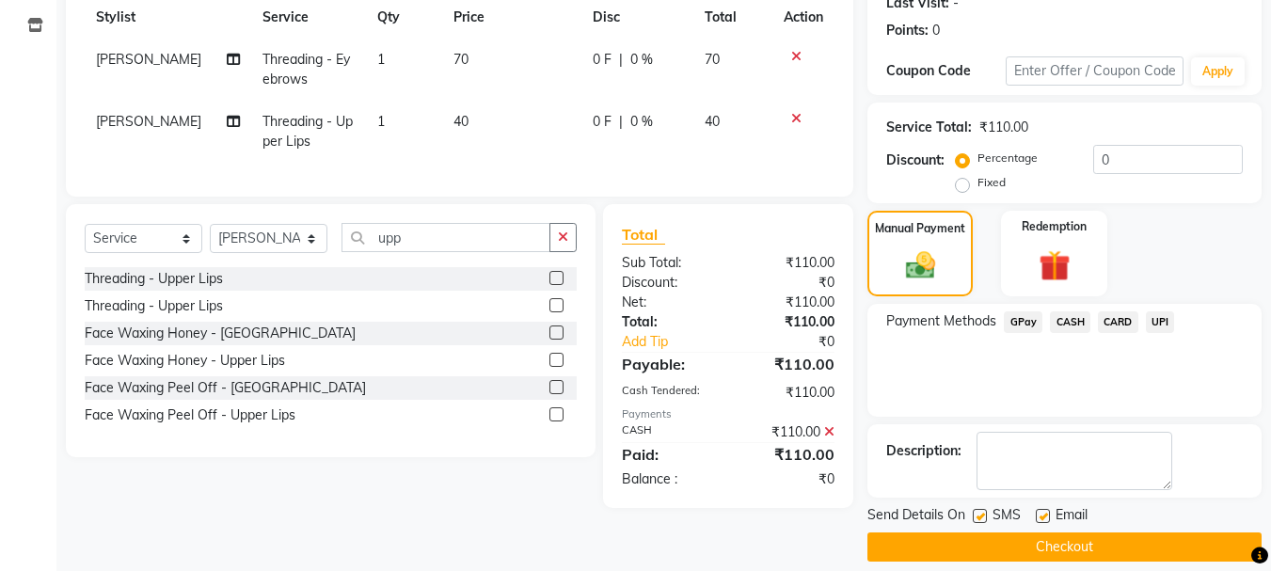
scroll to position [291, 0]
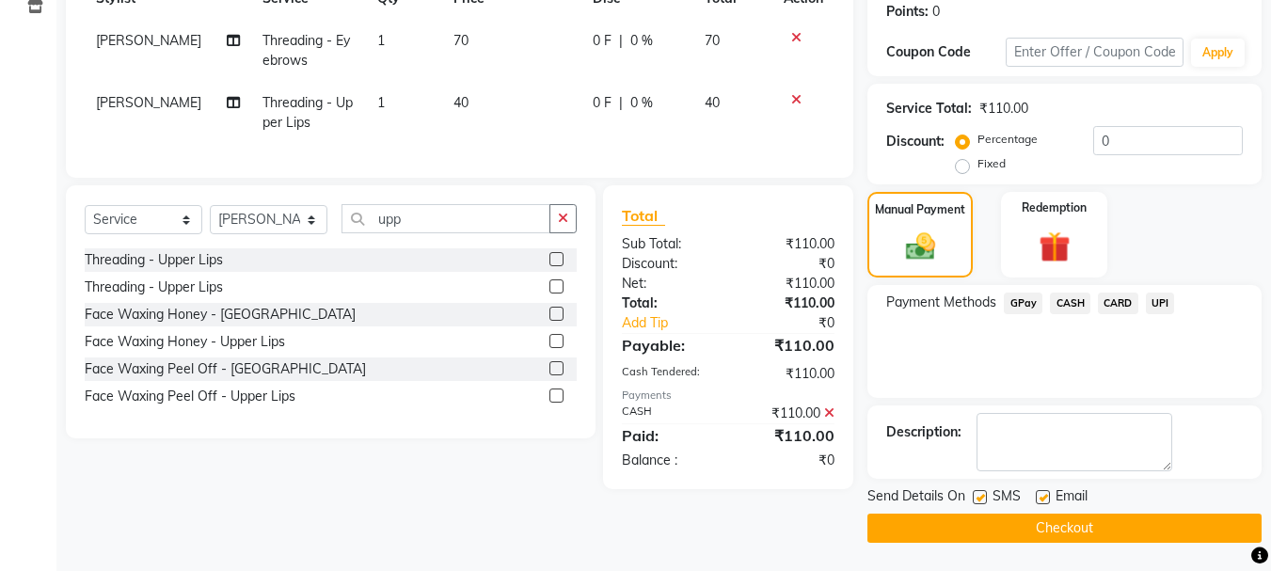
drag, startPoint x: 1022, startPoint y: 356, endPoint x: 992, endPoint y: 439, distance: 89.0
drag, startPoint x: 992, startPoint y: 439, endPoint x: 438, endPoint y: 466, distance: 554.6
click at [438, 466] on div "Select Service Product Membership Package Voucher Prepaid Gift Card Select Styl…" at bounding box center [324, 337] width 544 height 304
click at [1075, 304] on span "CASH" at bounding box center [1070, 304] width 40 height 22
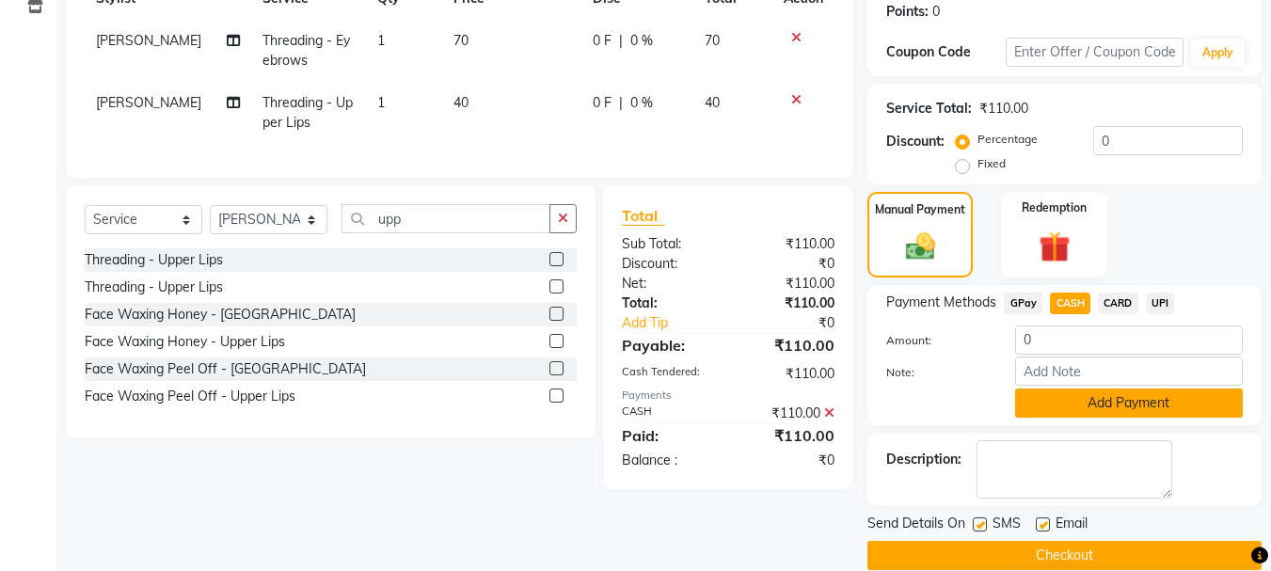
click at [1101, 389] on button "Add Payment" at bounding box center [1129, 402] width 228 height 29
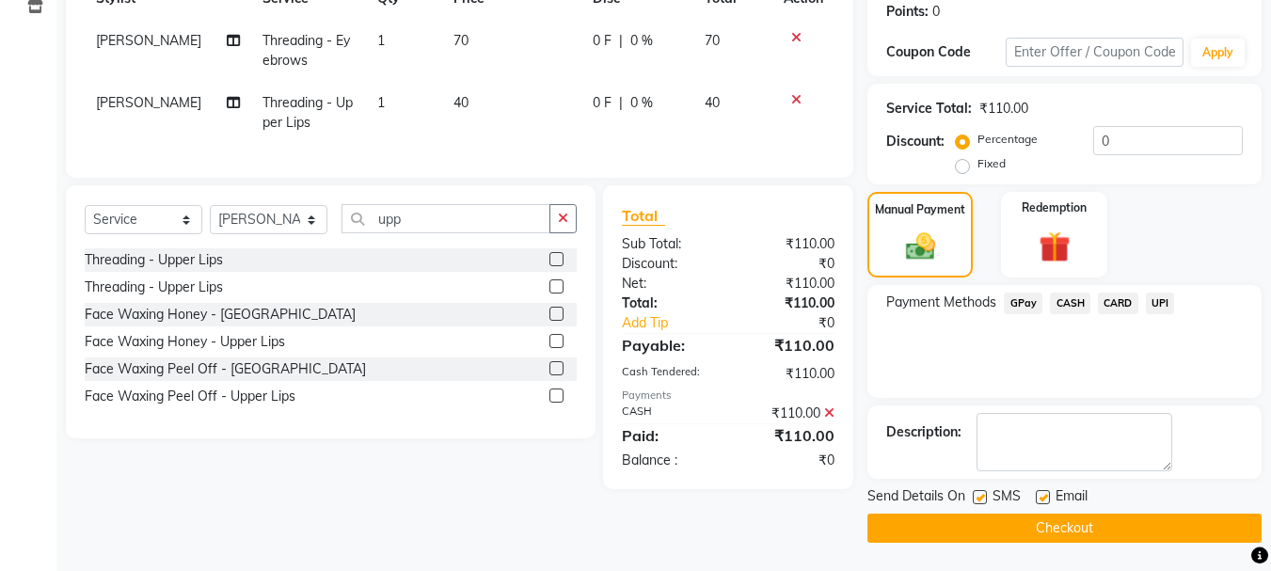
drag, startPoint x: 1089, startPoint y: 531, endPoint x: 1083, endPoint y: 507, distance: 25.3
click at [1089, 529] on button "Checkout" at bounding box center [1064, 528] width 394 height 29
